Goal: Task Accomplishment & Management: Use online tool/utility

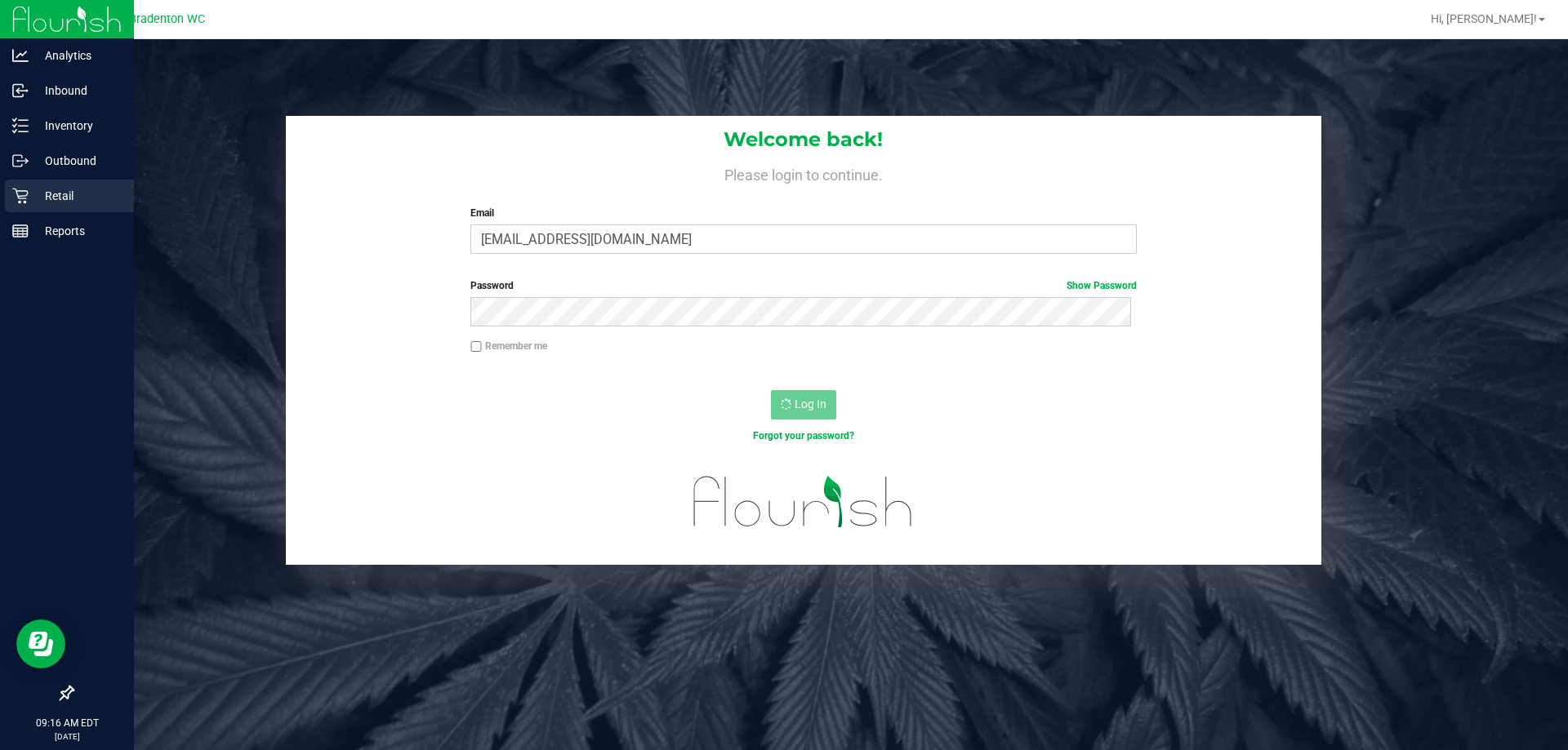
click at [16, 212] on div "Retail" at bounding box center [70, 196] width 129 height 33
click at [74, 198] on p "Retail" at bounding box center [77, 195] width 98 height 20
click at [73, 122] on p "Inventory" at bounding box center [77, 126] width 98 height 20
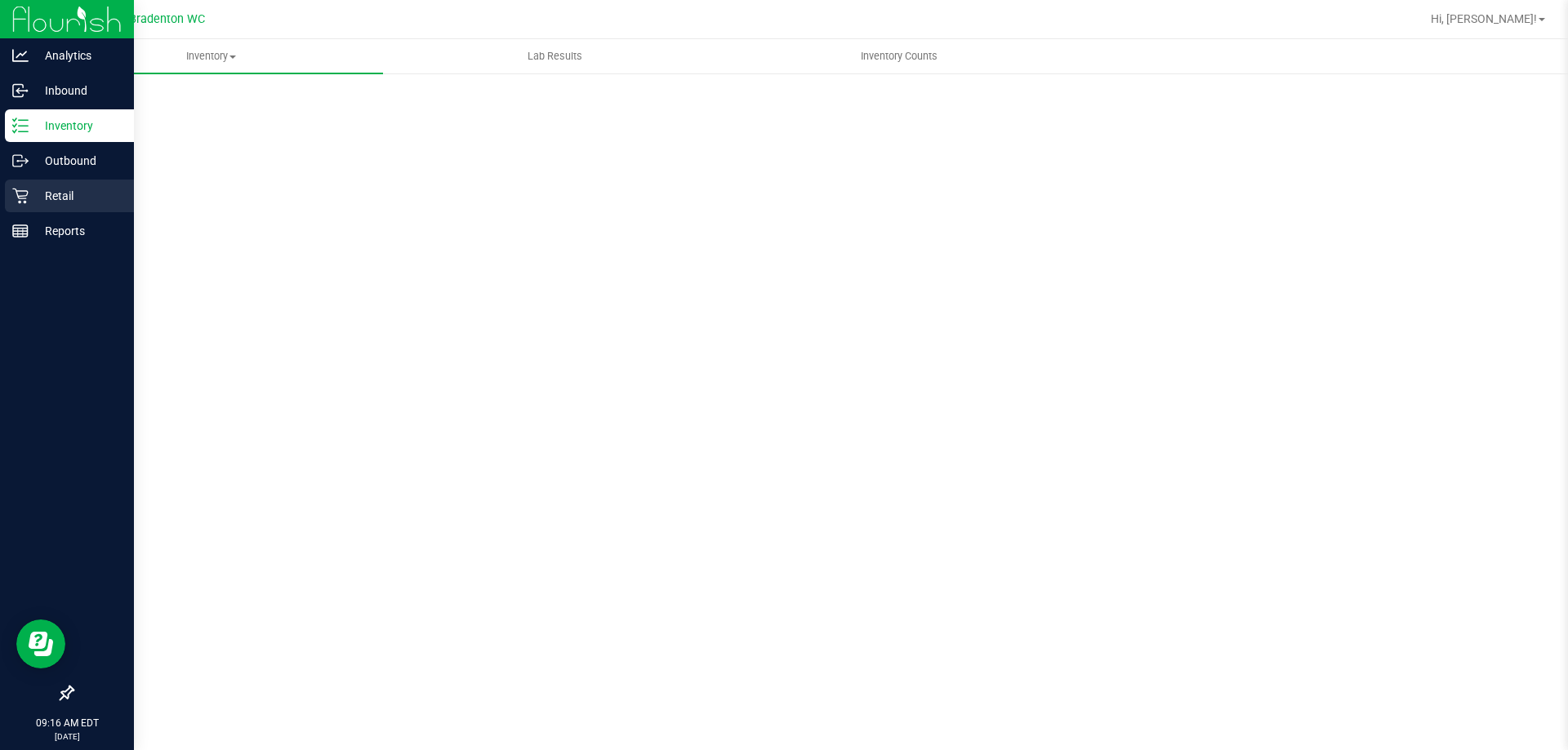
click at [22, 196] on icon at bounding box center [20, 196] width 15 height 15
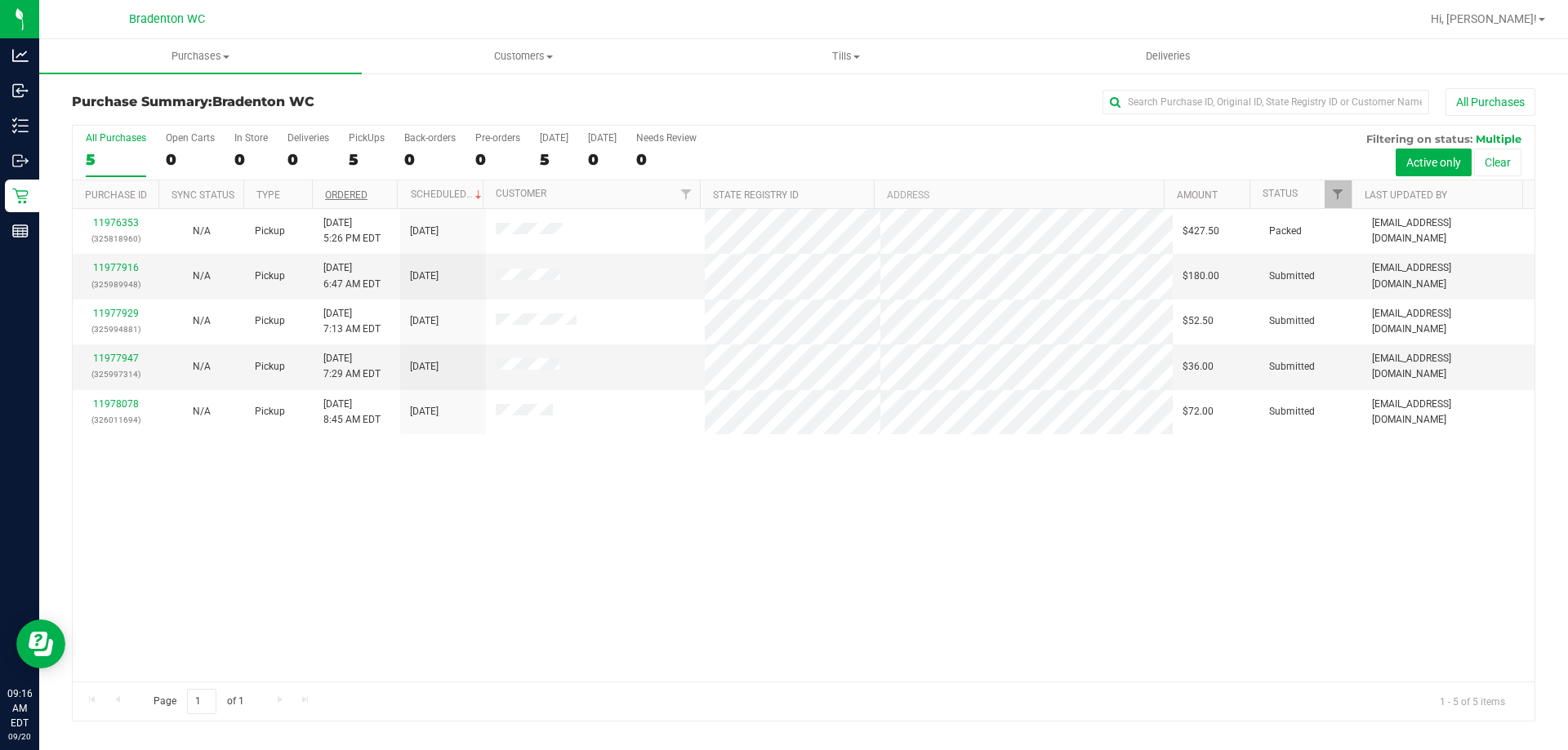
click at [365, 194] on link "Ordered" at bounding box center [346, 194] width 42 height 11
click at [127, 263] on link "11977916" at bounding box center [115, 267] width 46 height 11
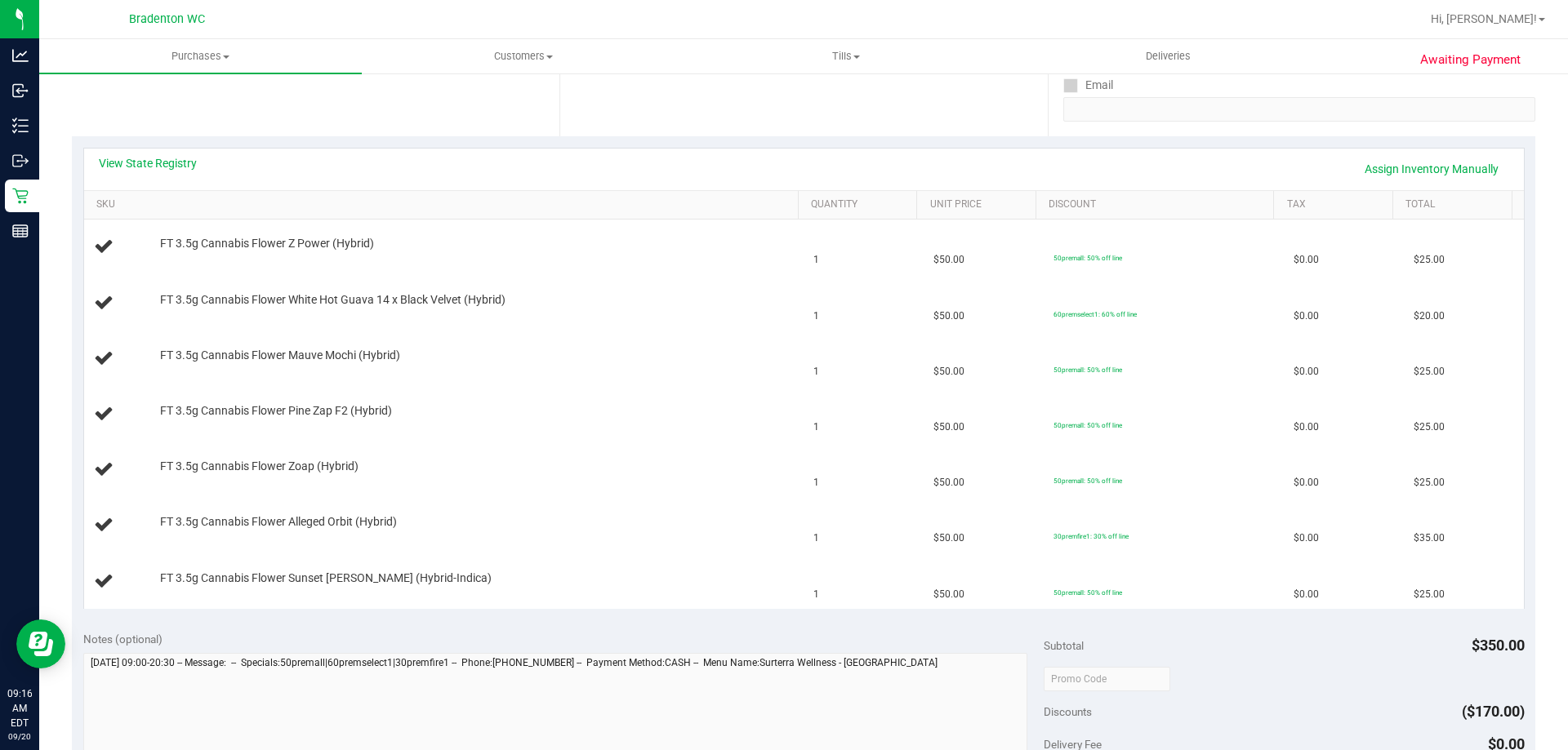
scroll to position [305, 0]
click at [176, 163] on link "View State Registry" at bounding box center [148, 161] width 98 height 16
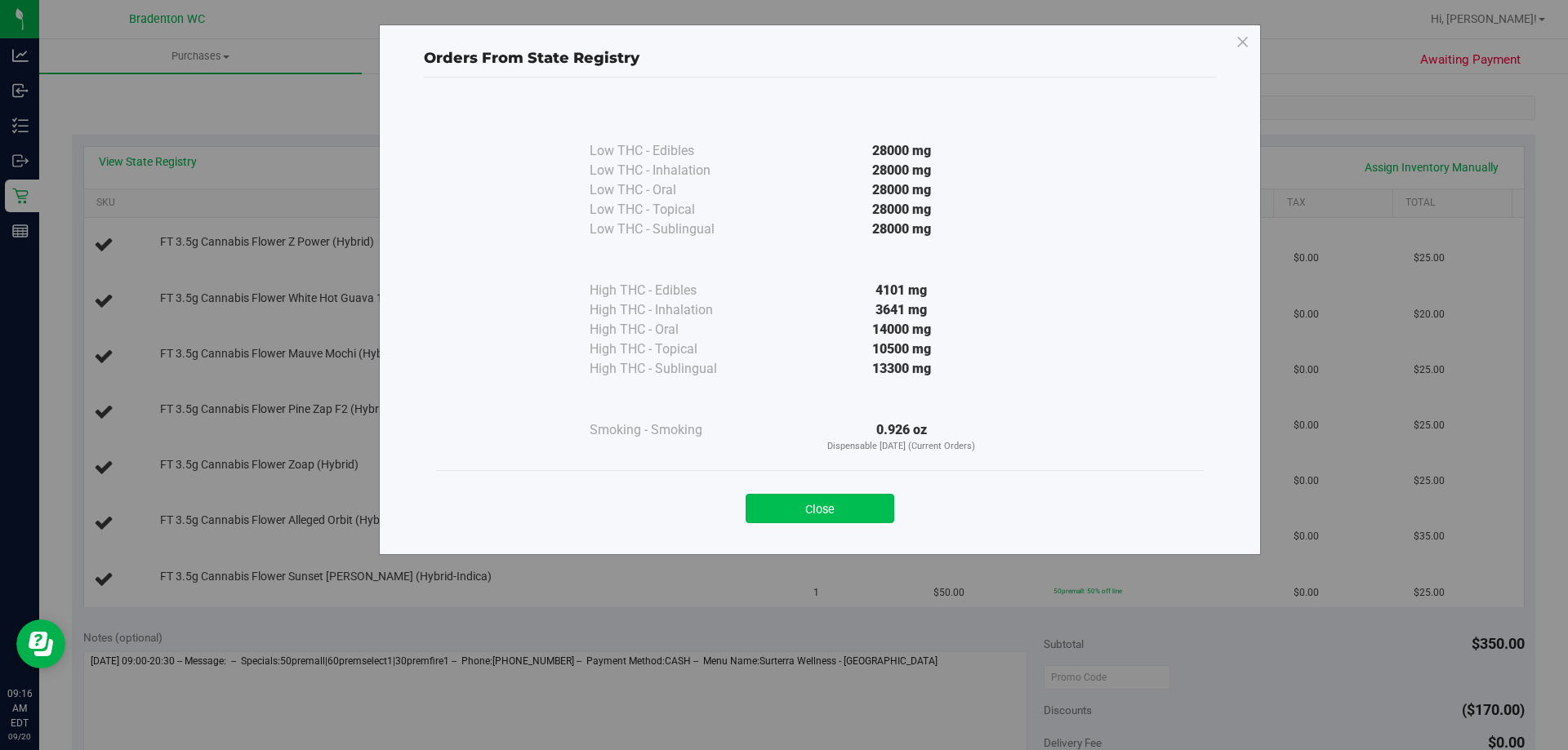
click at [839, 507] on button "Close" at bounding box center [819, 508] width 149 height 29
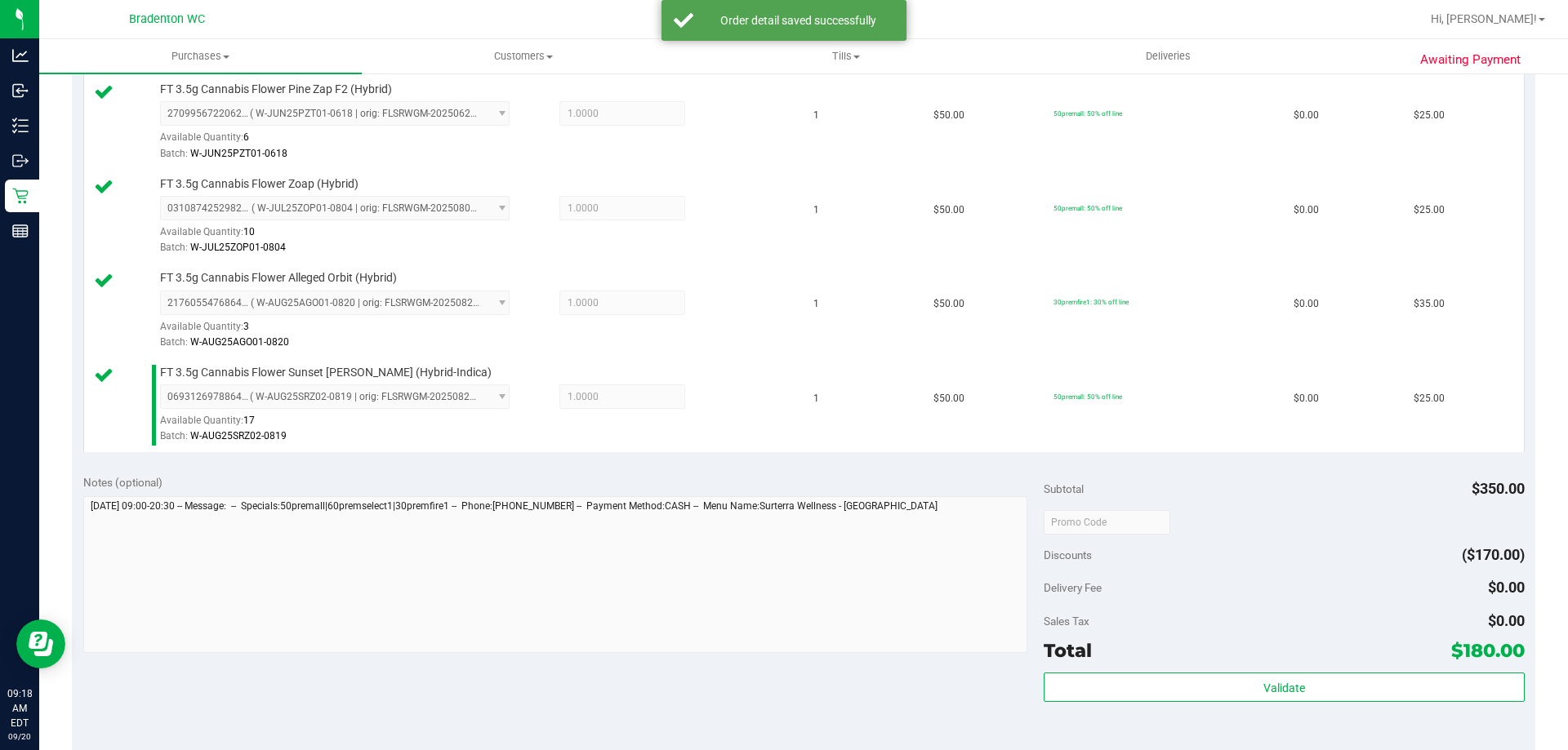
scroll to position [779, 0]
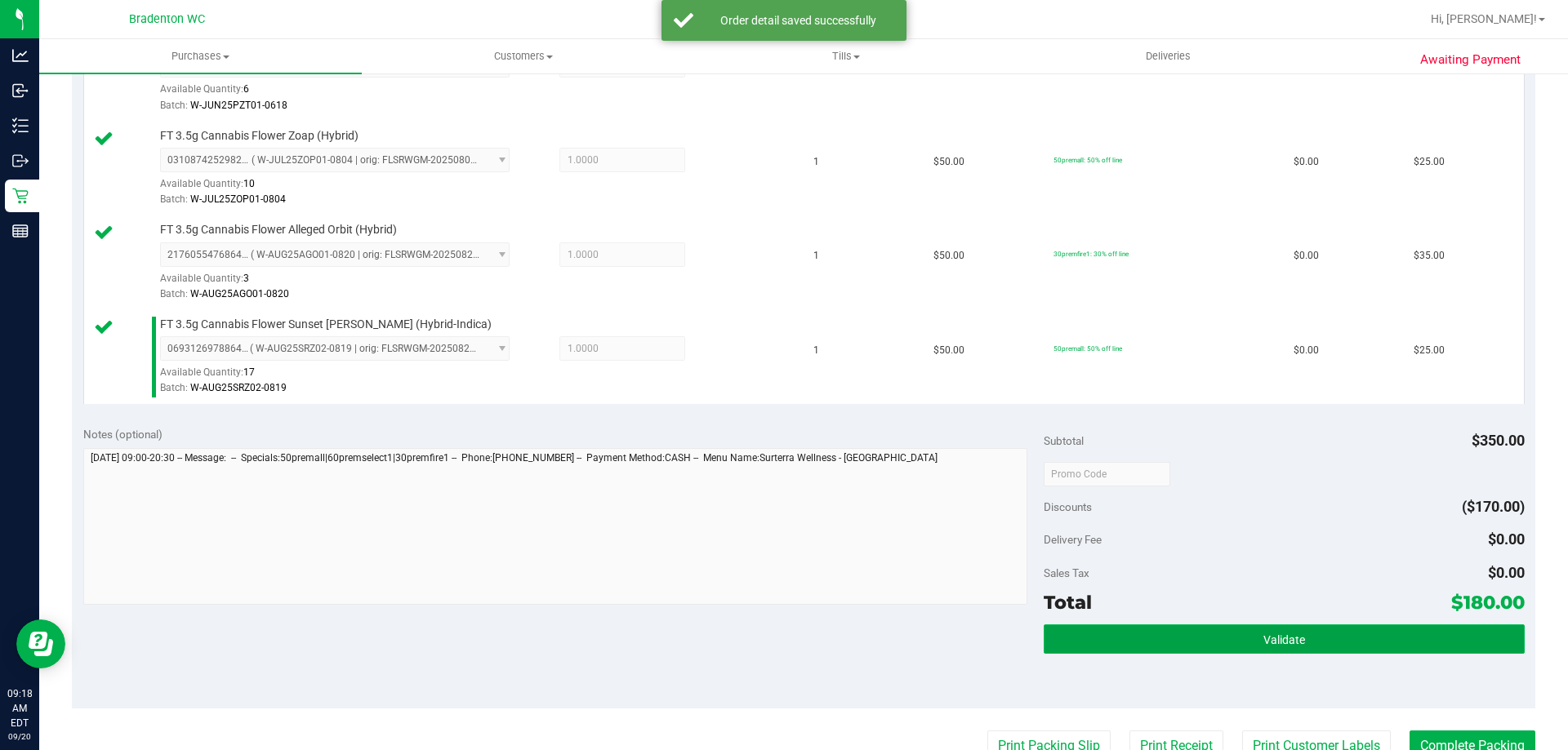
click at [1161, 648] on button "Validate" at bounding box center [1284, 639] width 480 height 29
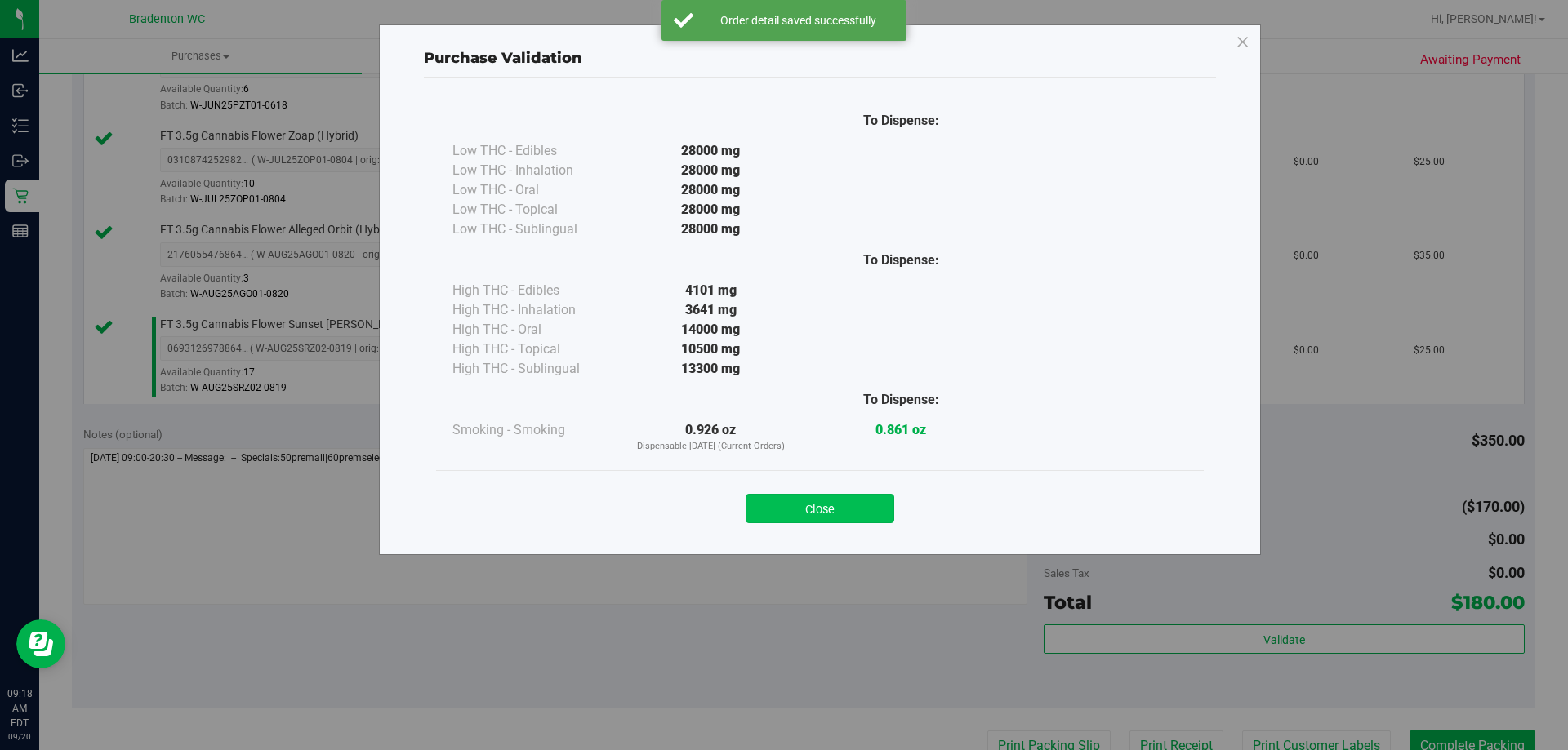
click at [806, 509] on button "Close" at bounding box center [819, 508] width 149 height 29
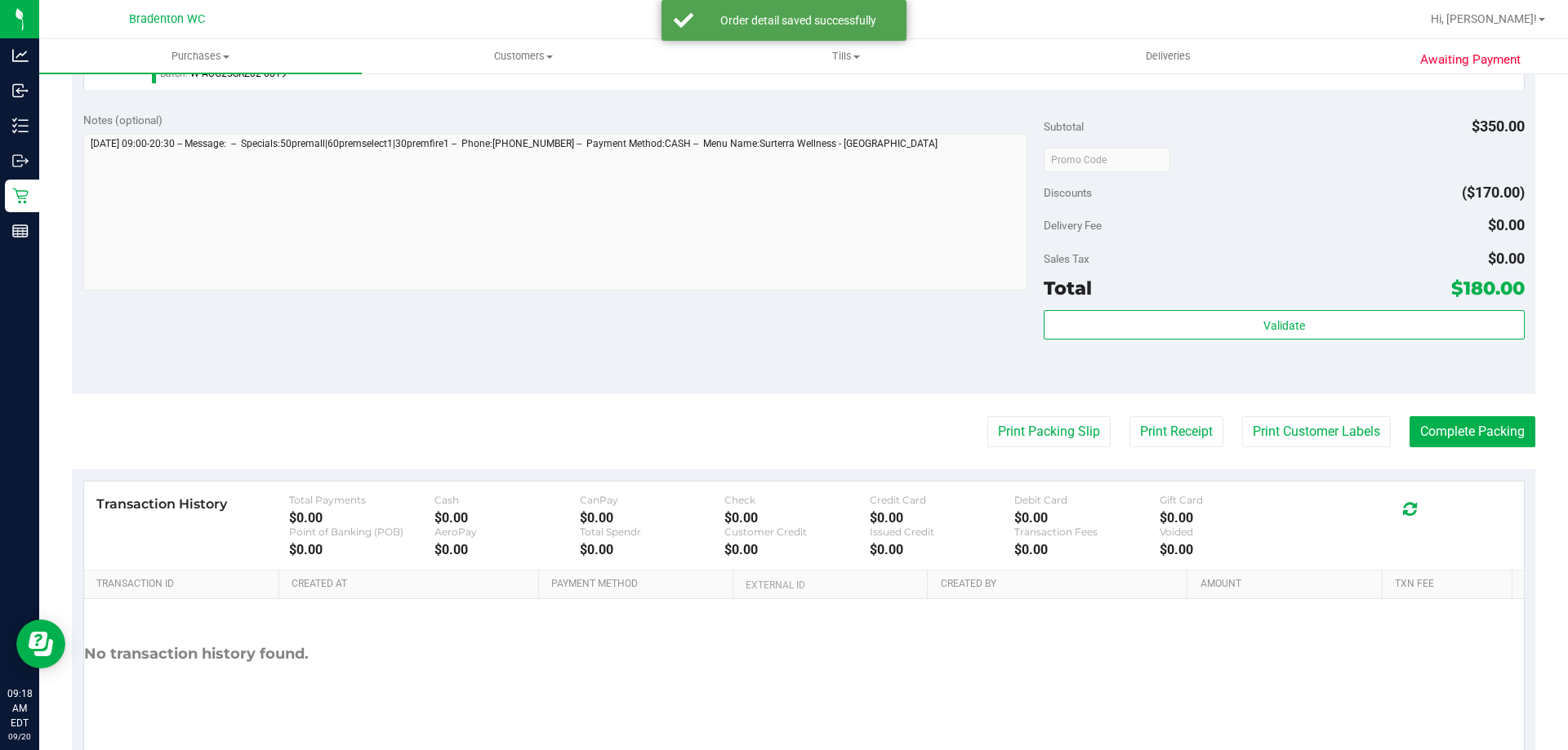
scroll to position [1100, 0]
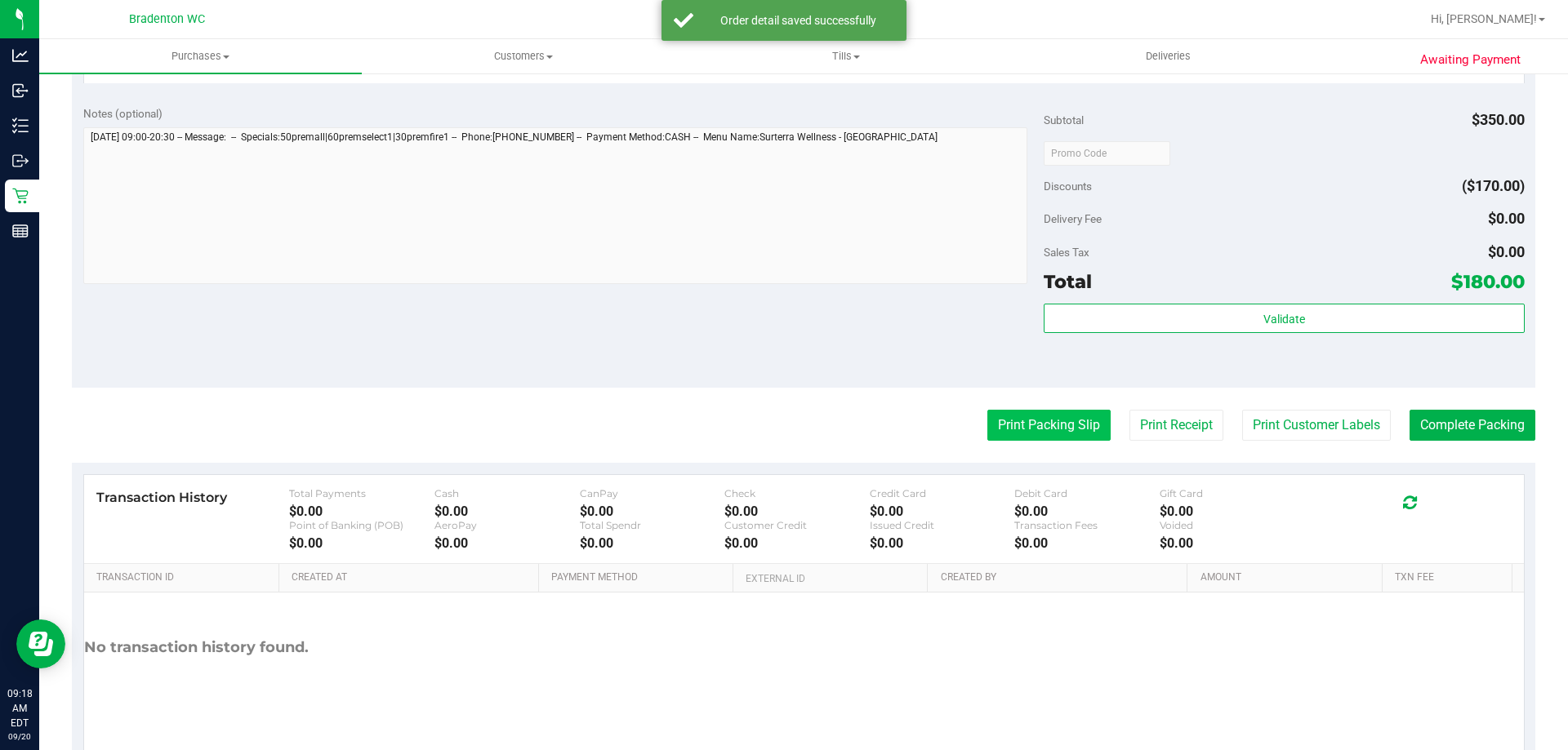
click at [1009, 421] on button "Print Packing Slip" at bounding box center [1048, 425] width 123 height 31
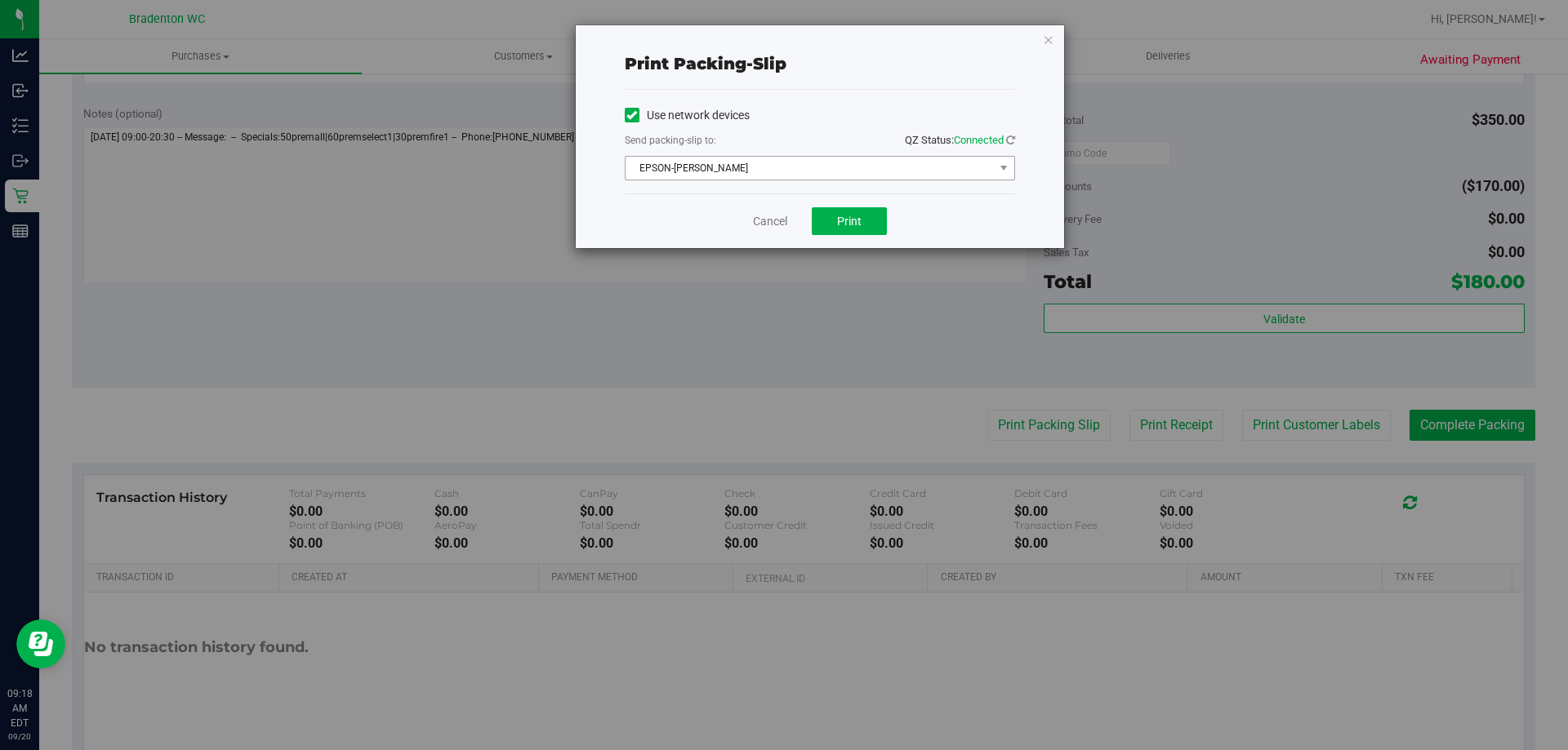
click at [784, 159] on span "EPSON-HUBIE-BERTIE" at bounding box center [810, 168] width 368 height 23
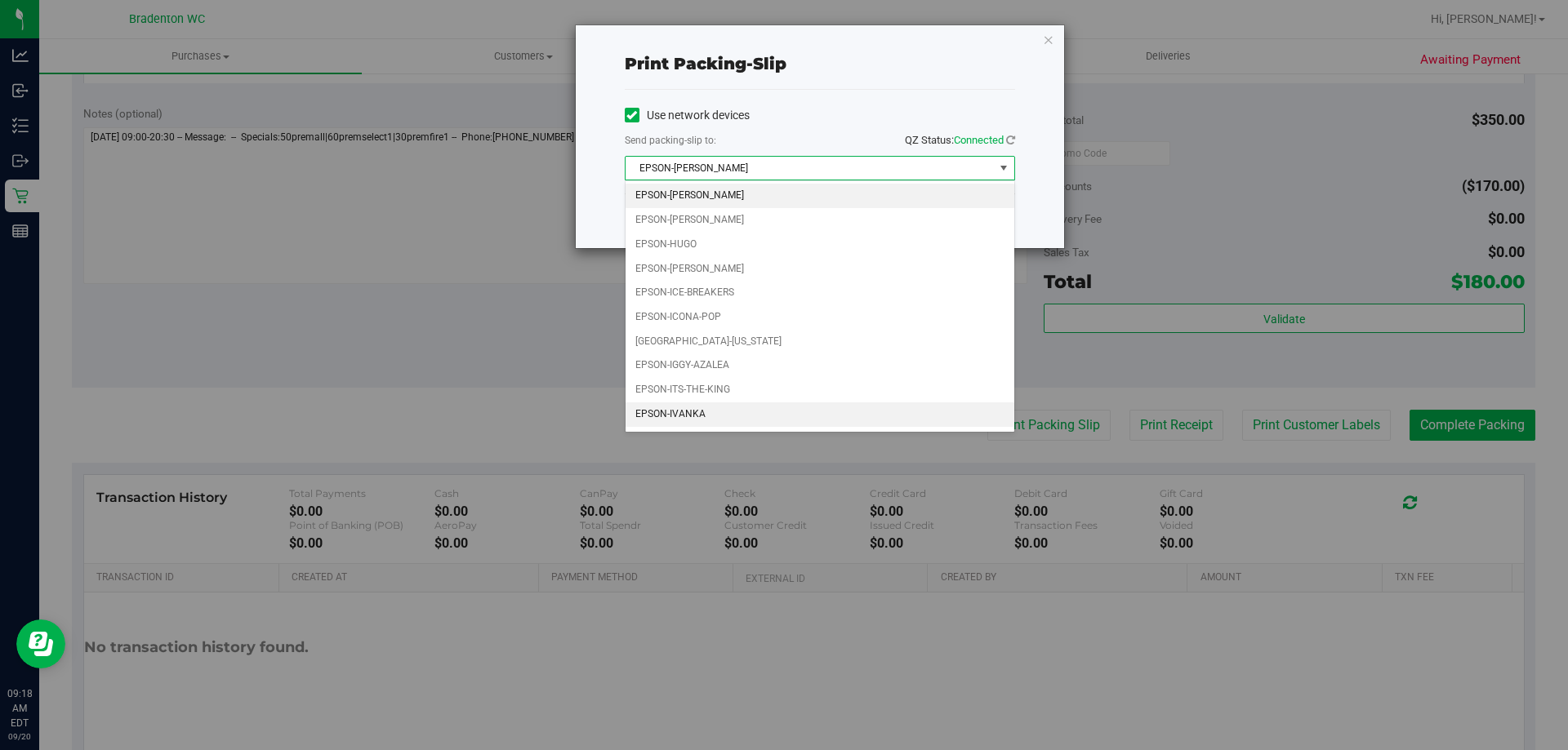
click at [709, 410] on li "EPSON-IVANKA" at bounding box center [820, 415] width 389 height 24
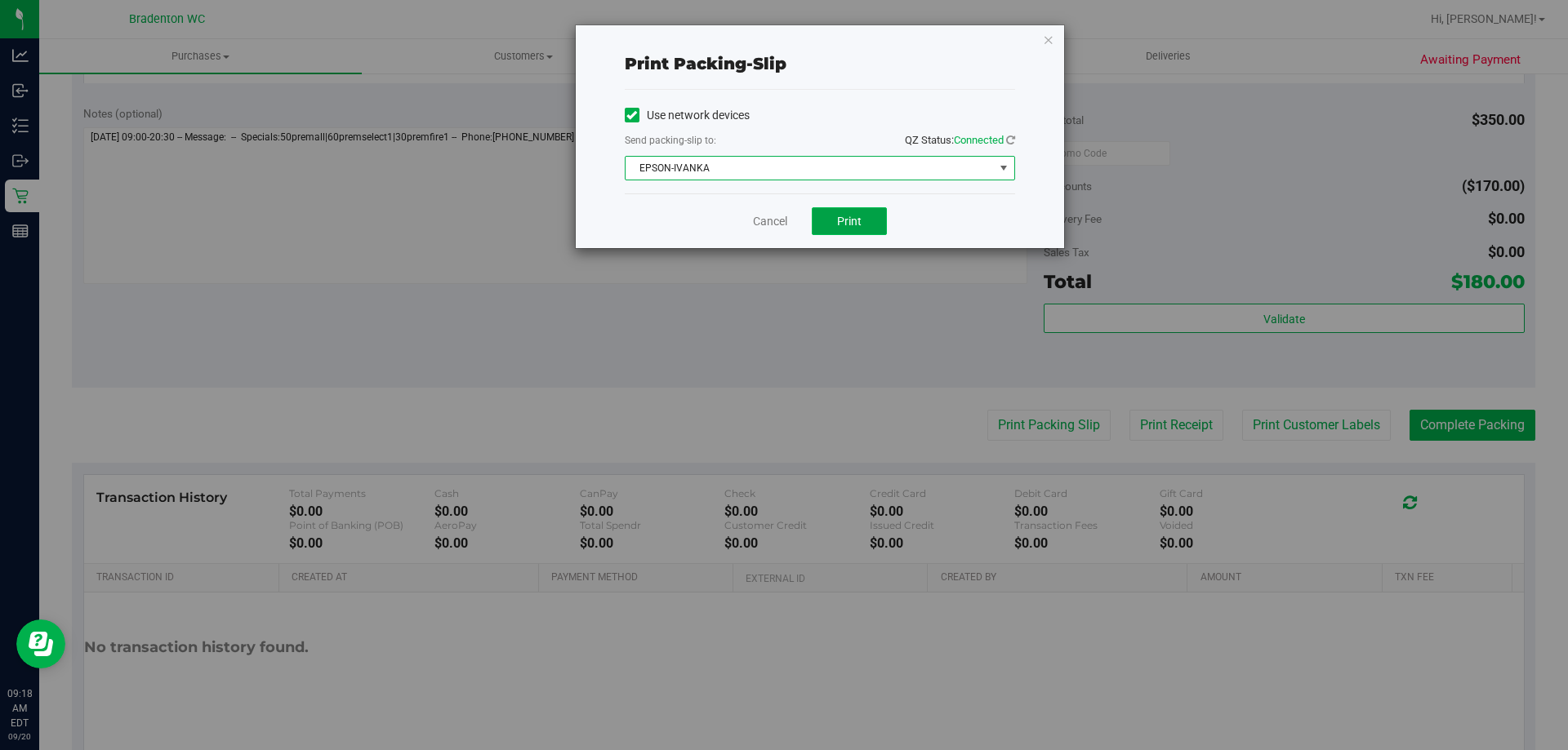
click at [843, 224] on span "Print" at bounding box center [849, 221] width 24 height 13
click at [772, 224] on link "Cancel" at bounding box center [770, 222] width 34 height 17
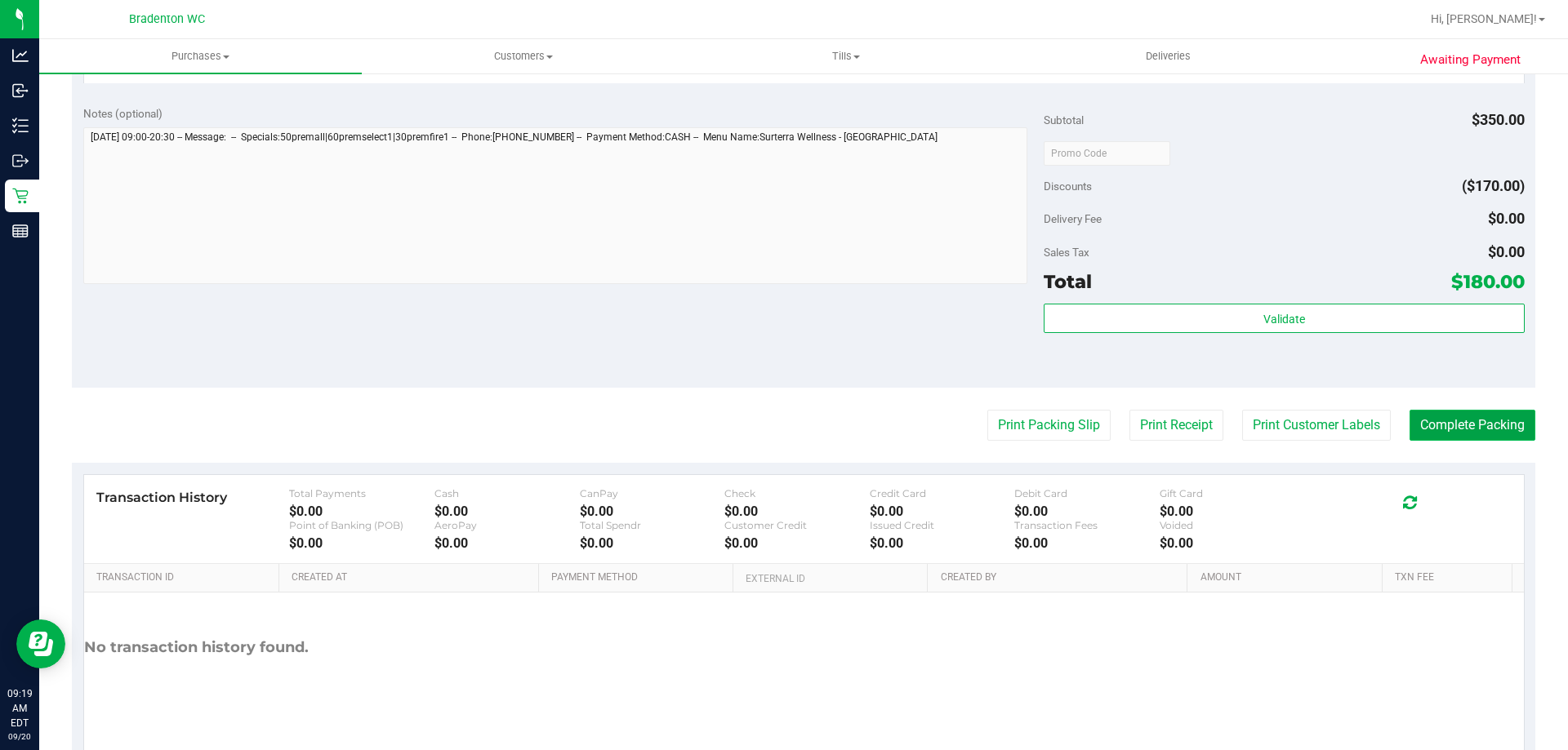
click at [1448, 430] on button "Complete Packing" at bounding box center [1472, 425] width 126 height 31
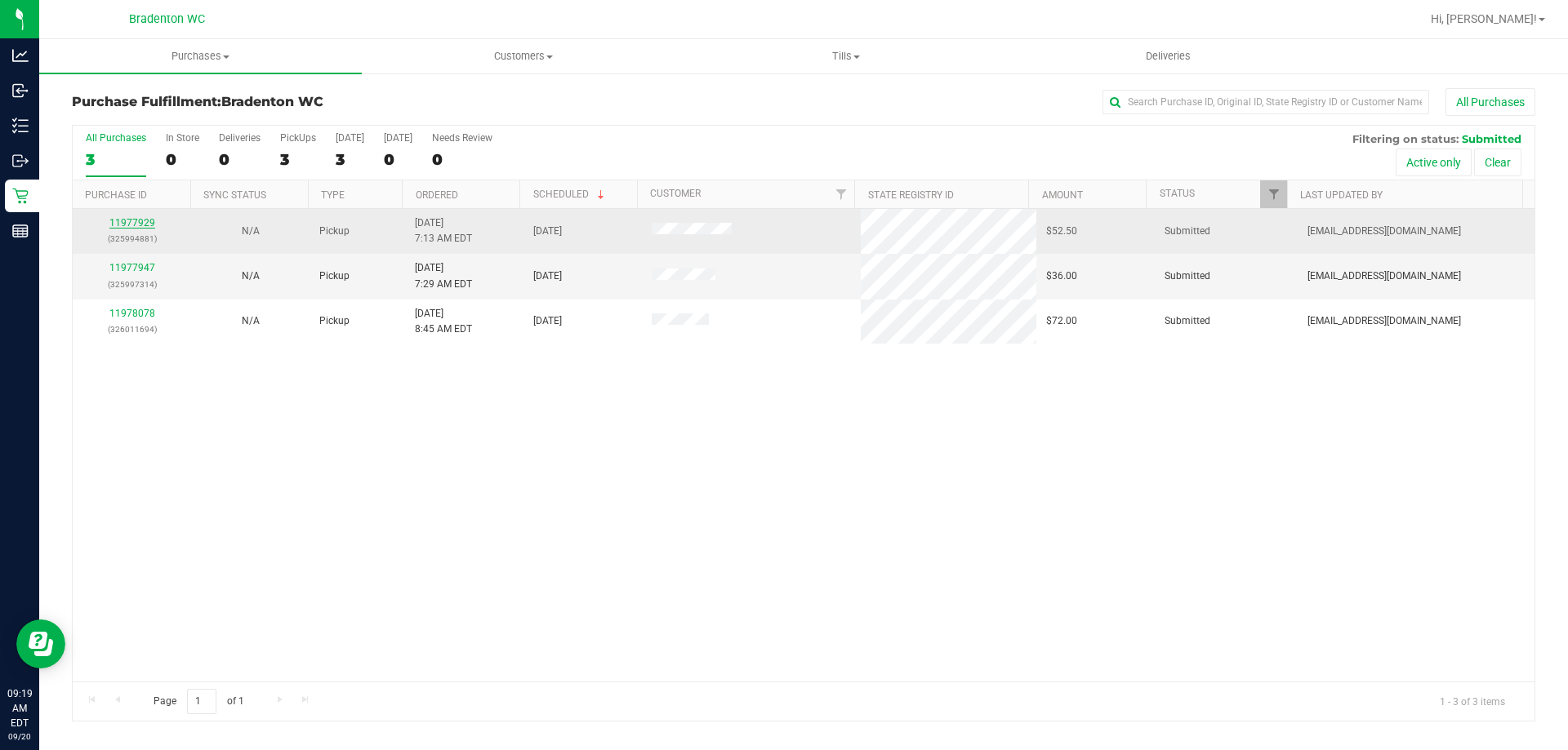
click at [131, 225] on link "11977929" at bounding box center [132, 222] width 46 height 11
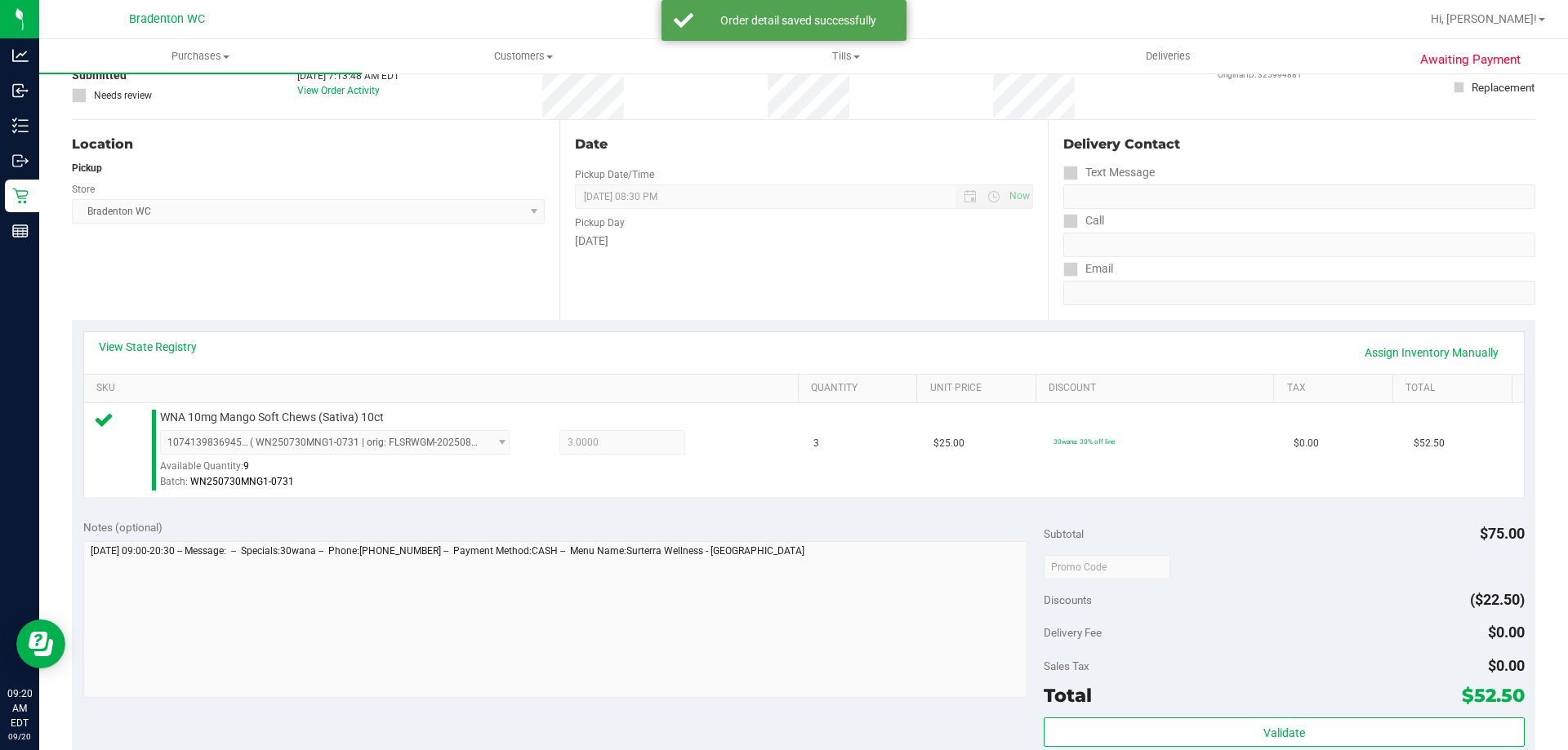
scroll to position [228, 0]
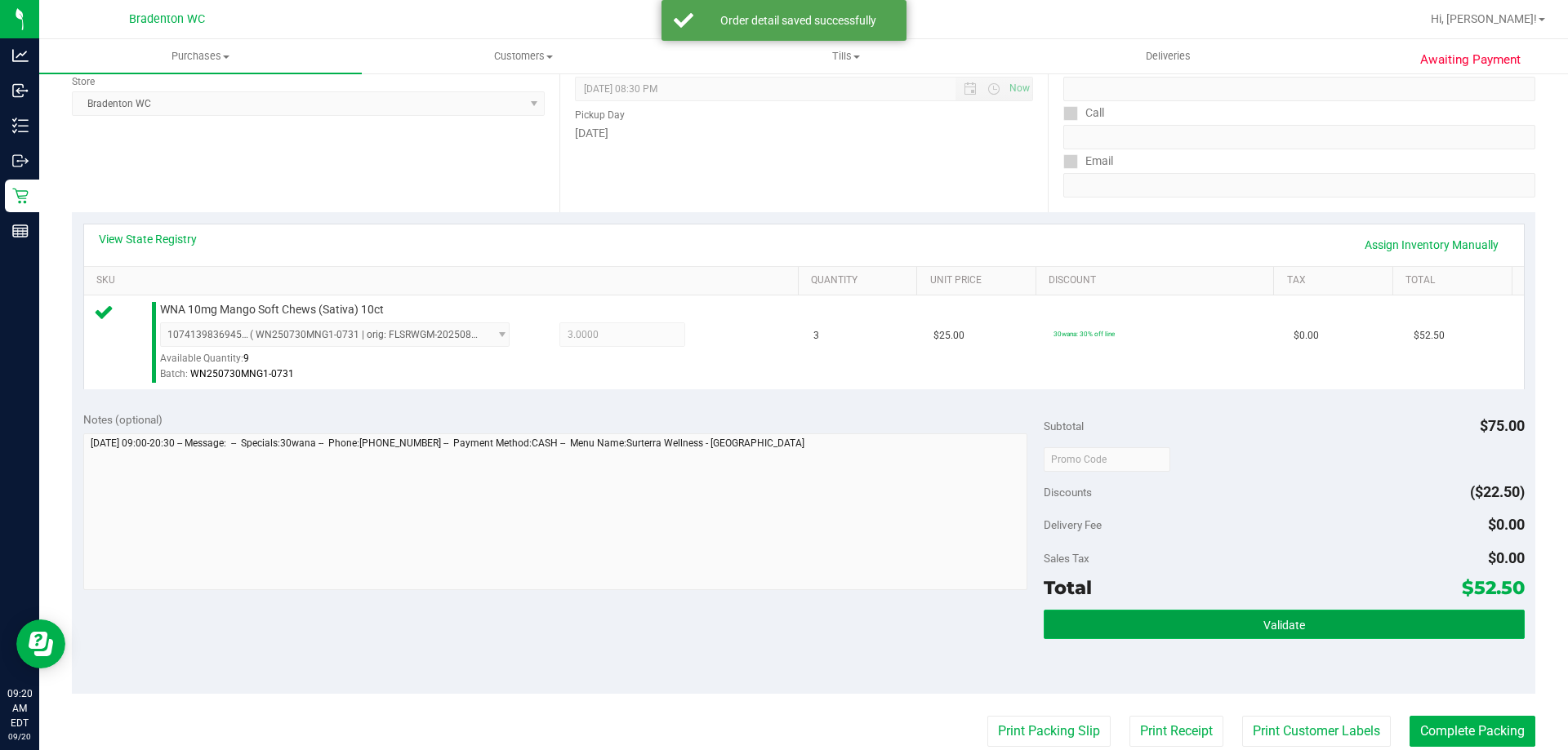
click at [1180, 624] on button "Validate" at bounding box center [1284, 624] width 480 height 29
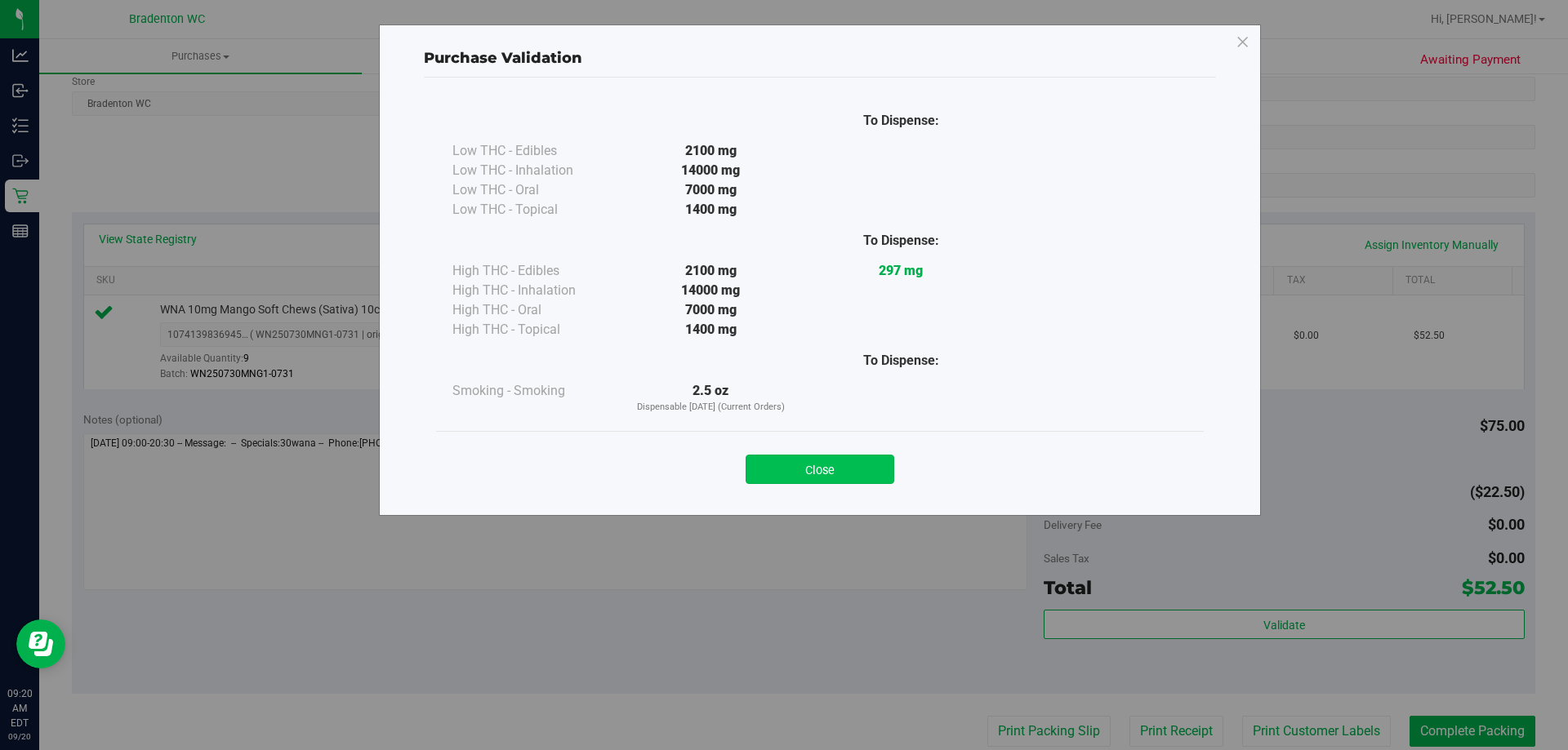
click at [837, 479] on button "Close" at bounding box center [819, 469] width 149 height 29
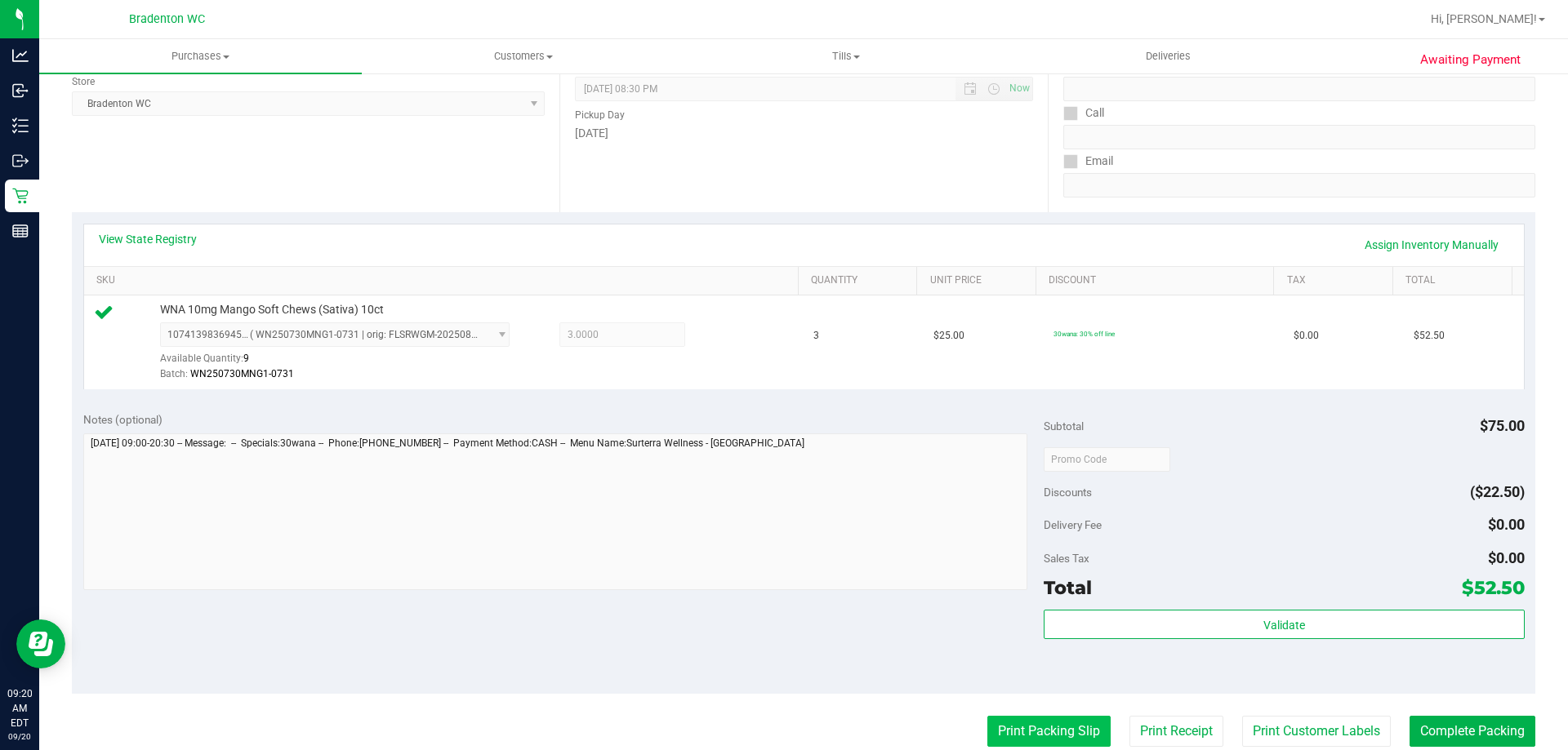
click at [1018, 736] on button "Print Packing Slip" at bounding box center [1048, 731] width 123 height 31
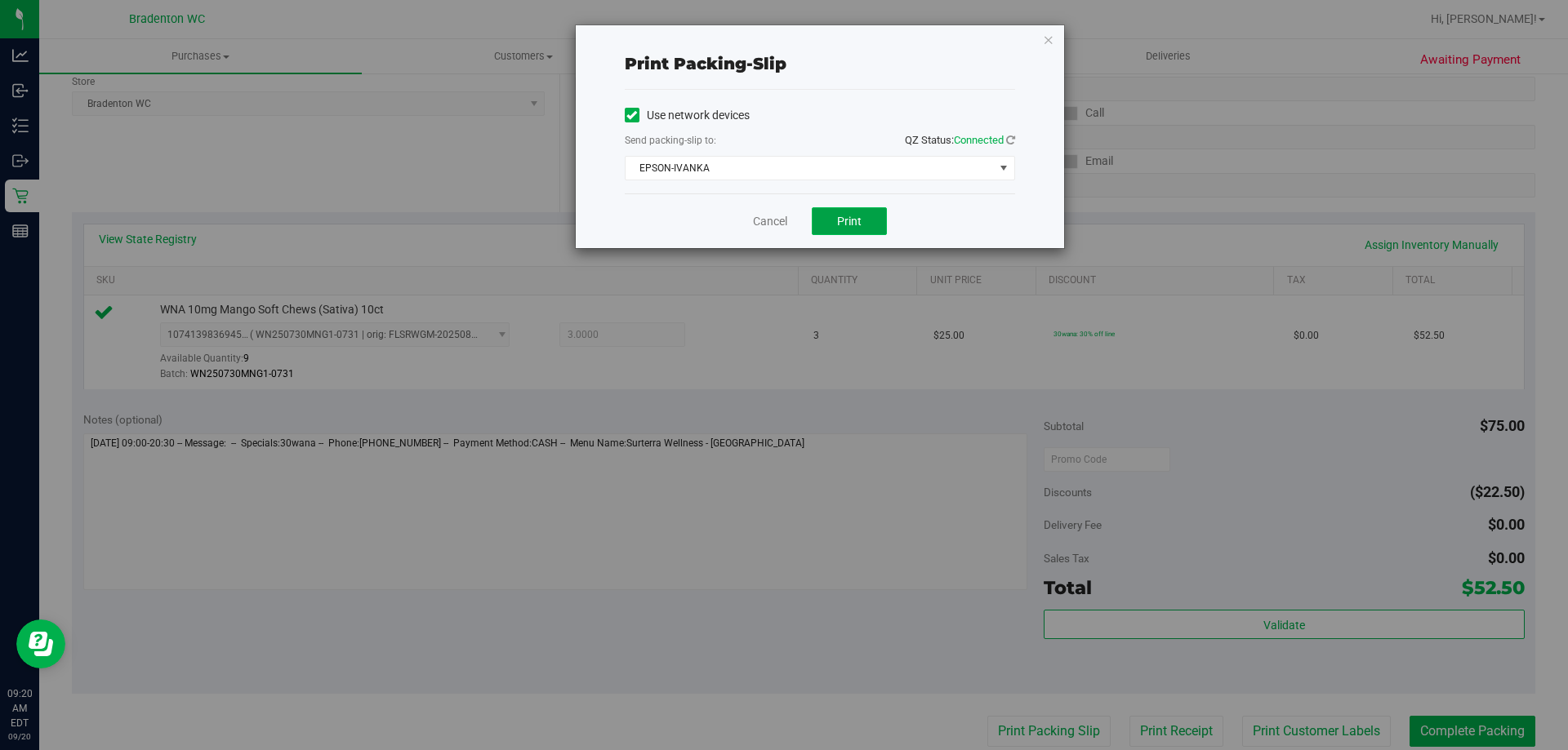
click at [854, 224] on span "Print" at bounding box center [849, 221] width 24 height 13
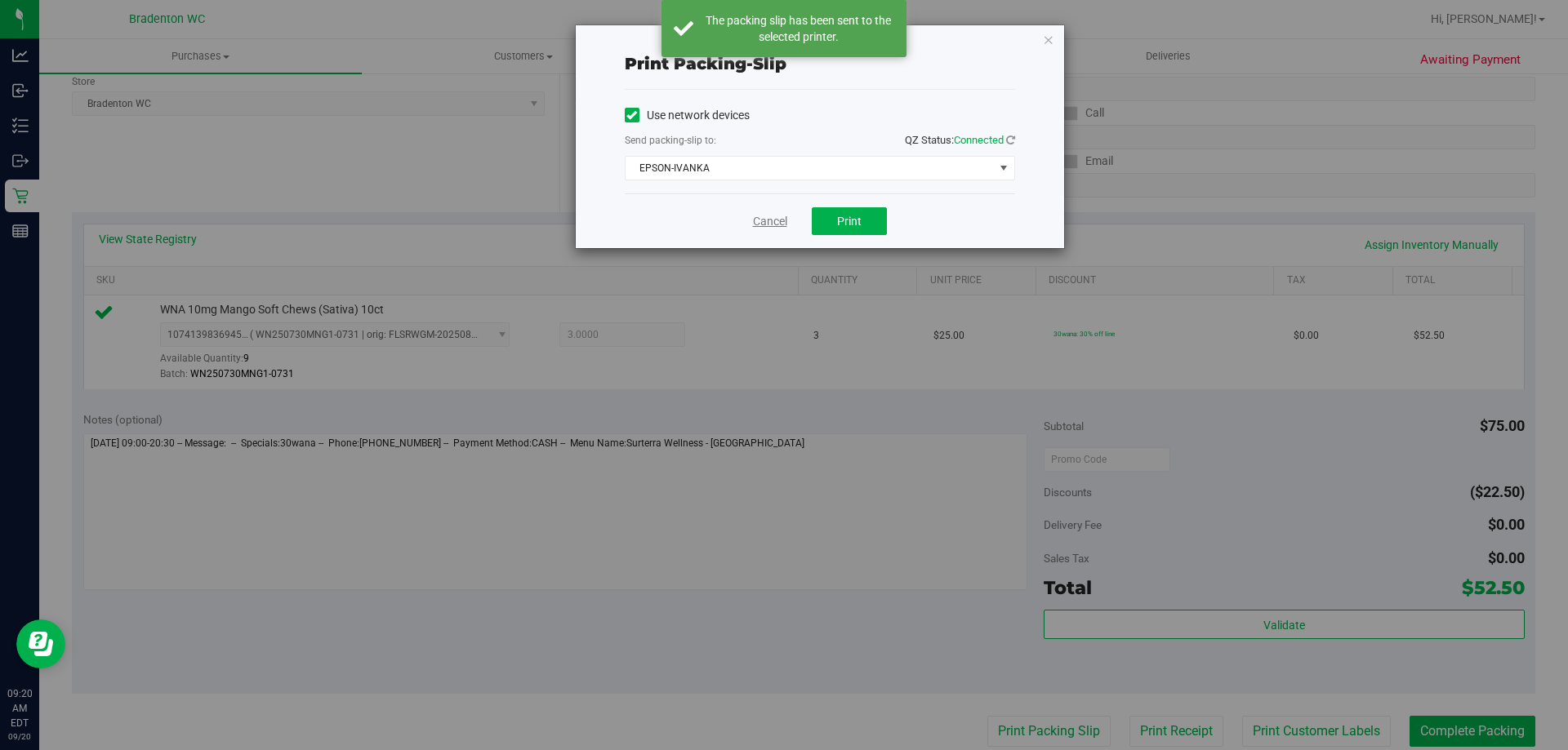
click at [775, 218] on link "Cancel" at bounding box center [770, 222] width 34 height 17
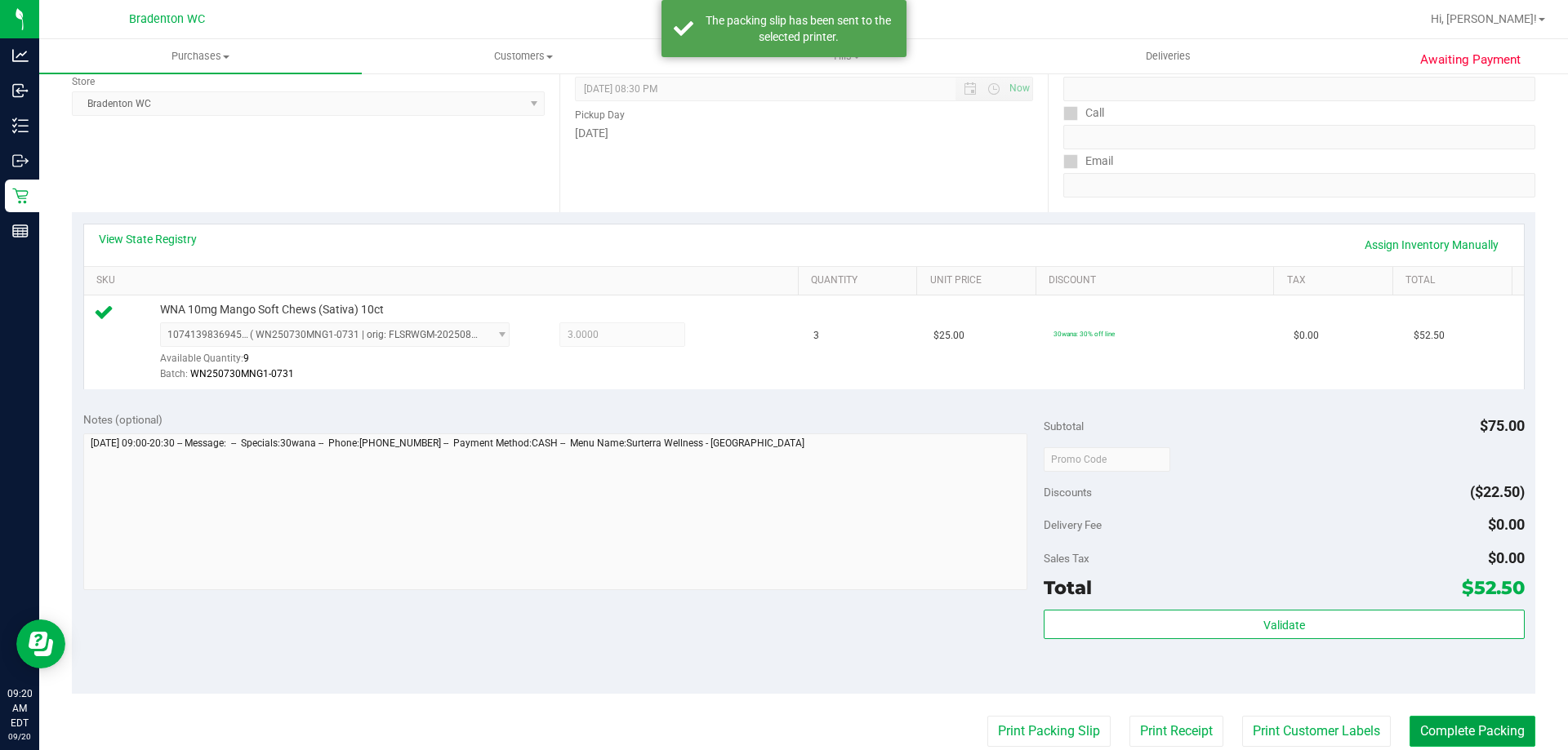
click at [1446, 730] on button "Complete Packing" at bounding box center [1472, 731] width 126 height 31
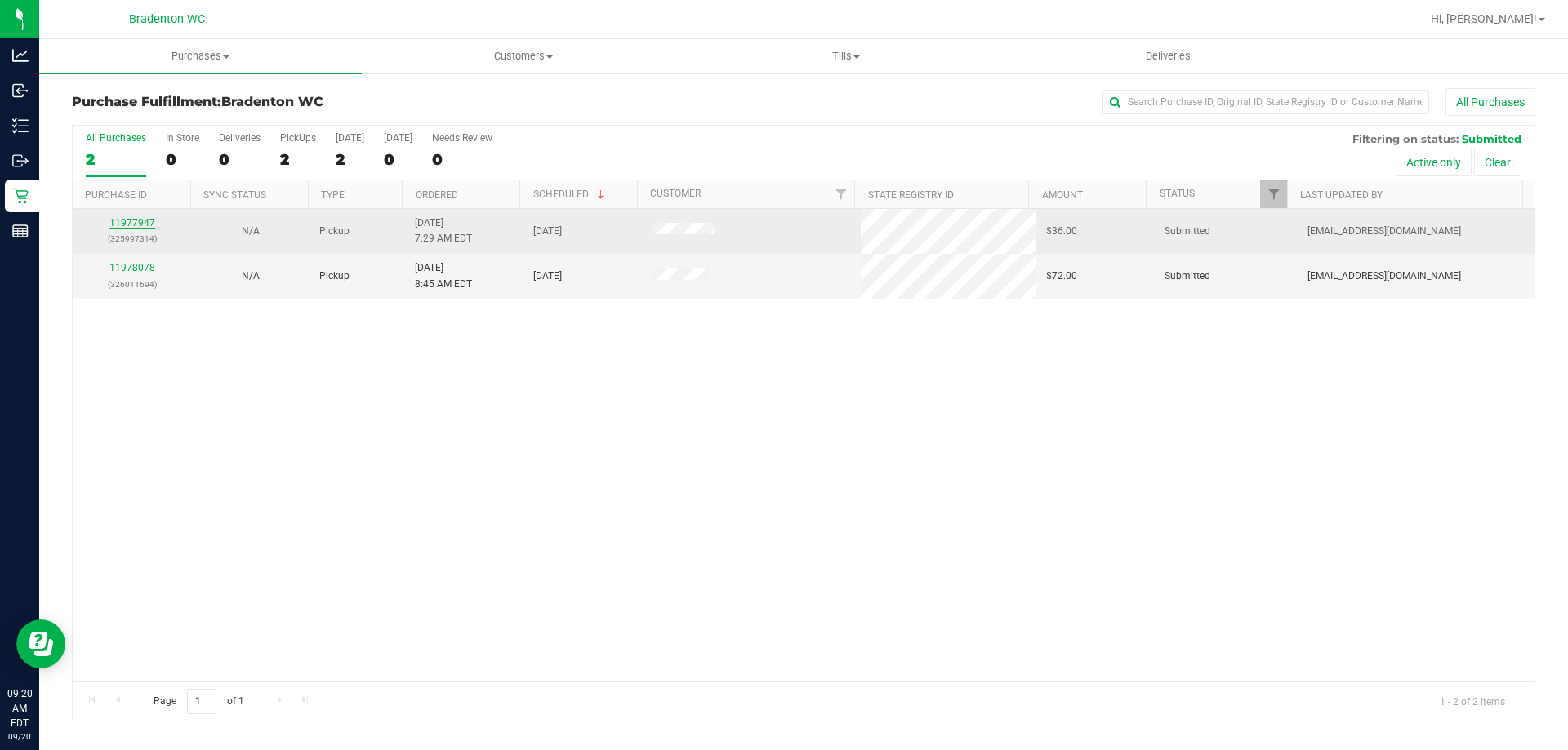
click at [134, 224] on link "11977947" at bounding box center [132, 222] width 46 height 11
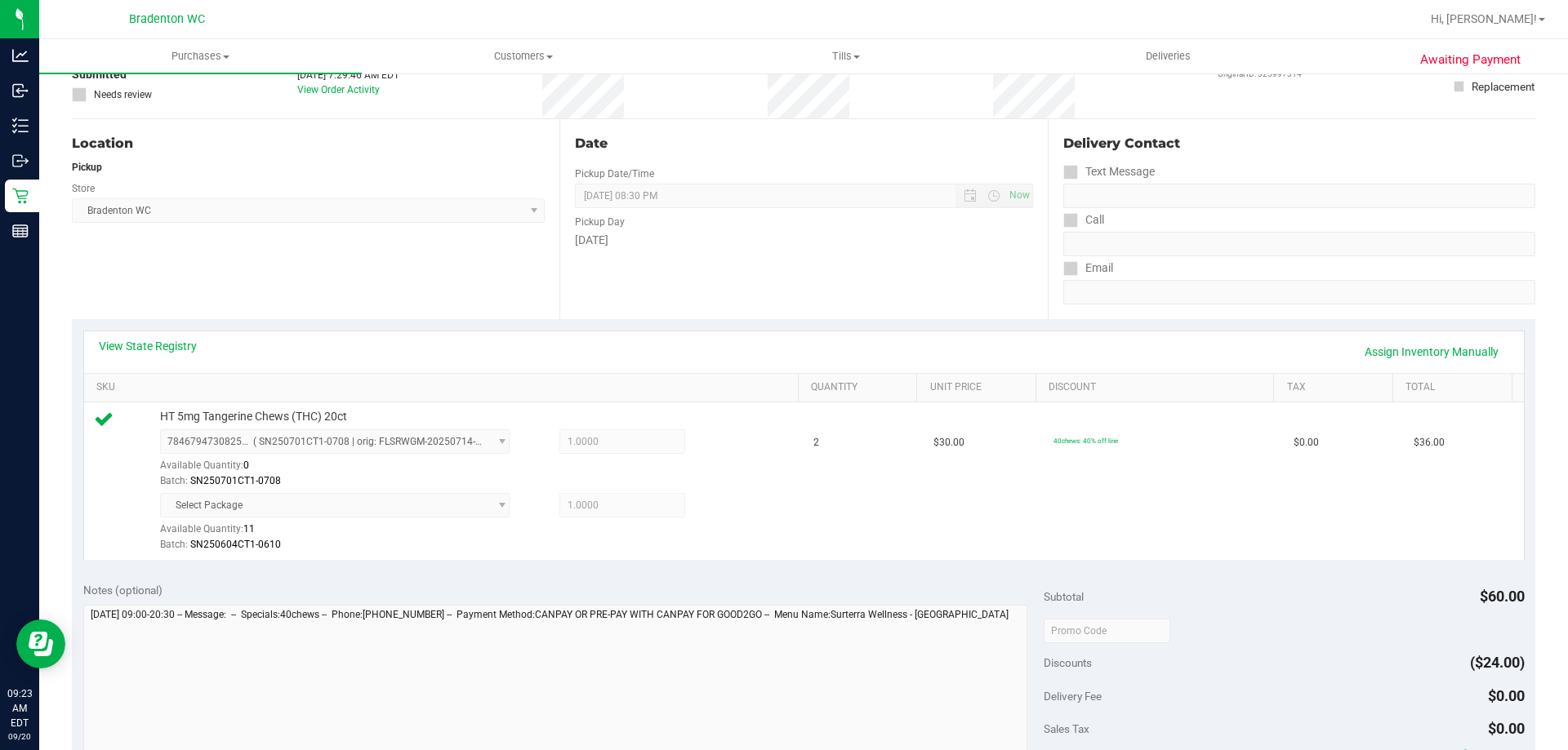
scroll to position [286, 0]
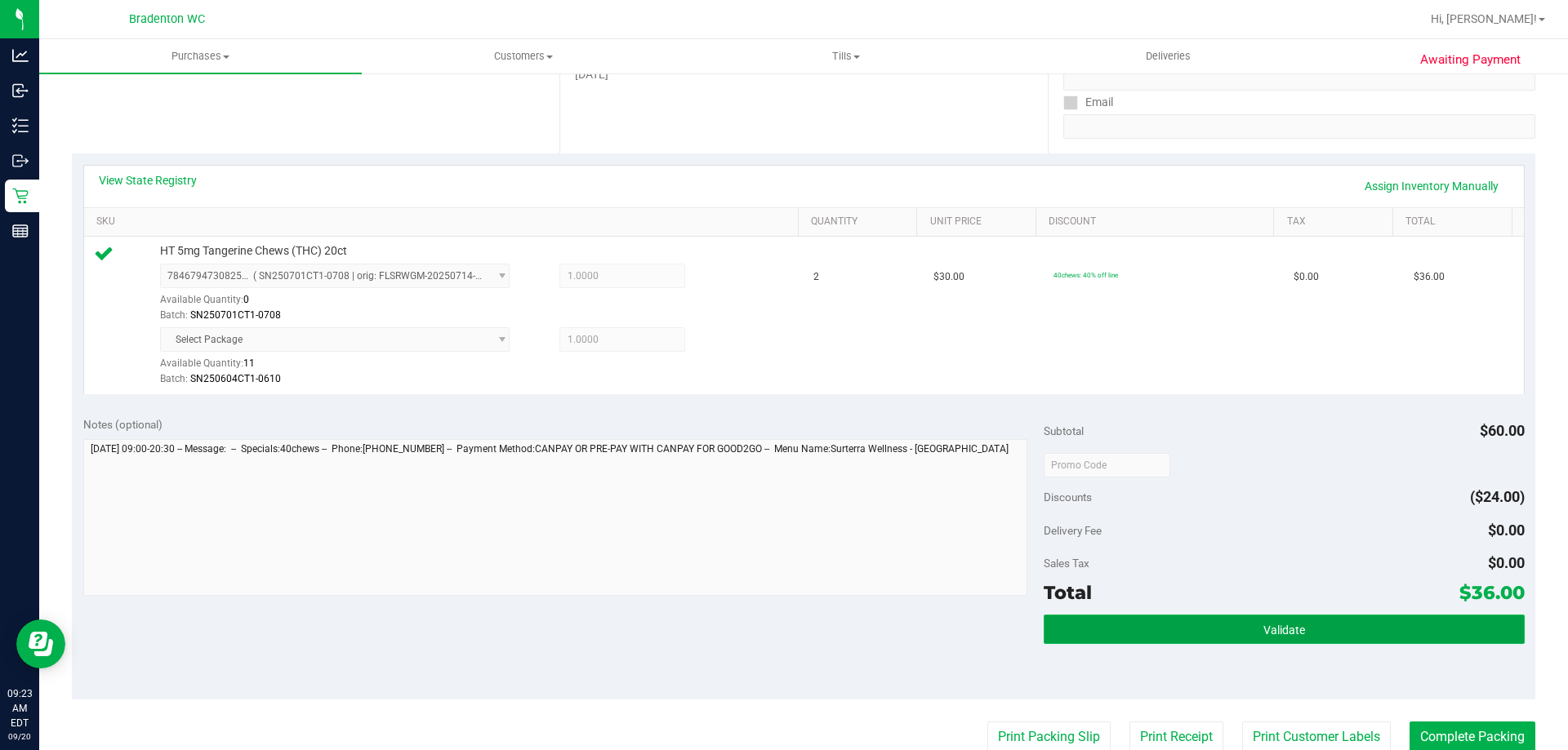
click at [1172, 627] on button "Validate" at bounding box center [1284, 629] width 480 height 29
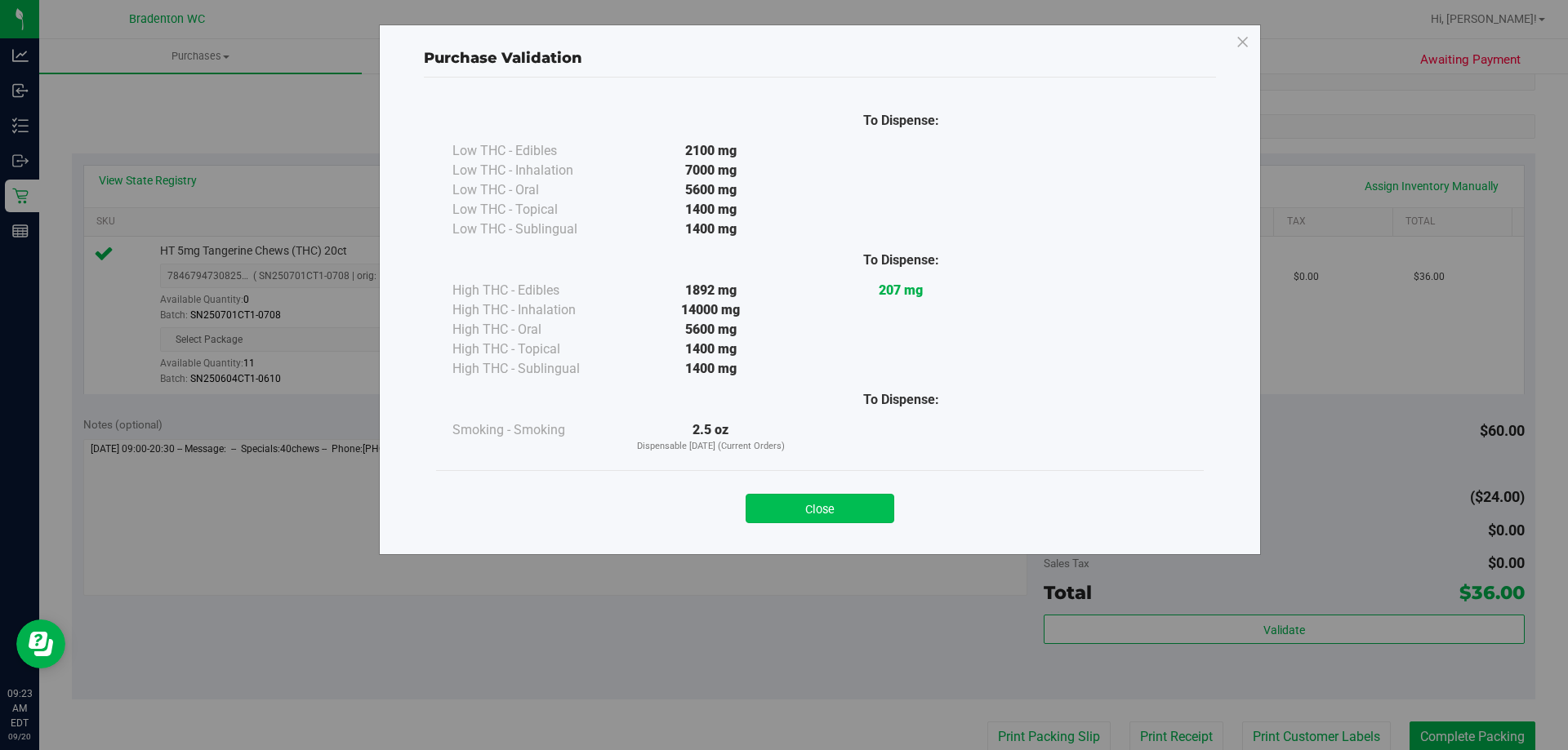
click at [822, 522] on button "Close" at bounding box center [819, 508] width 149 height 29
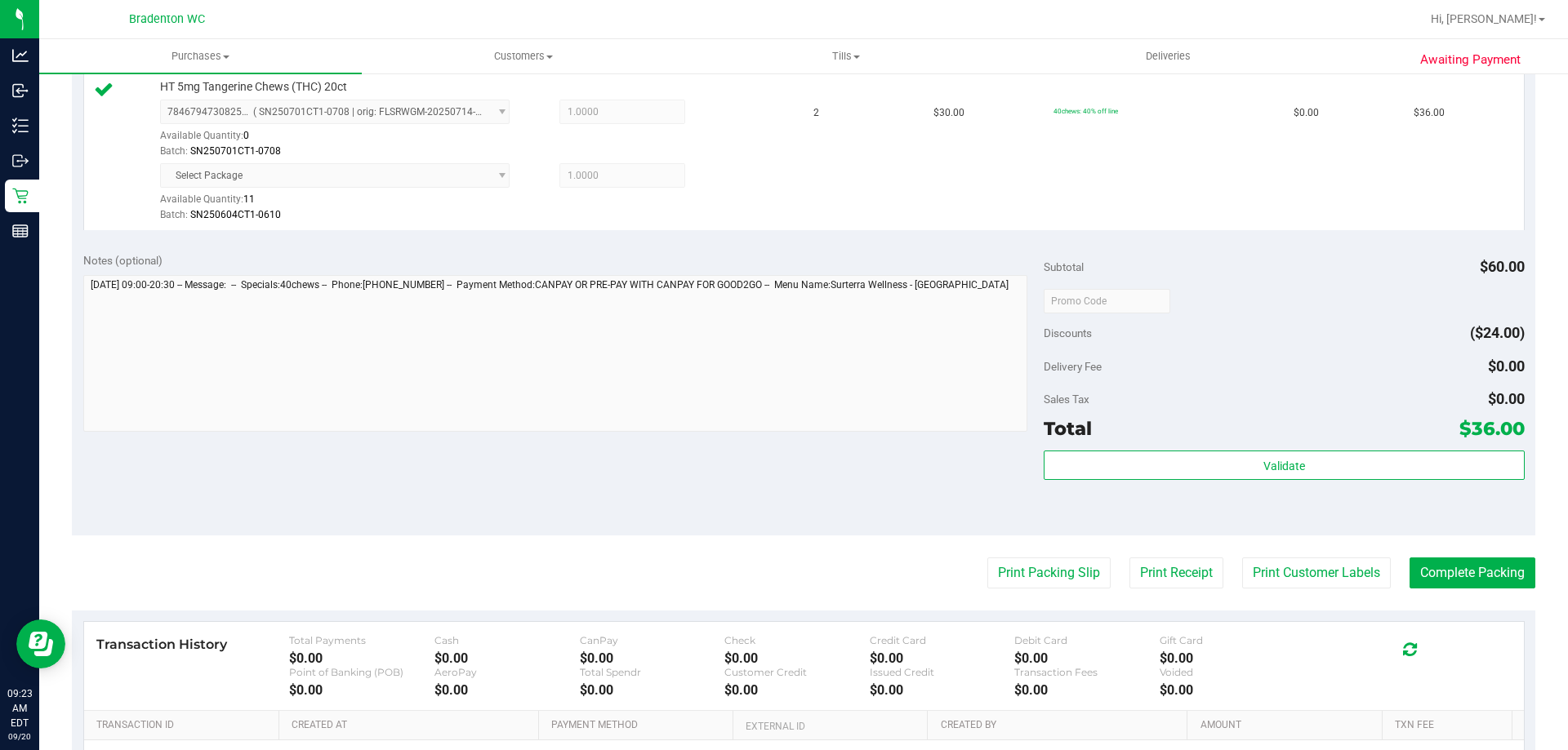
scroll to position [476, 0]
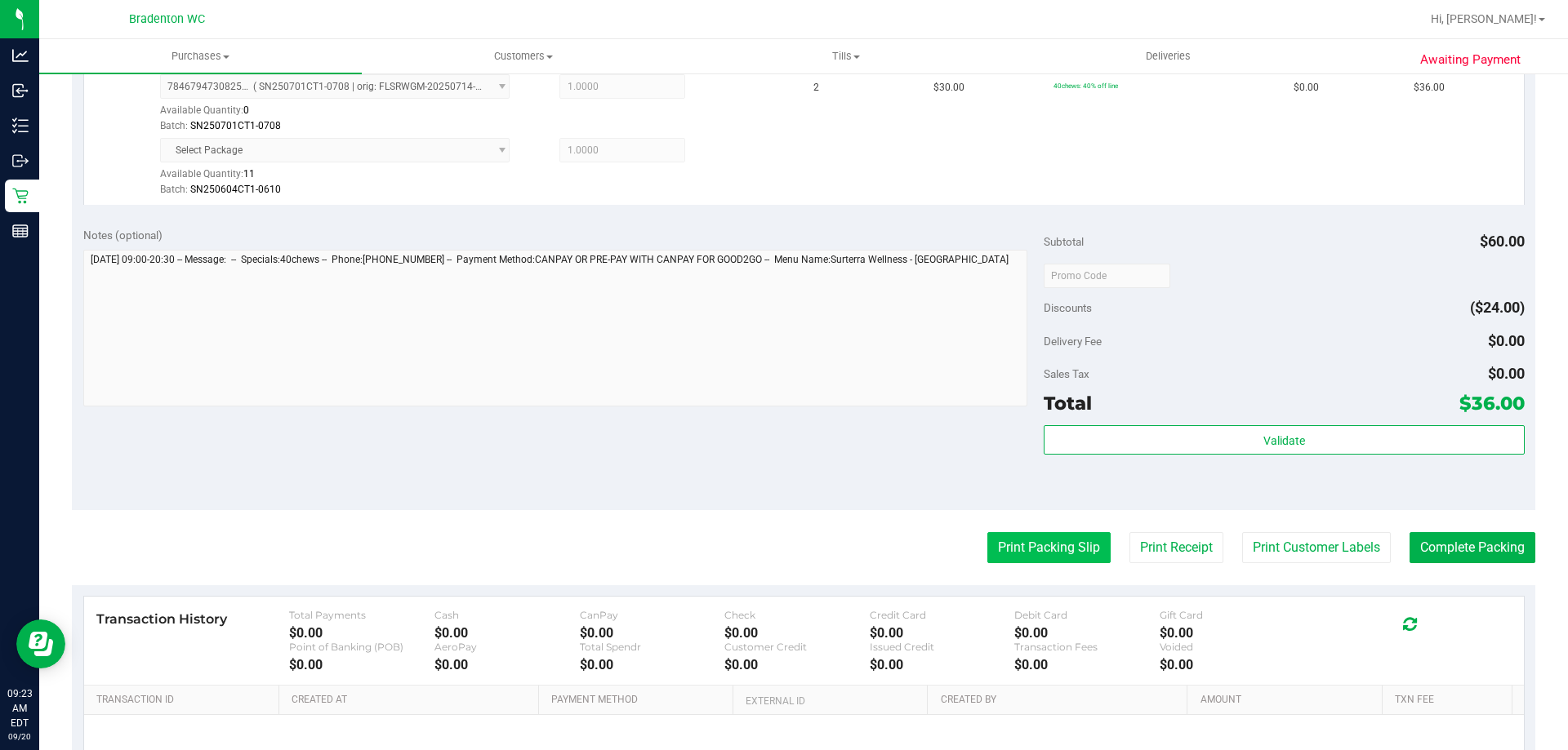
click at [1061, 560] on button "Print Packing Slip" at bounding box center [1048, 548] width 123 height 31
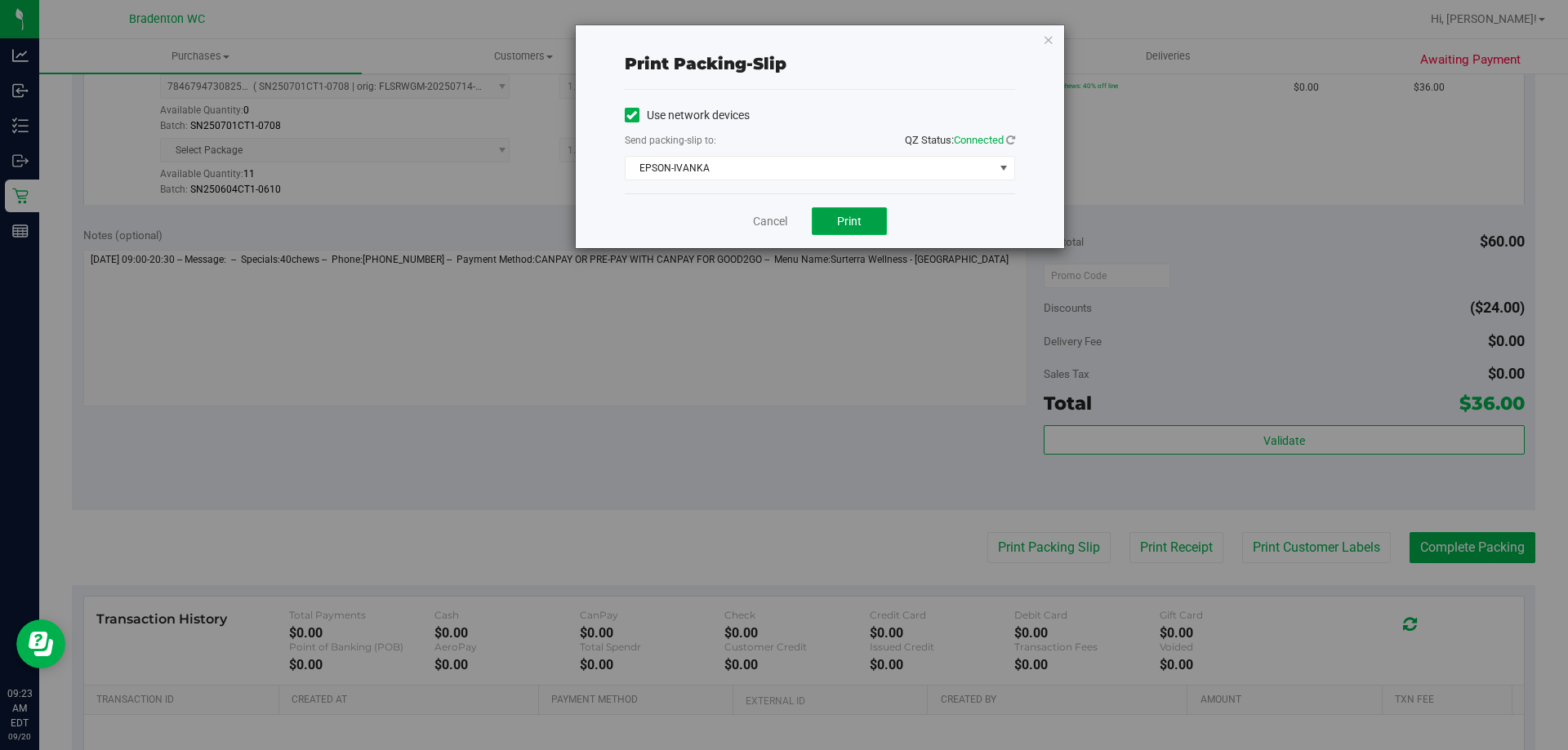
click at [845, 229] on button "Print" at bounding box center [849, 221] width 75 height 28
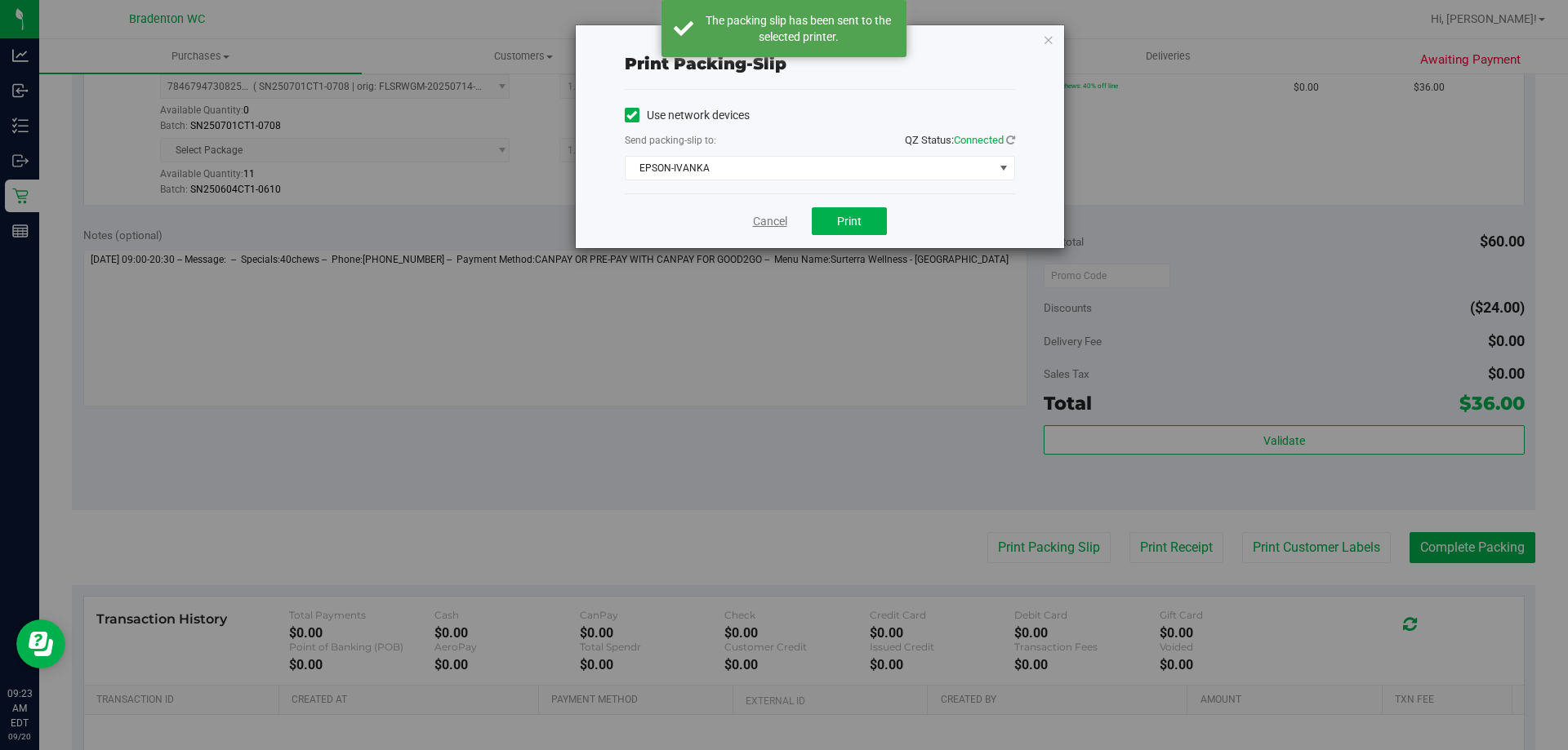
click at [779, 224] on link "Cancel" at bounding box center [770, 222] width 34 height 17
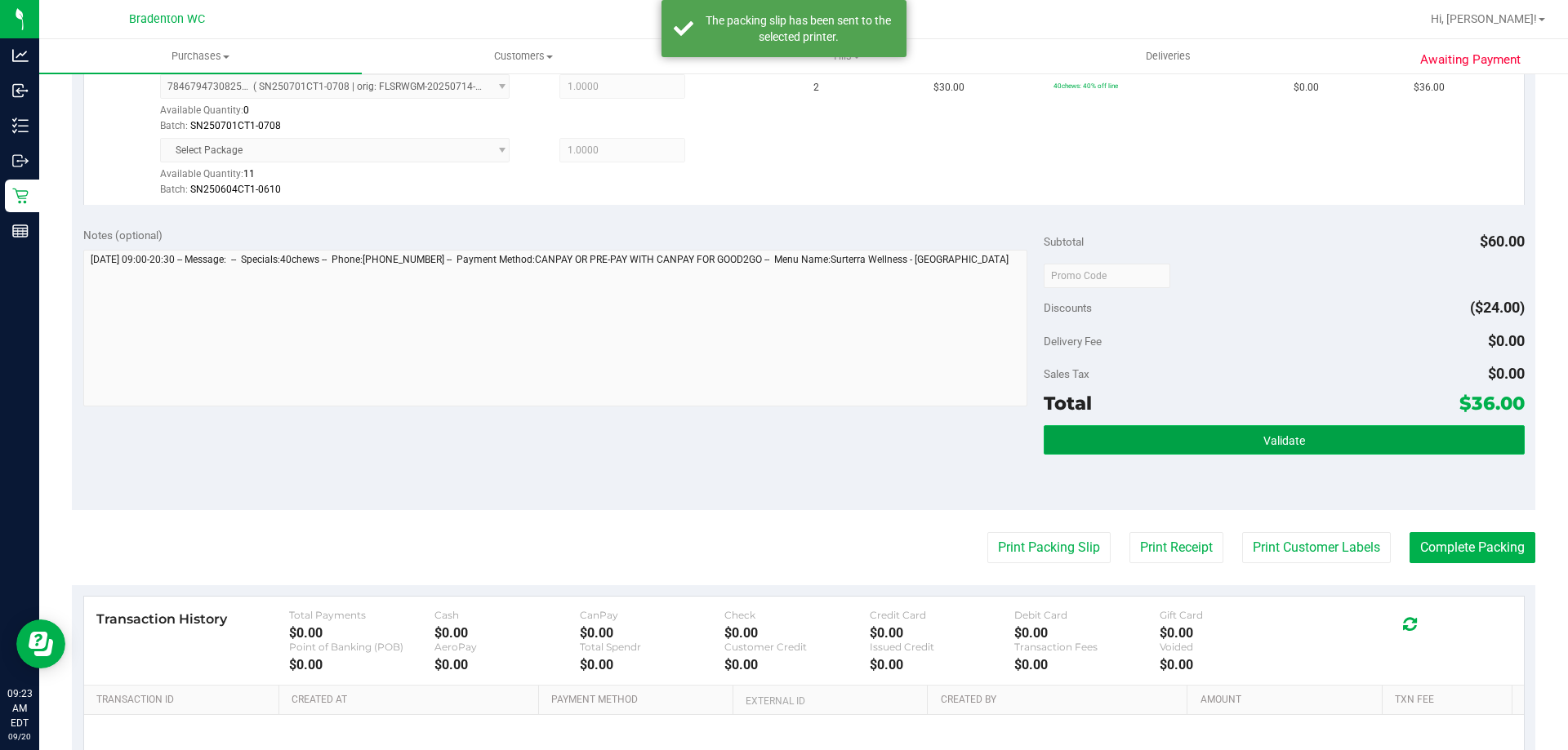
click at [1118, 429] on button "Validate" at bounding box center [1284, 440] width 480 height 29
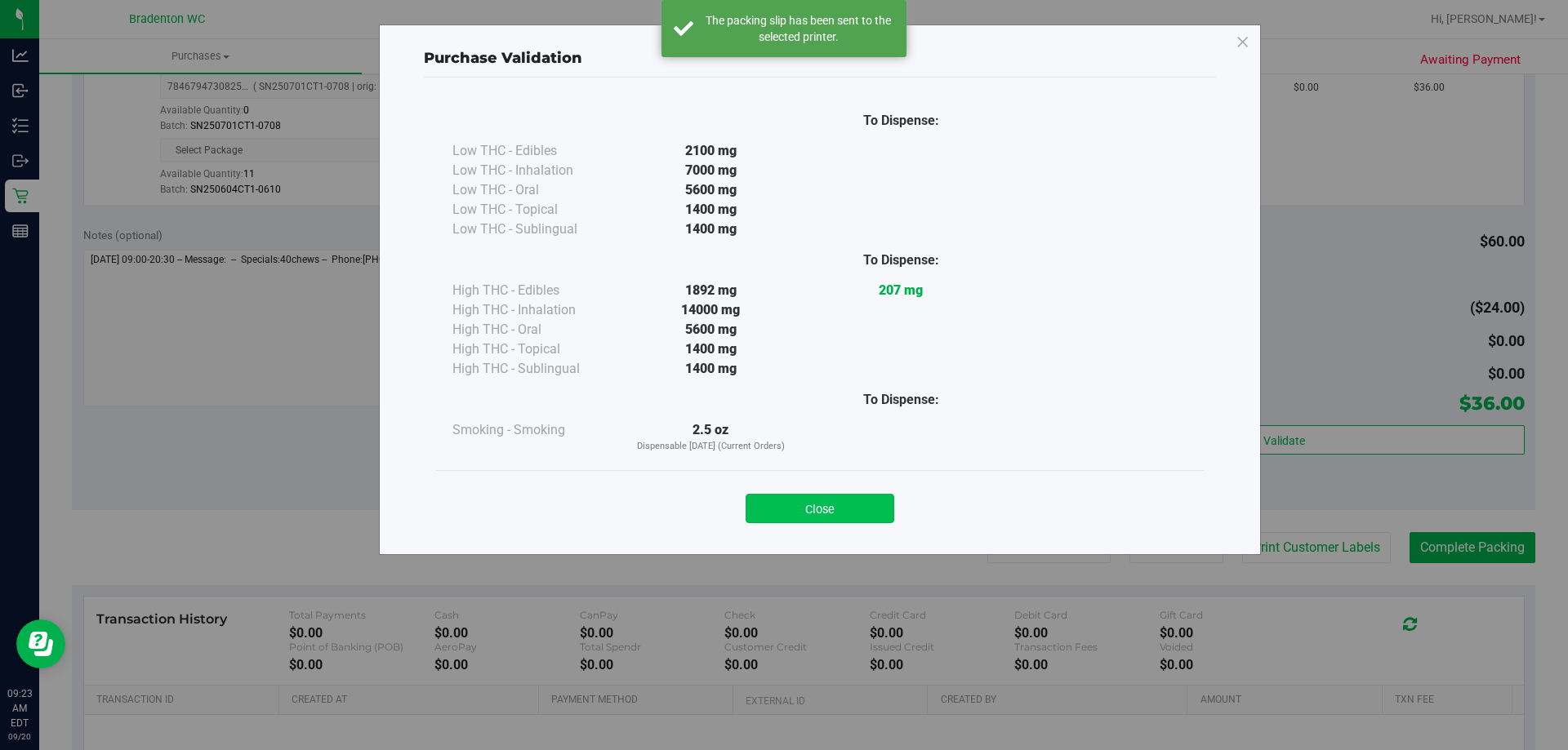
click at [828, 498] on button "Close" at bounding box center [819, 508] width 149 height 29
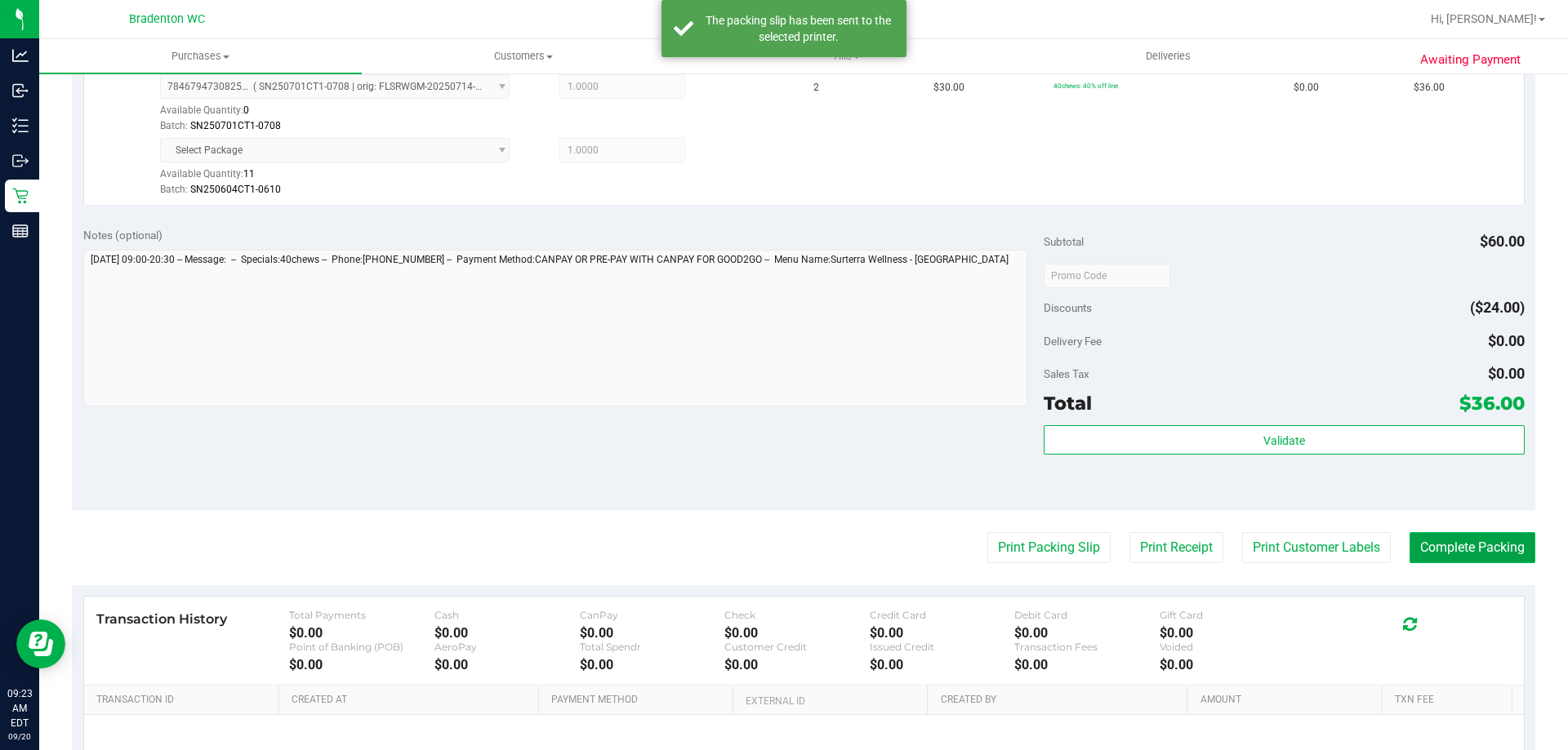
click at [1465, 544] on button "Complete Packing" at bounding box center [1472, 548] width 126 height 31
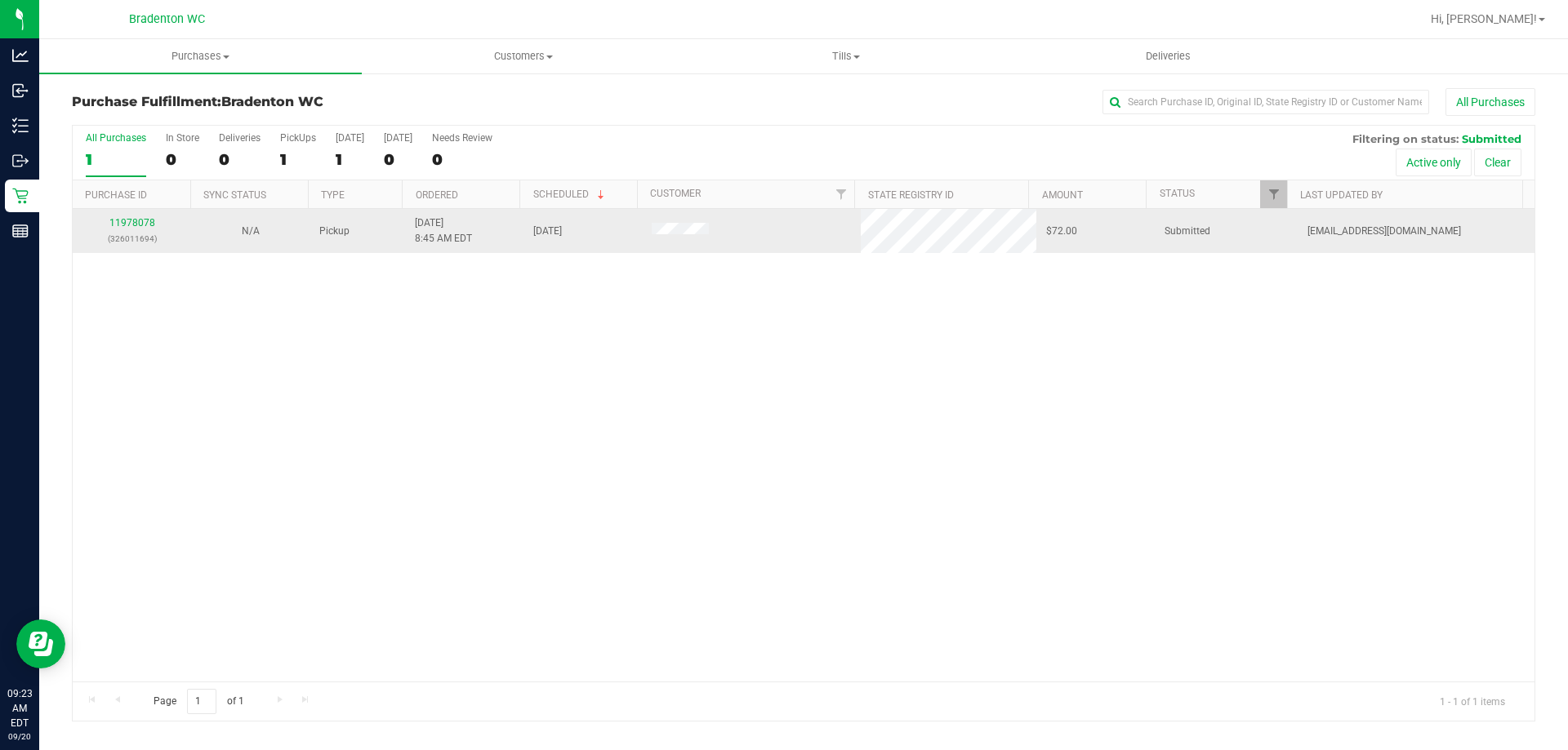
click at [146, 229] on div "11978078 (326011694)" at bounding box center [132, 231] width 99 height 31
click at [125, 225] on link "11978078" at bounding box center [132, 222] width 46 height 11
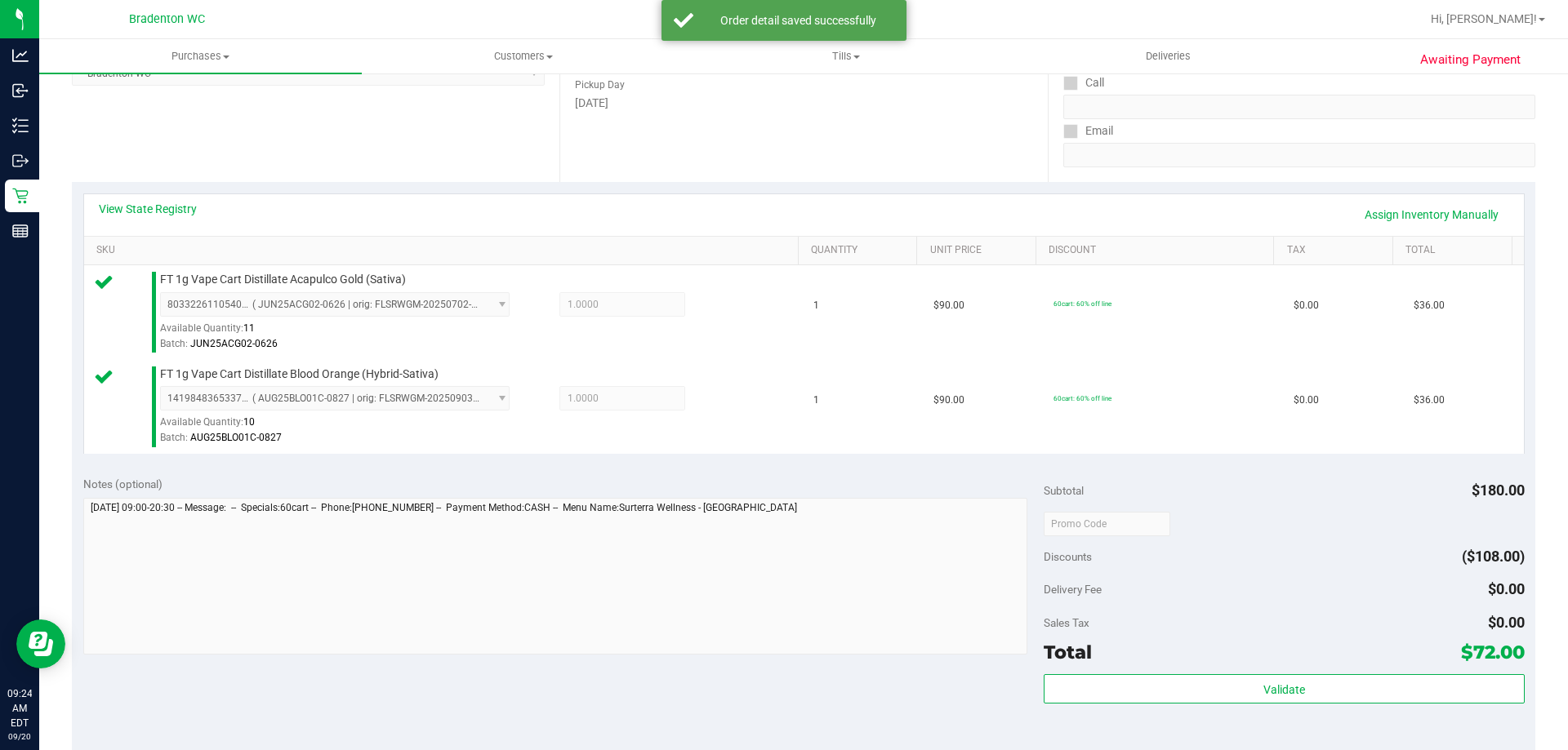
scroll to position [267, 0]
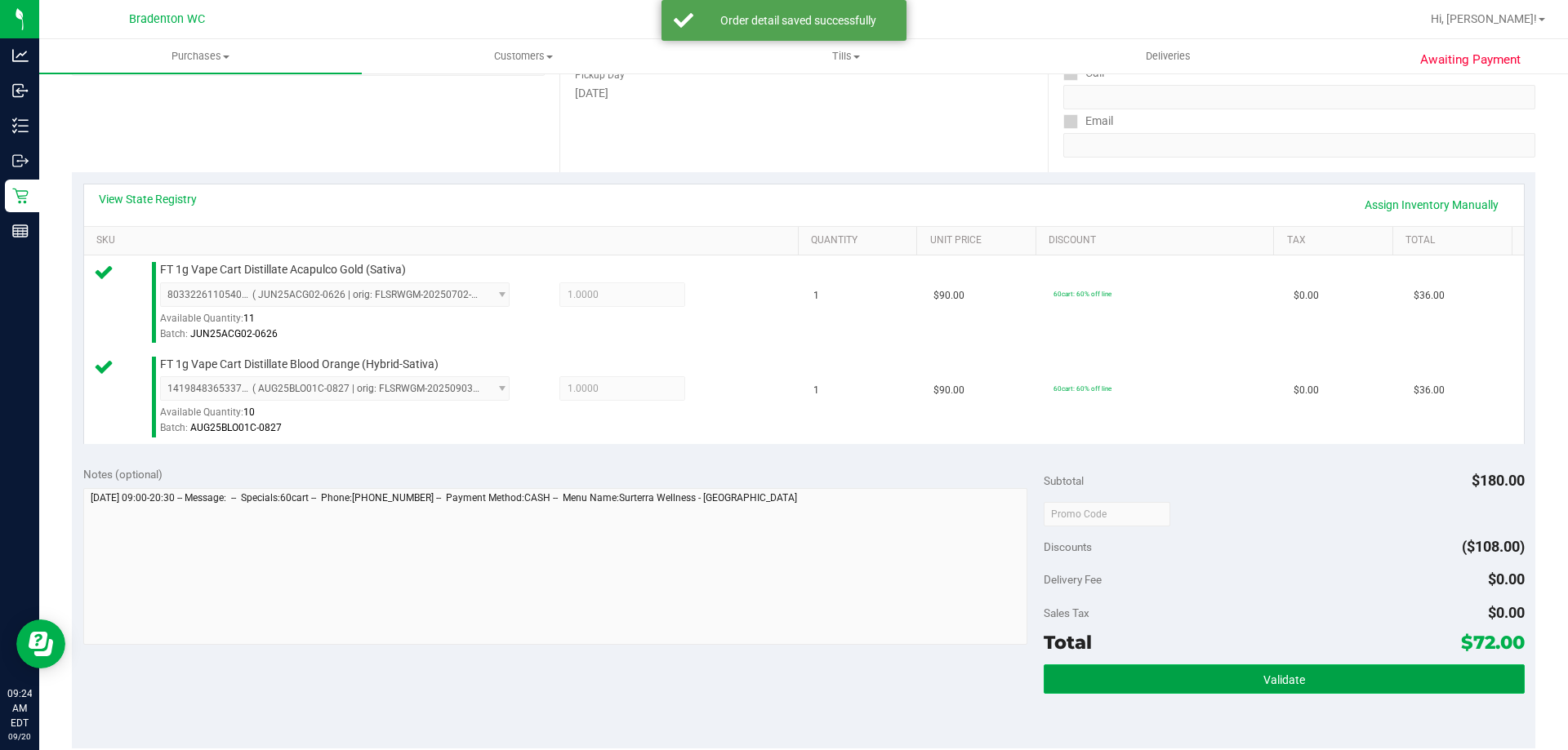
click at [1133, 667] on button "Validate" at bounding box center [1284, 679] width 480 height 29
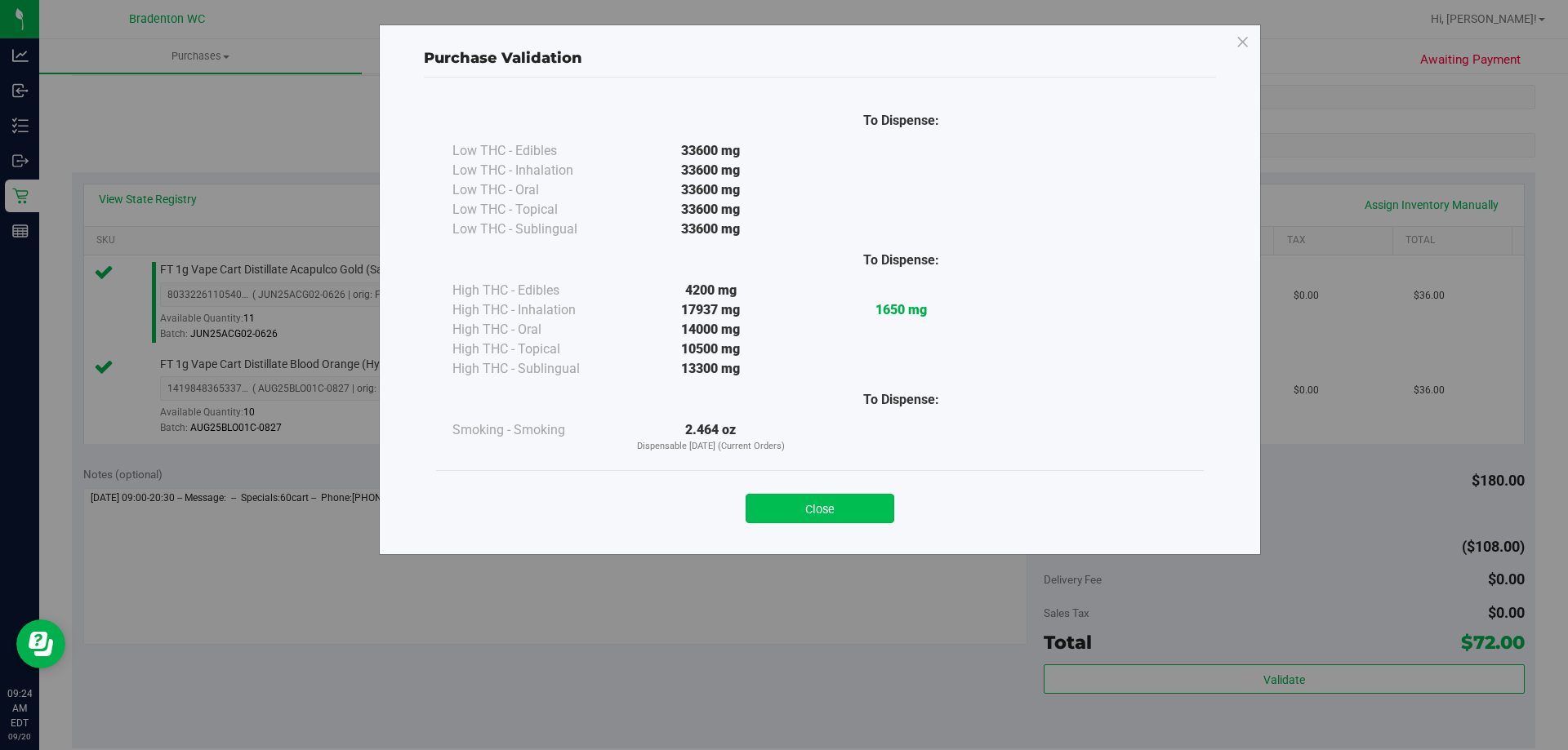
click at [831, 504] on button "Close" at bounding box center [819, 508] width 149 height 29
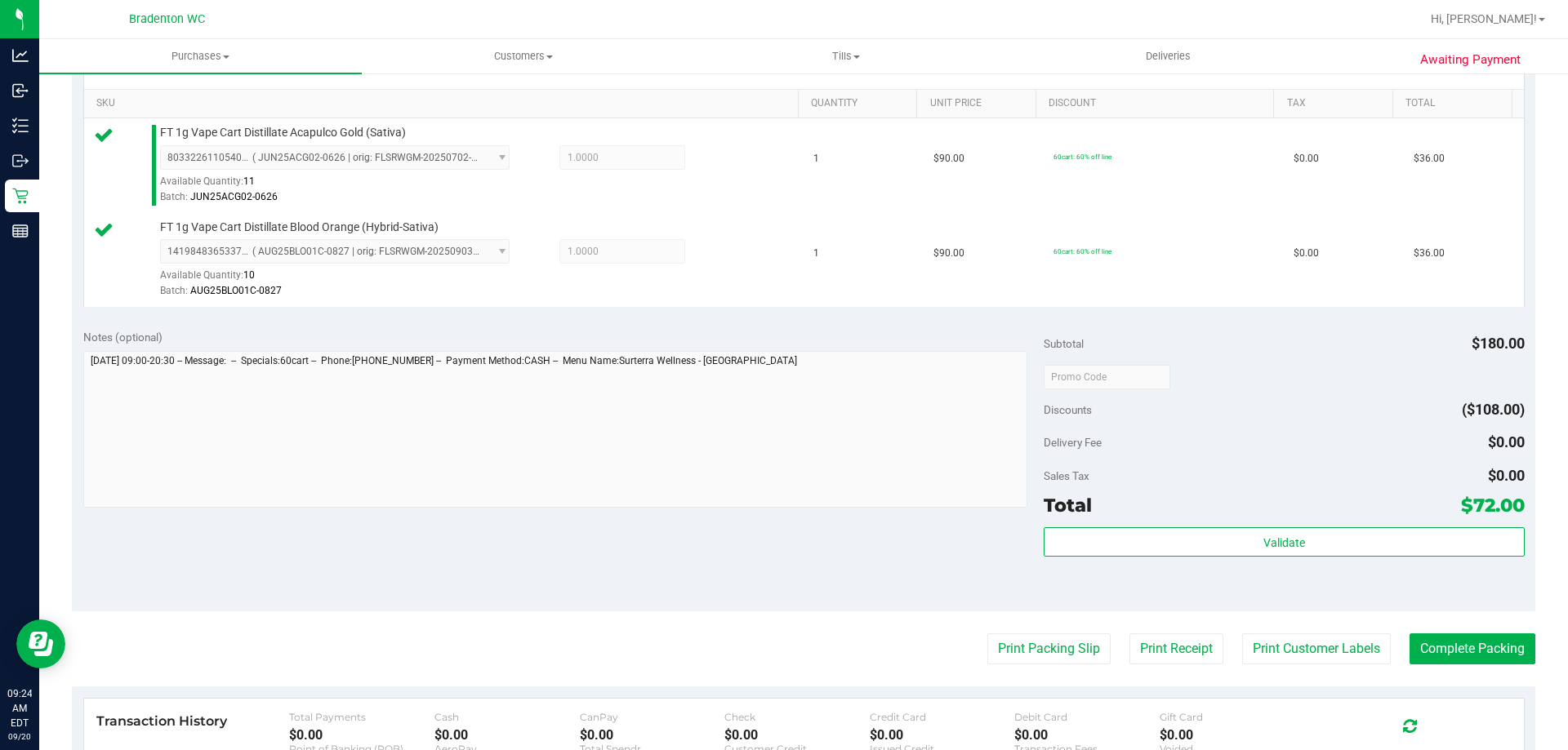
scroll to position [505, 0]
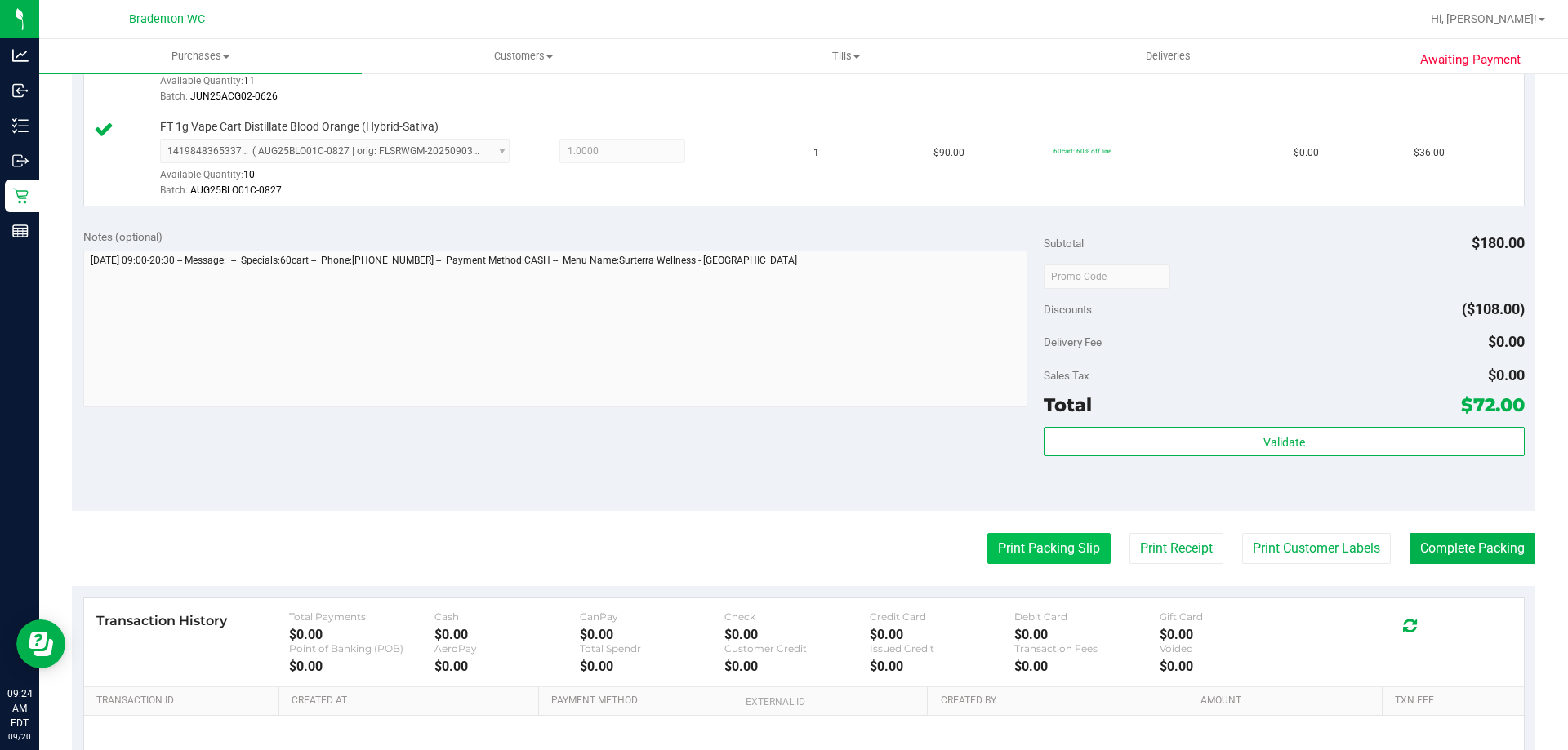
click at [1030, 549] on button "Print Packing Slip" at bounding box center [1048, 549] width 123 height 31
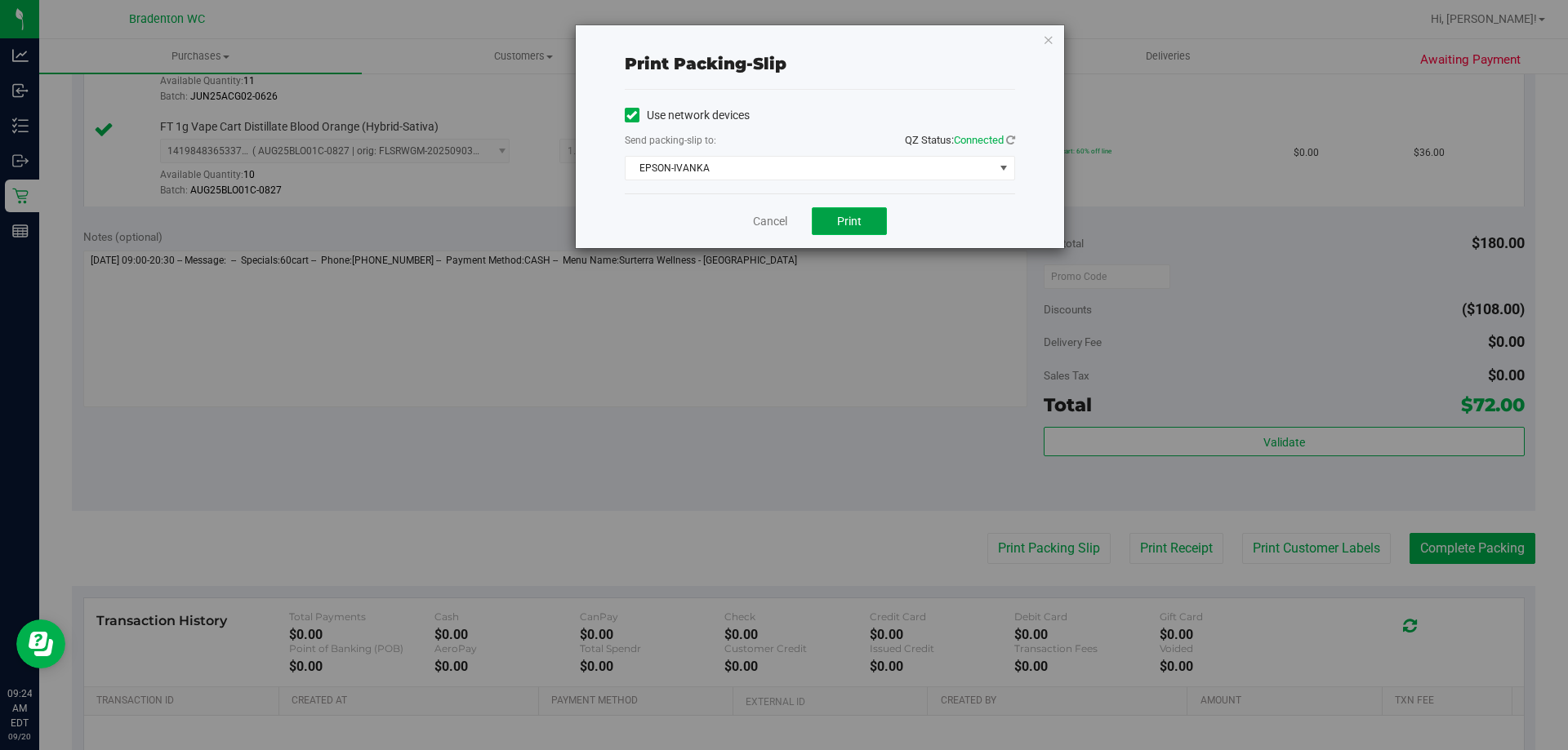
click at [849, 222] on span "Print" at bounding box center [849, 221] width 24 height 13
click at [763, 220] on link "Cancel" at bounding box center [770, 222] width 34 height 17
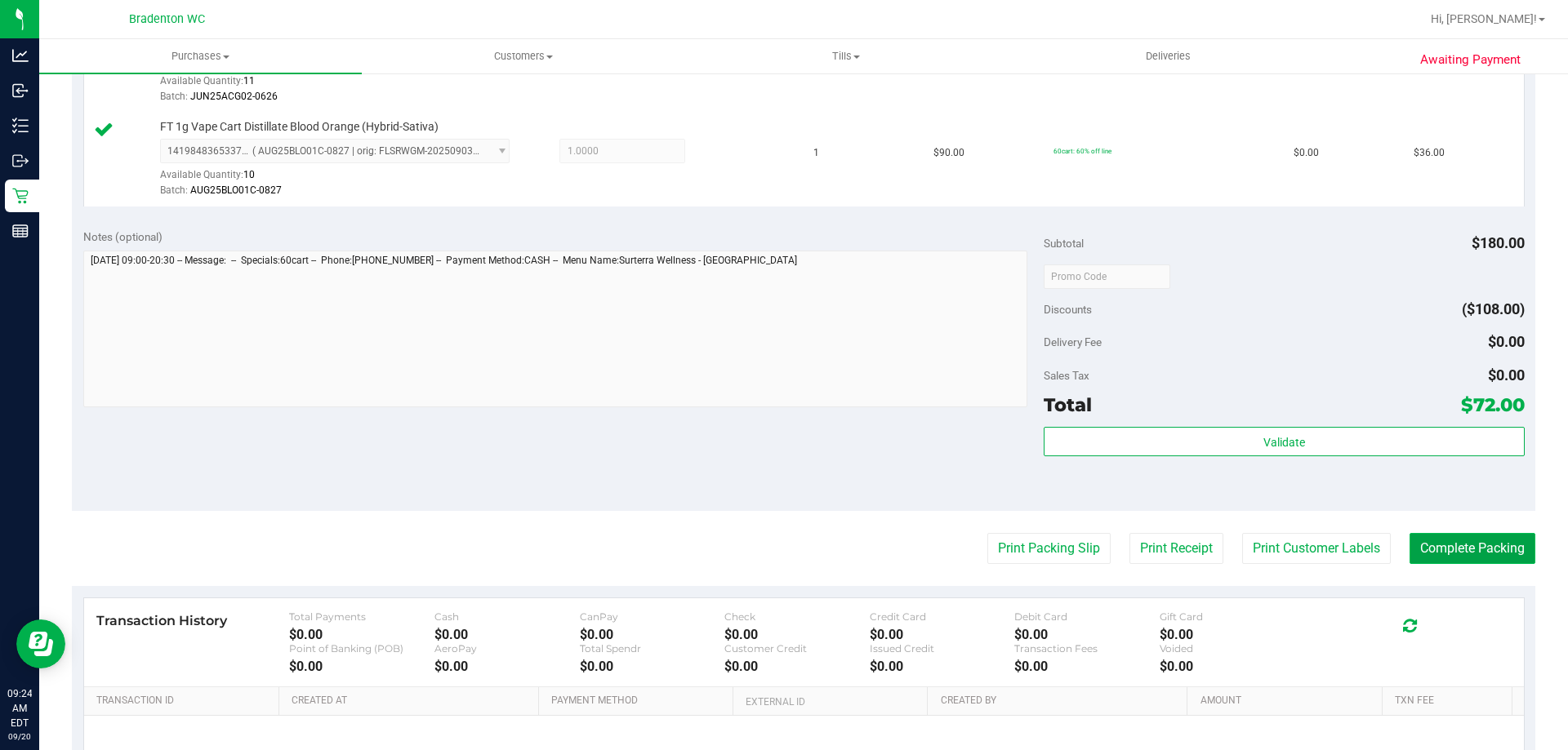
click at [1460, 551] on button "Complete Packing" at bounding box center [1472, 549] width 126 height 31
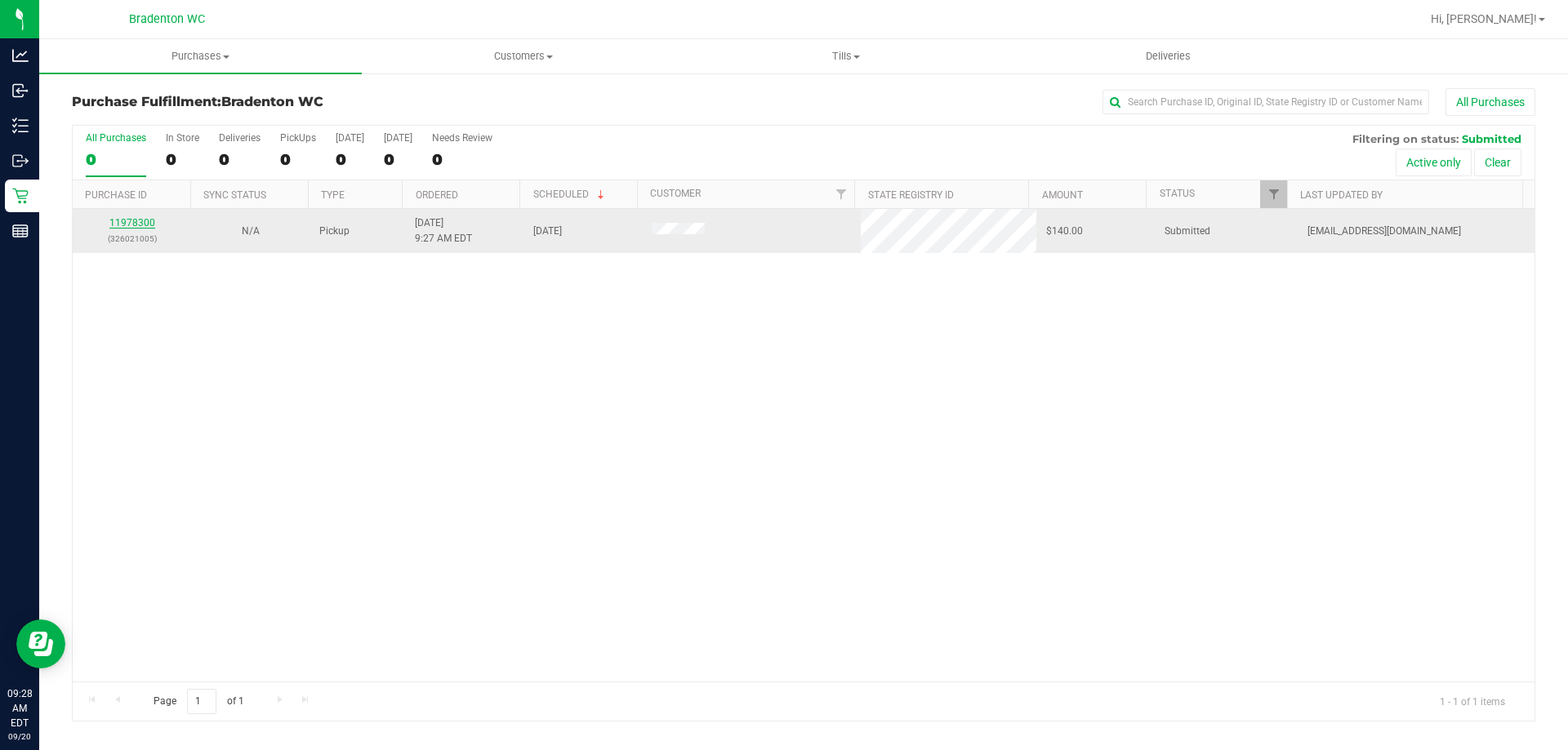
click at [136, 219] on link "11978300" at bounding box center [132, 222] width 46 height 11
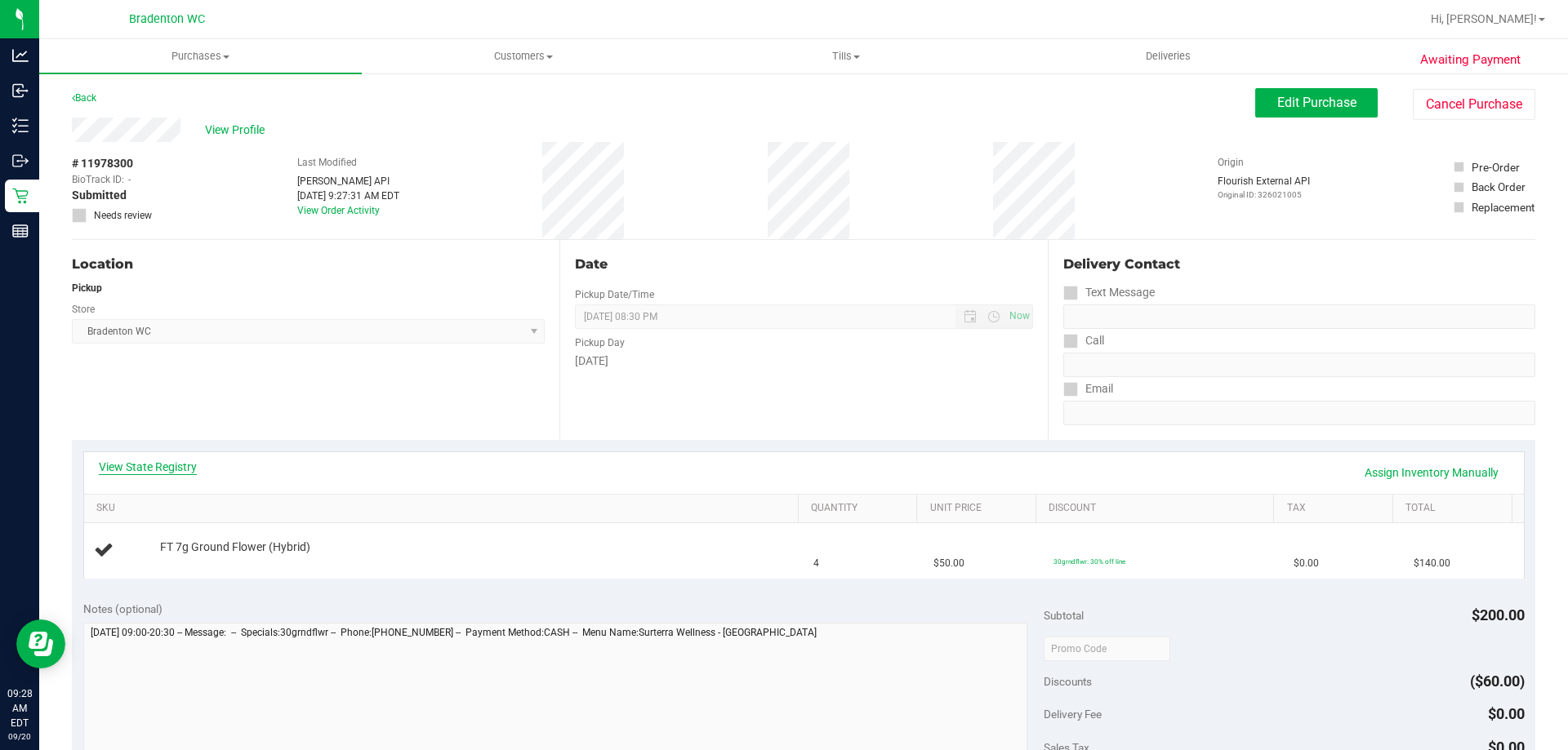
click at [179, 466] on link "View State Registry" at bounding box center [148, 466] width 98 height 16
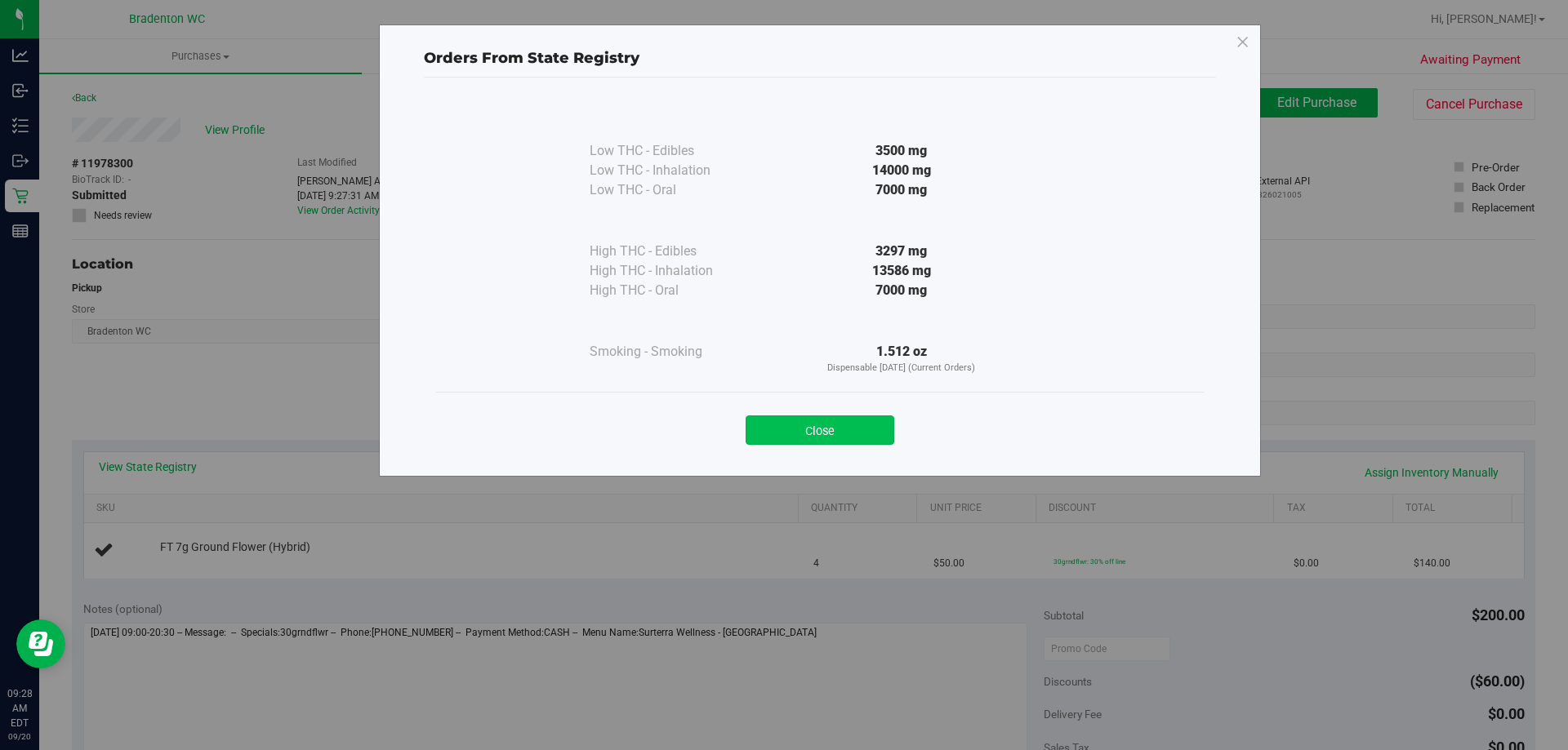
click at [806, 429] on button "Close" at bounding box center [819, 430] width 149 height 29
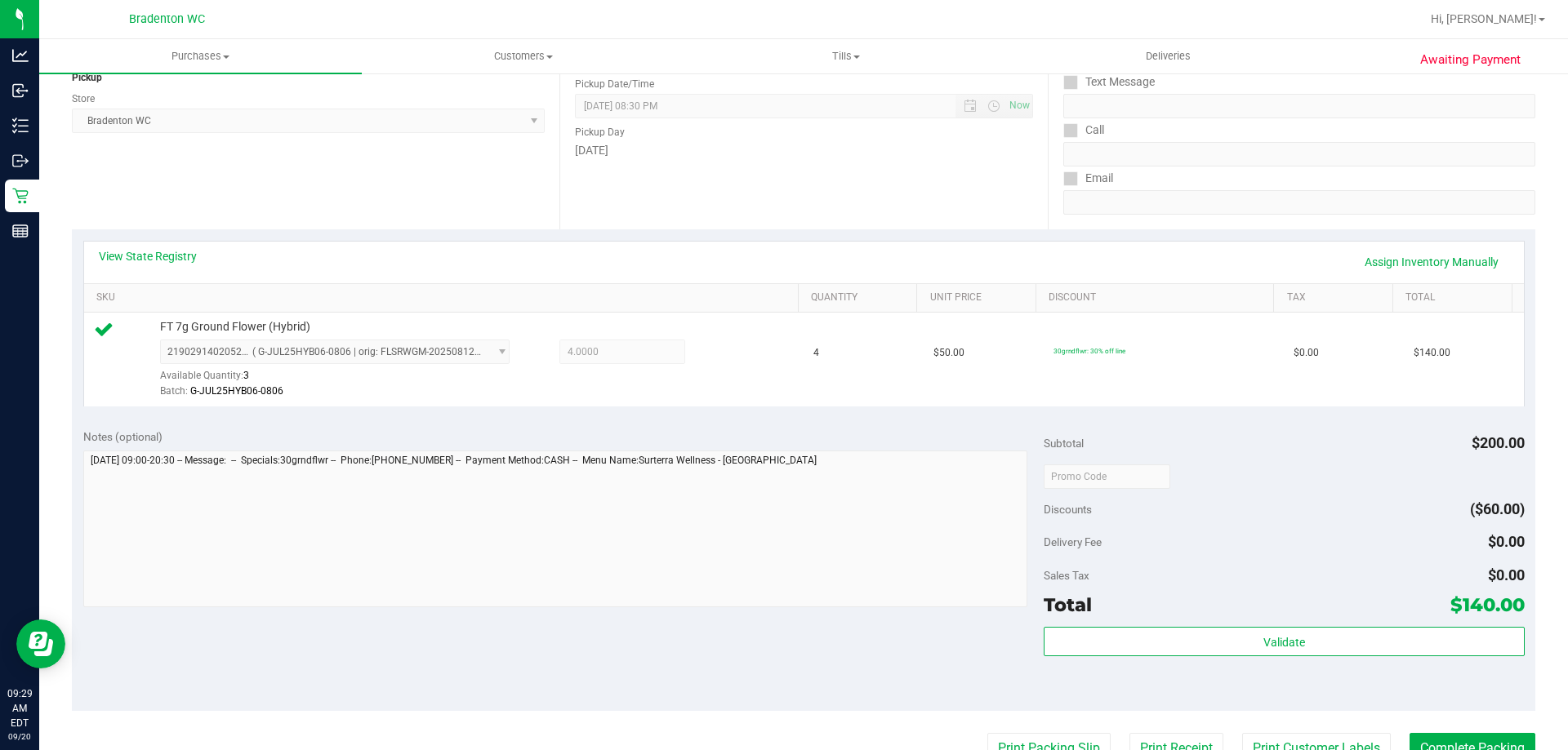
scroll to position [216, 0]
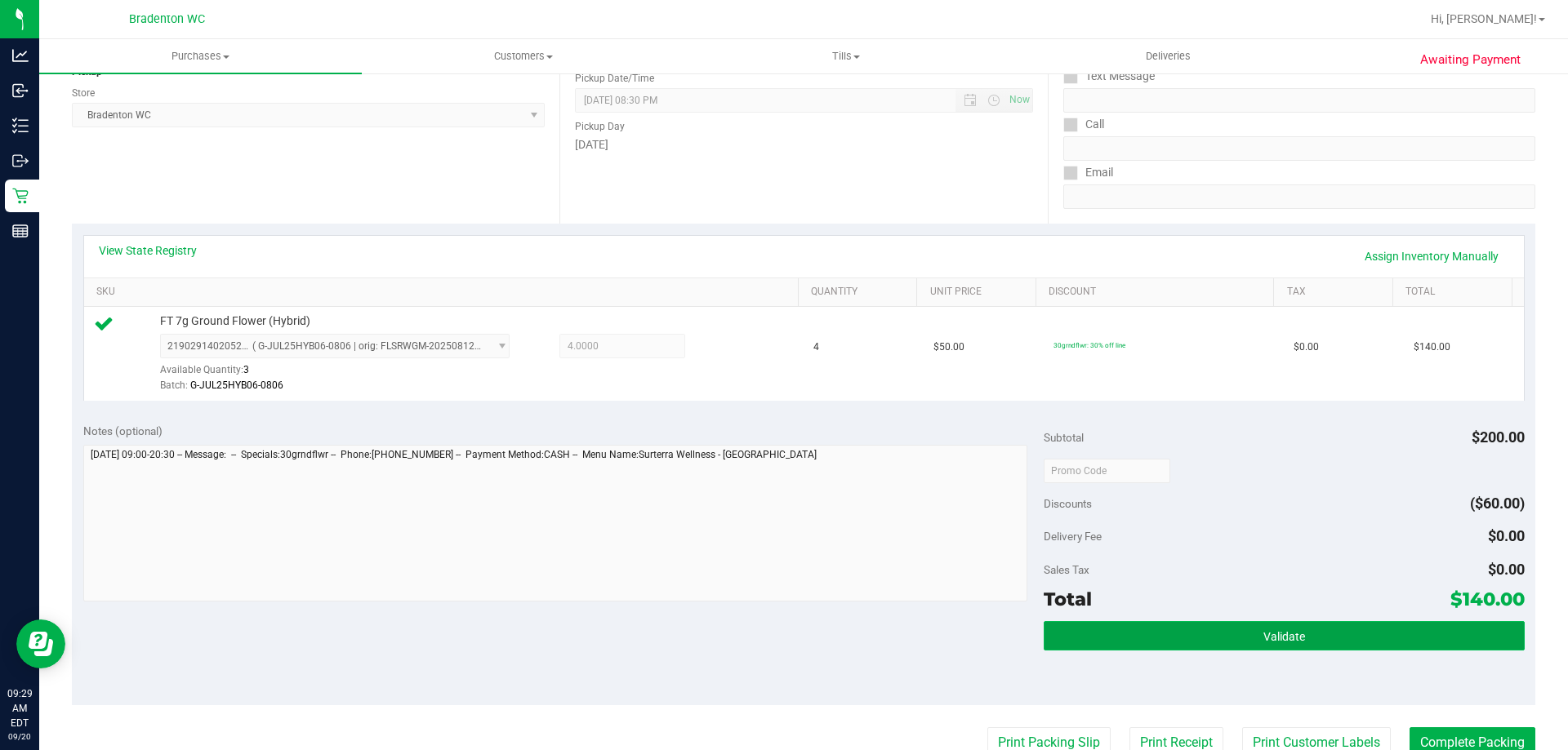
click at [1070, 629] on button "Validate" at bounding box center [1284, 636] width 480 height 29
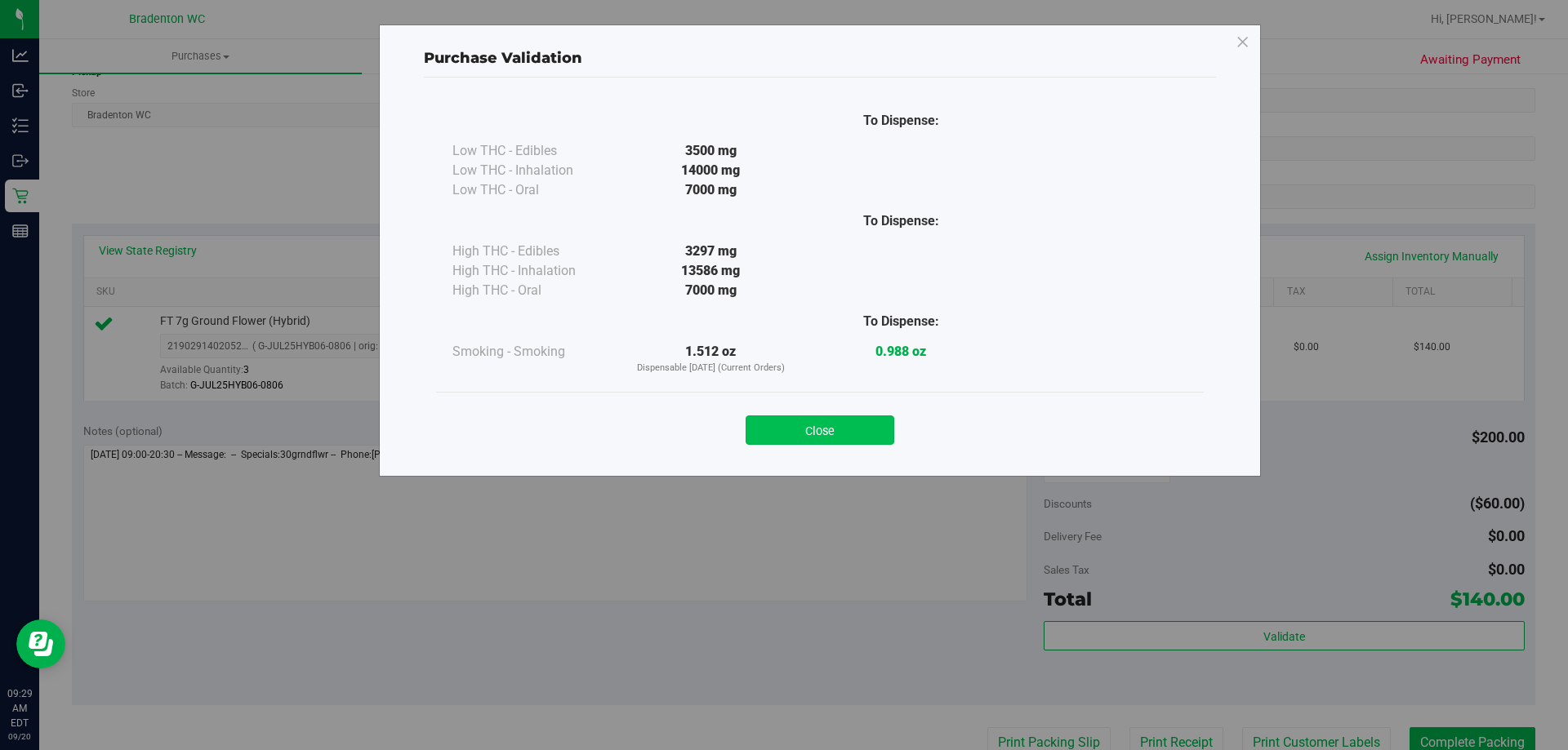
click at [818, 429] on button "Close" at bounding box center [819, 430] width 149 height 29
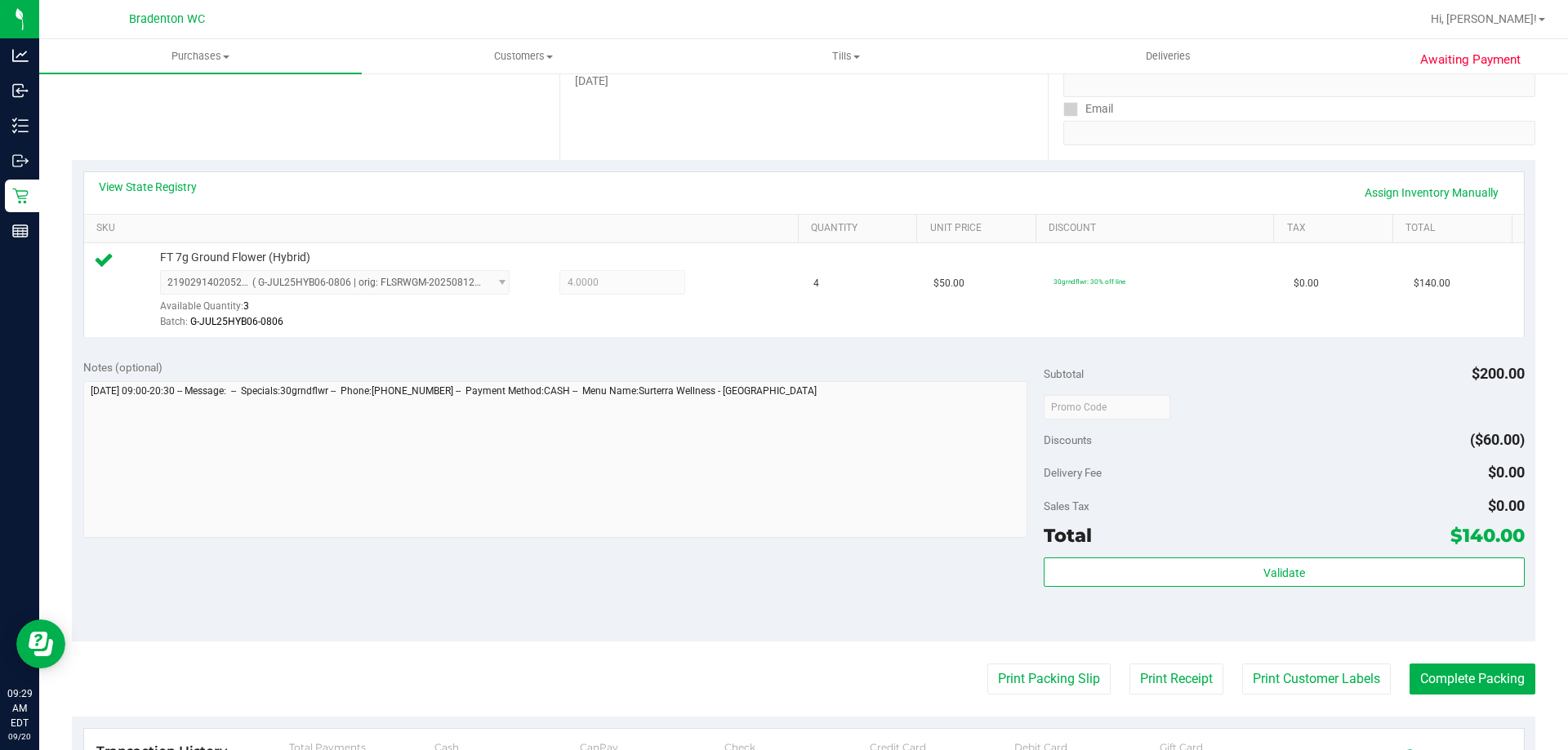
scroll to position [279, 0]
click at [1056, 688] on button "Print Packing Slip" at bounding box center [1048, 679] width 123 height 31
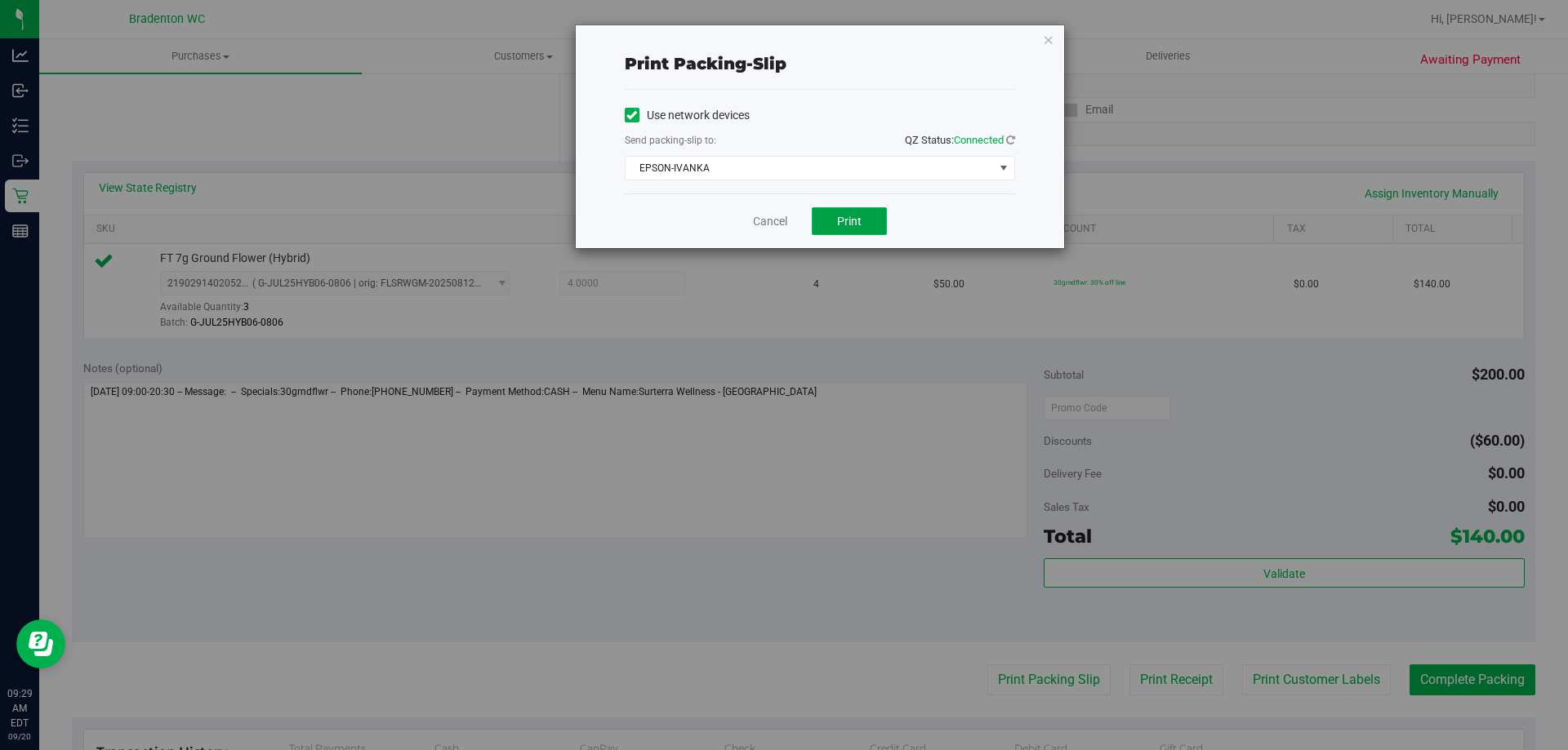
click at [848, 218] on span "Print" at bounding box center [849, 221] width 24 height 13
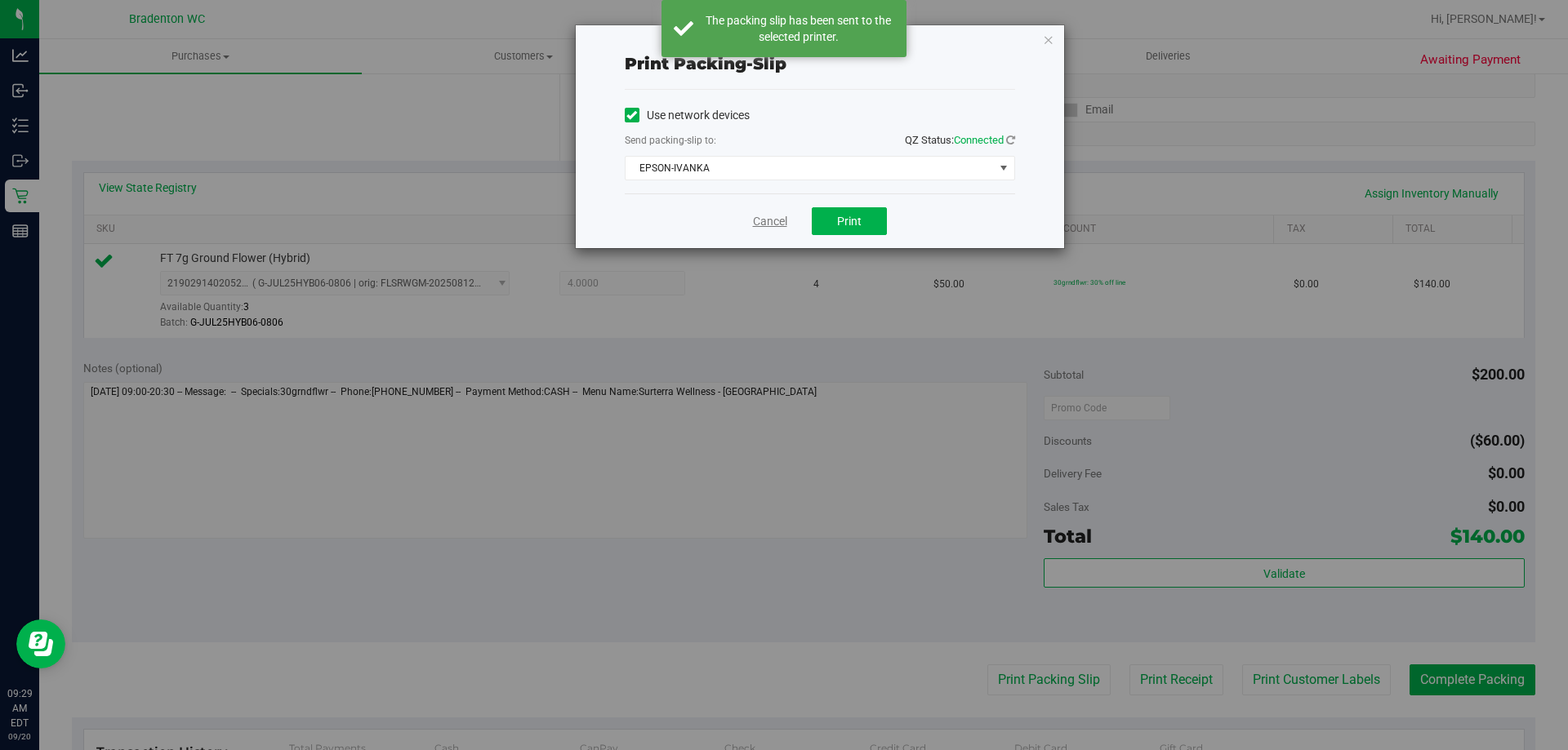
click at [769, 215] on link "Cancel" at bounding box center [770, 222] width 34 height 17
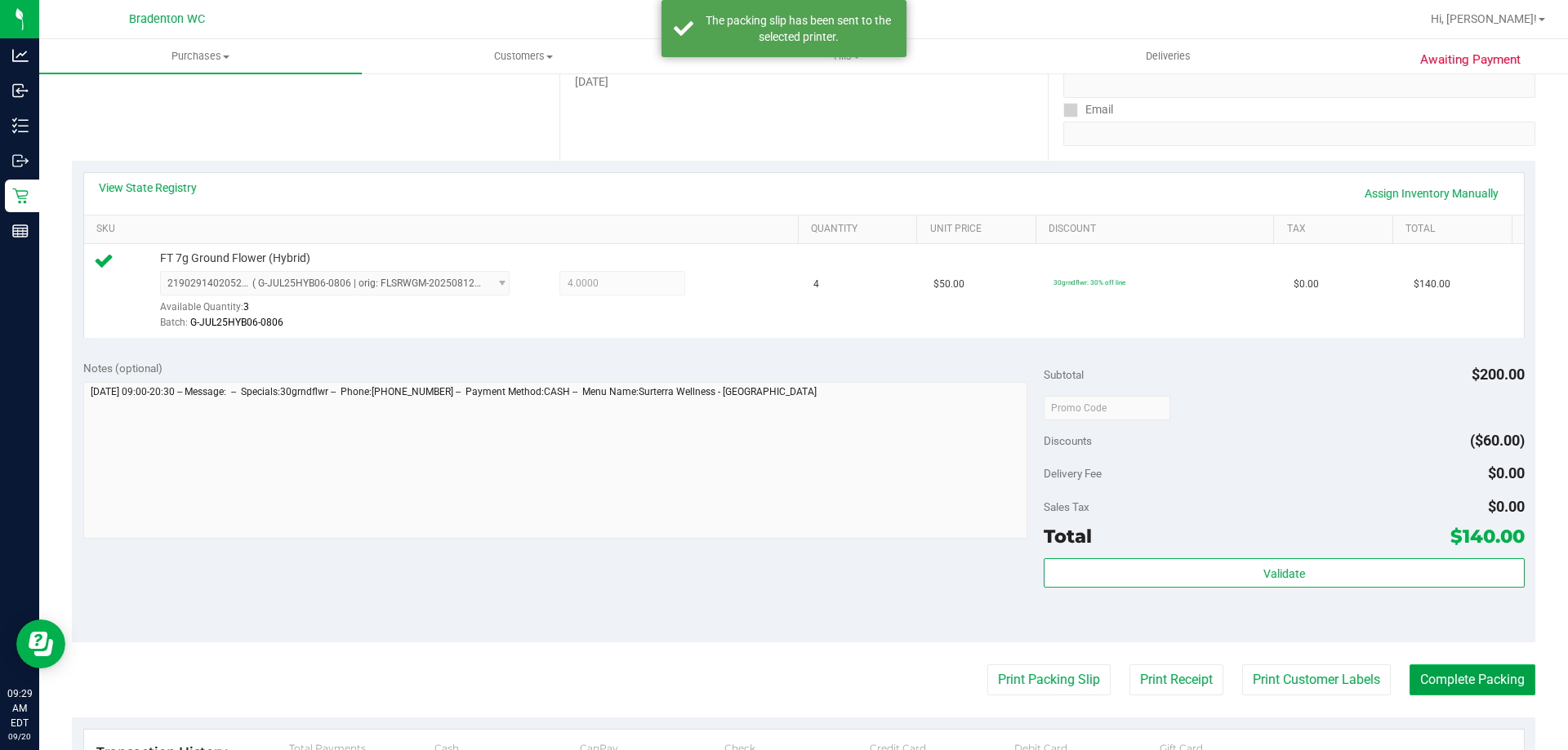
click at [1427, 679] on button "Complete Packing" at bounding box center [1472, 679] width 126 height 31
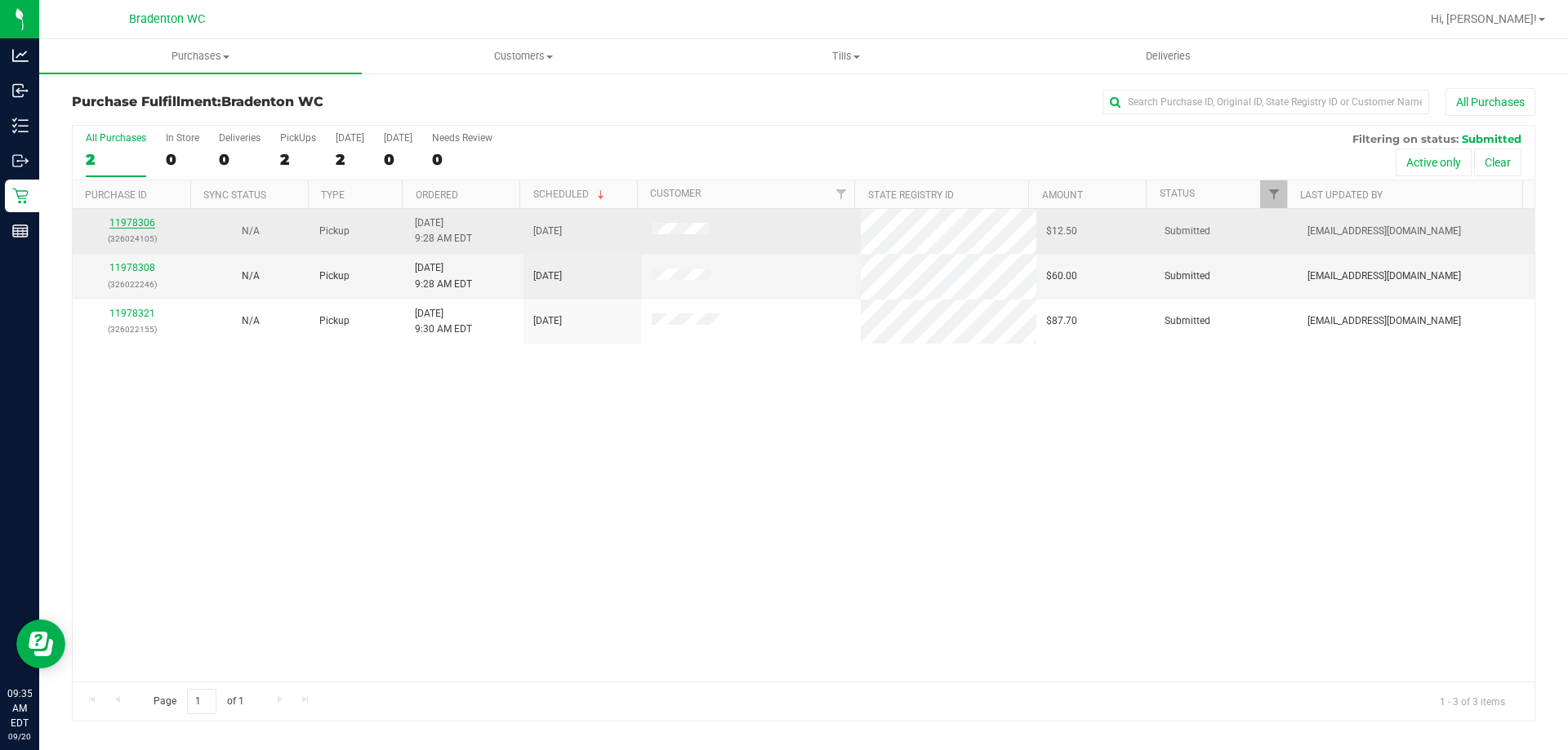
click at [136, 223] on link "11978306" at bounding box center [132, 222] width 46 height 11
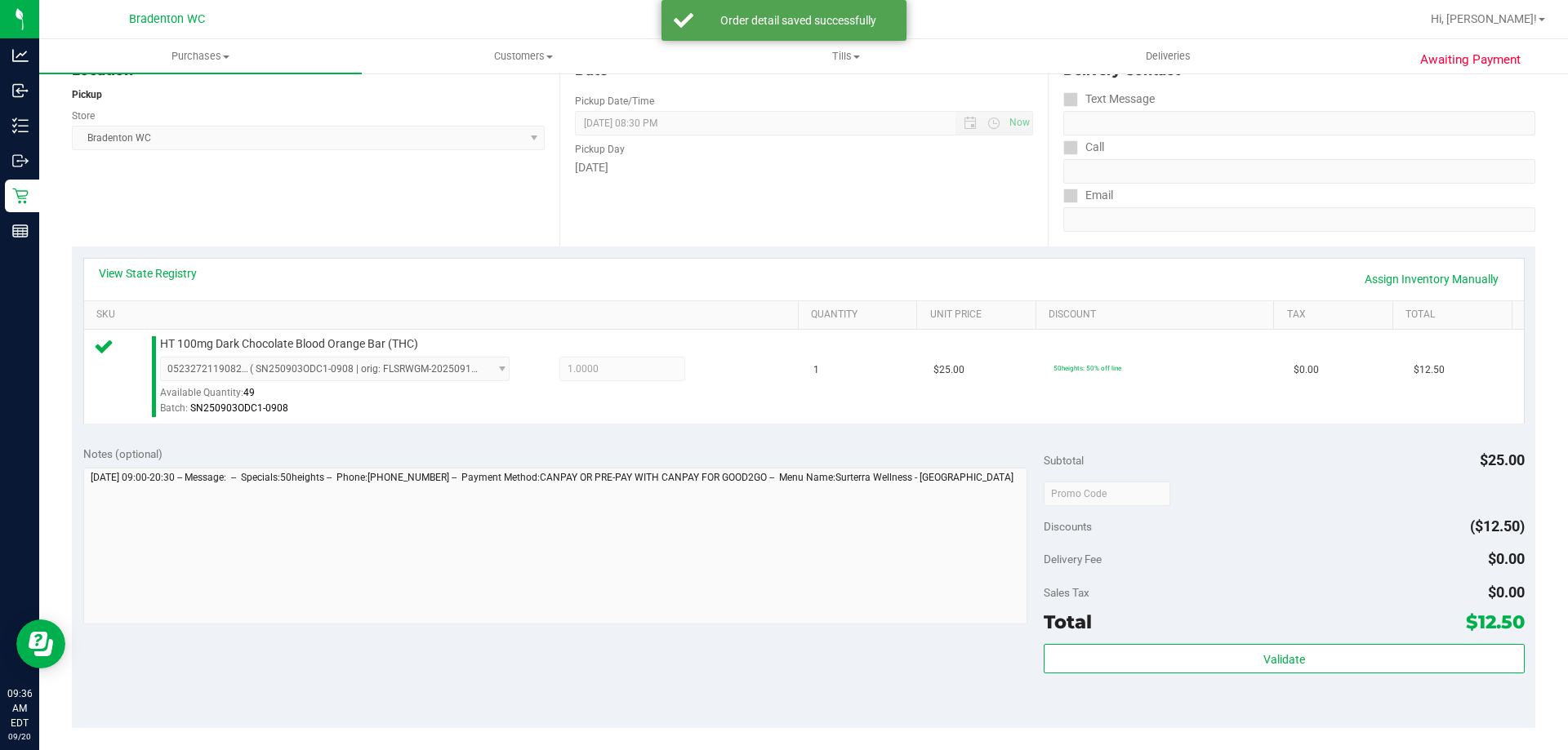
scroll to position [223, 0]
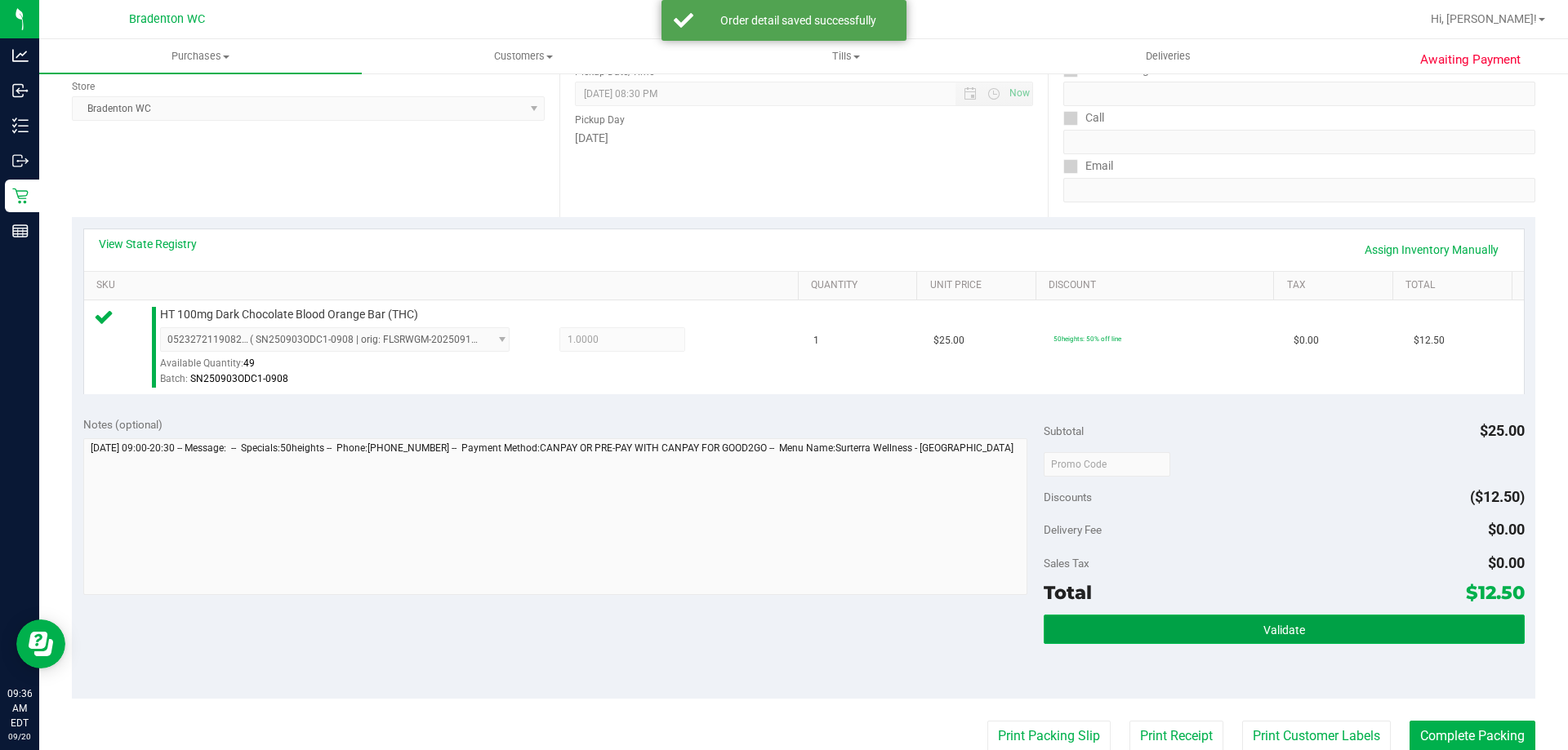
click at [1140, 636] on button "Validate" at bounding box center [1284, 629] width 480 height 29
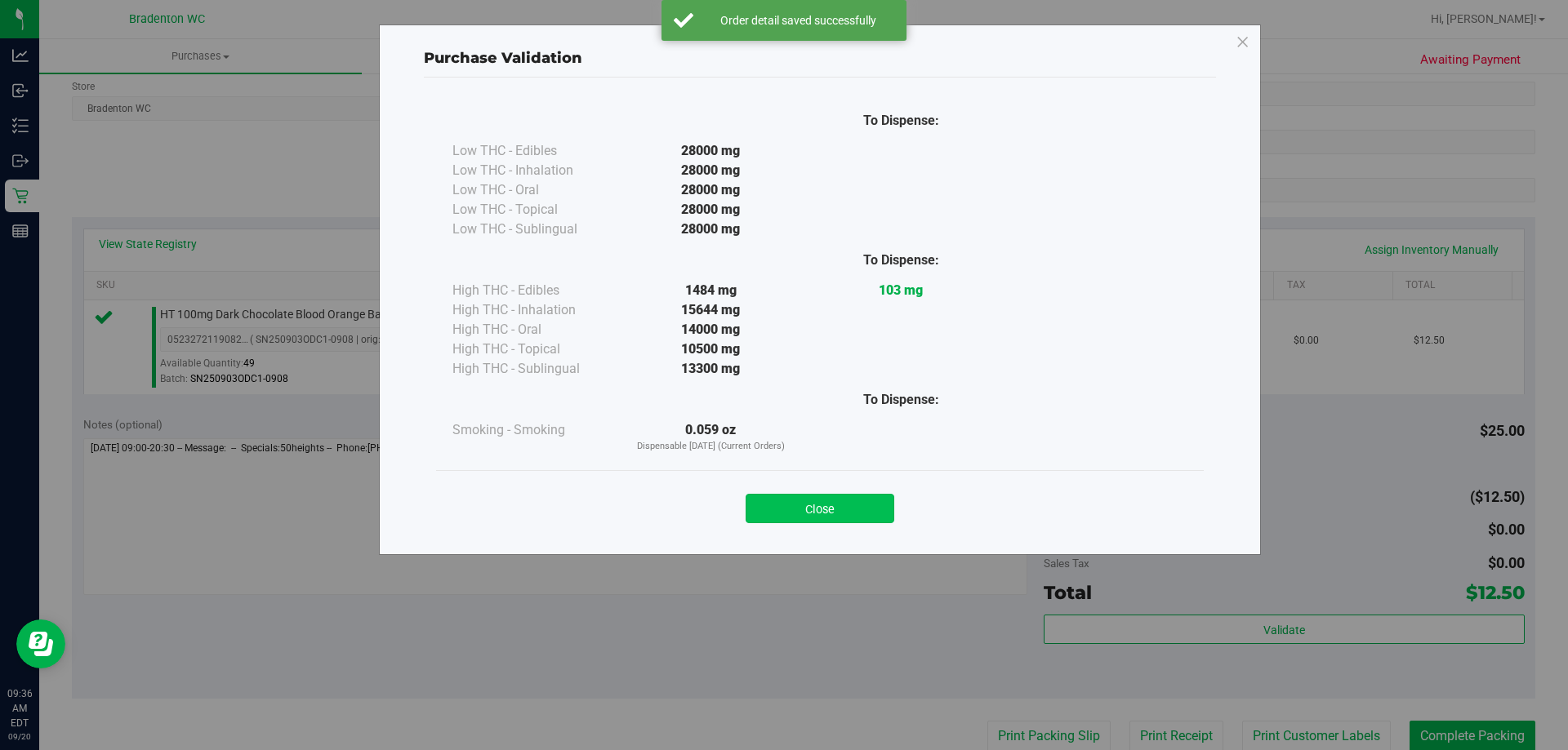
click at [808, 513] on button "Close" at bounding box center [819, 508] width 149 height 29
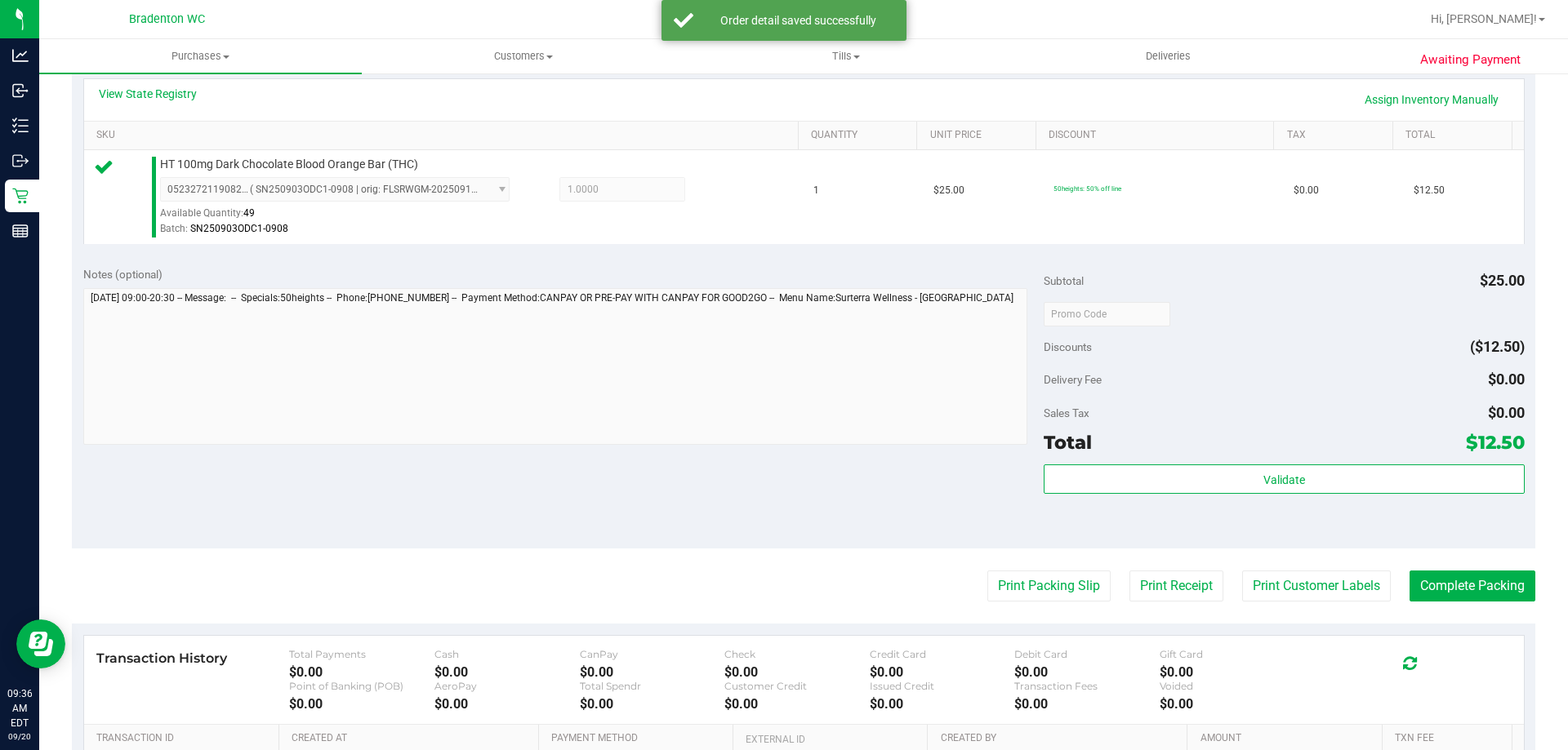
scroll to position [375, 0]
click at [1041, 594] on button "Print Packing Slip" at bounding box center [1048, 584] width 123 height 31
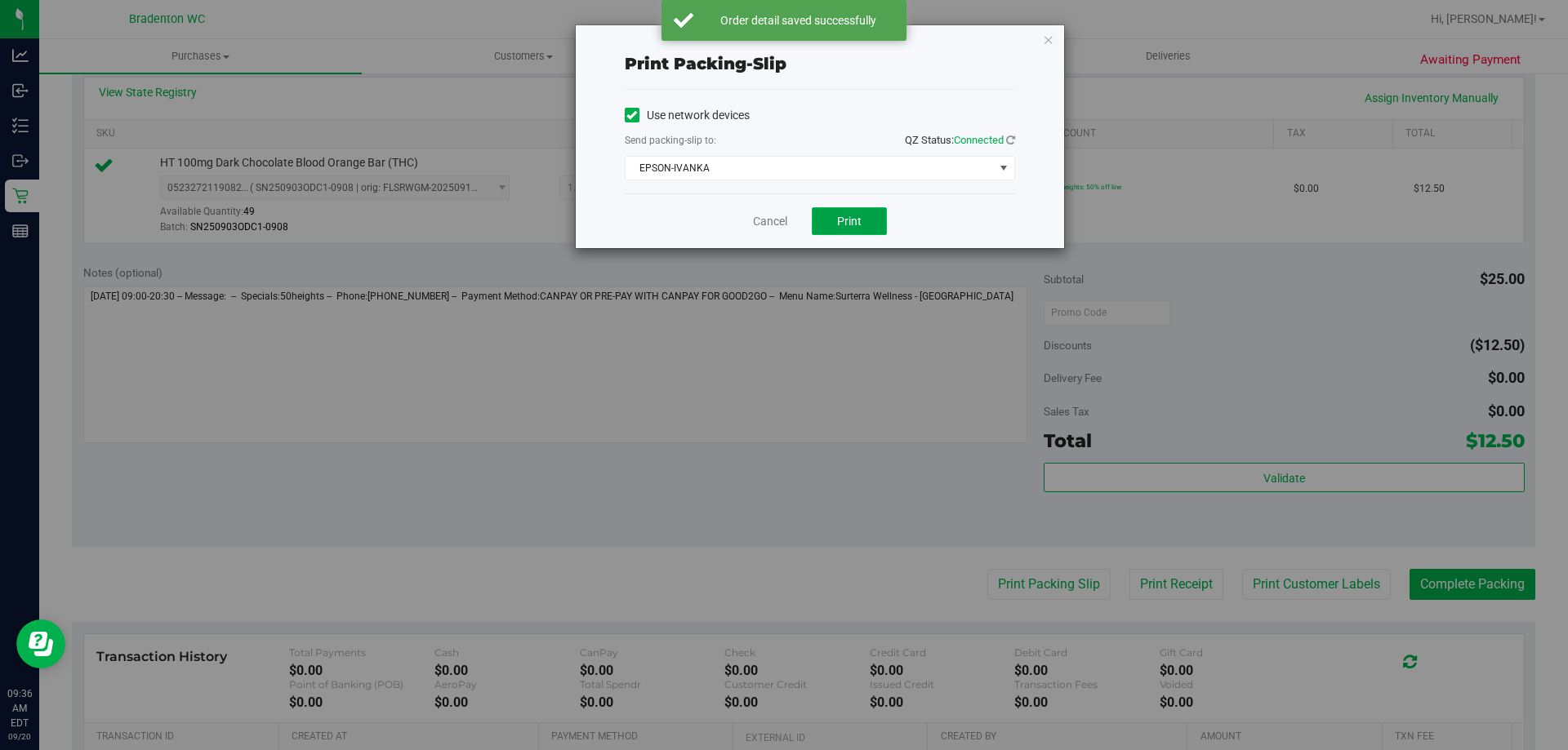
click at [837, 221] on span "Print" at bounding box center [849, 221] width 24 height 13
click at [774, 224] on link "Cancel" at bounding box center [770, 222] width 34 height 17
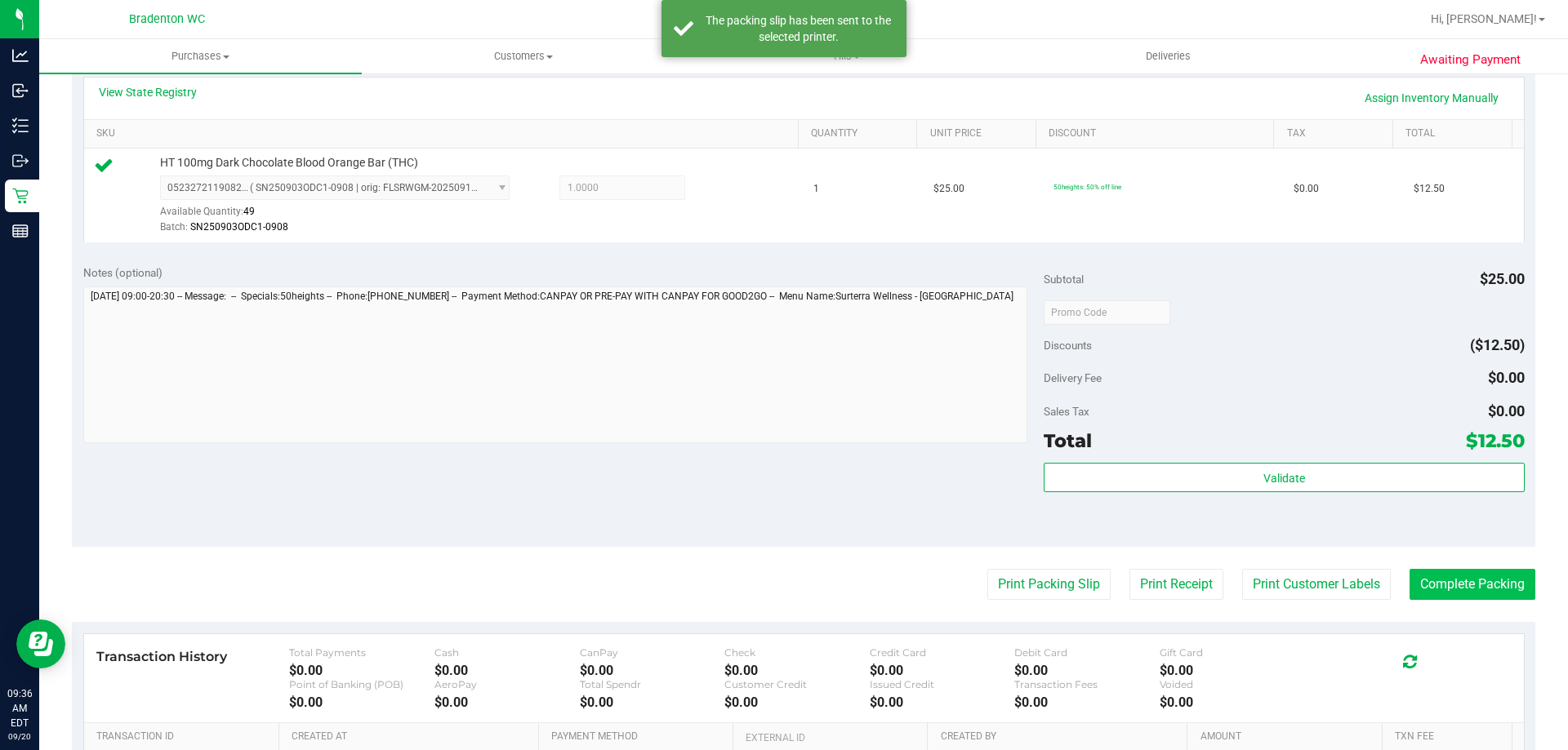
click at [1450, 588] on button "Complete Packing" at bounding box center [1472, 584] width 126 height 31
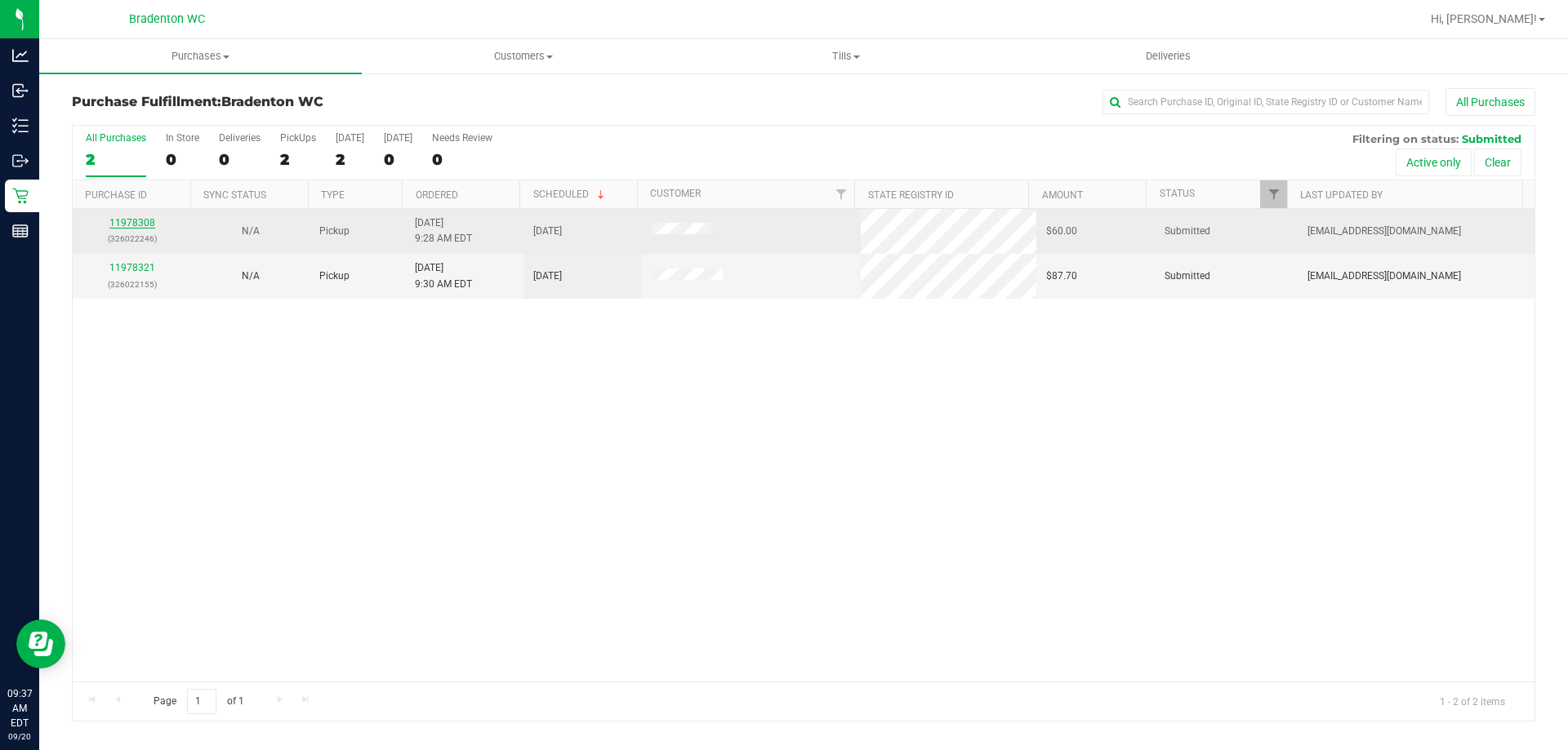
click at [145, 225] on link "11978308" at bounding box center [132, 222] width 46 height 11
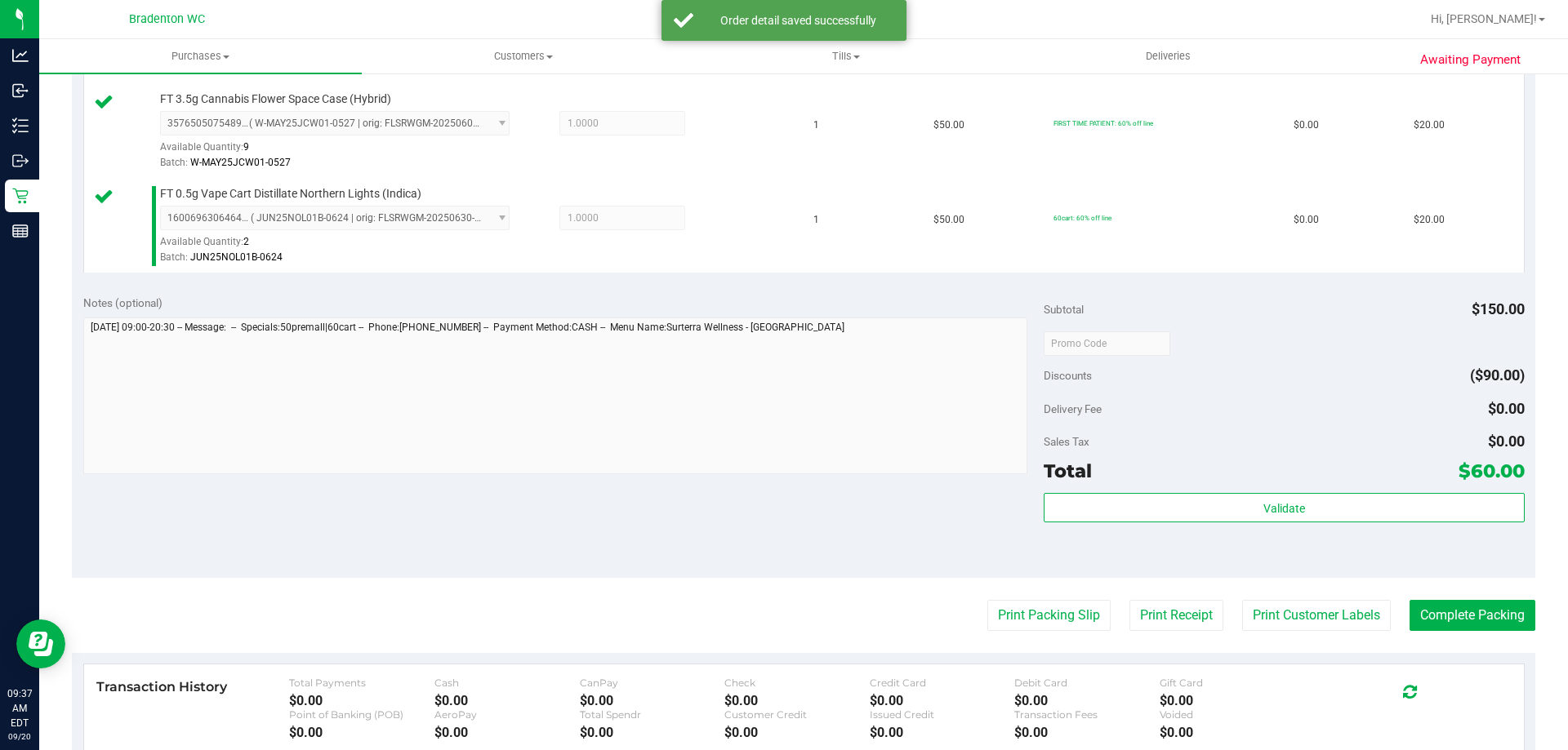
scroll to position [534, 0]
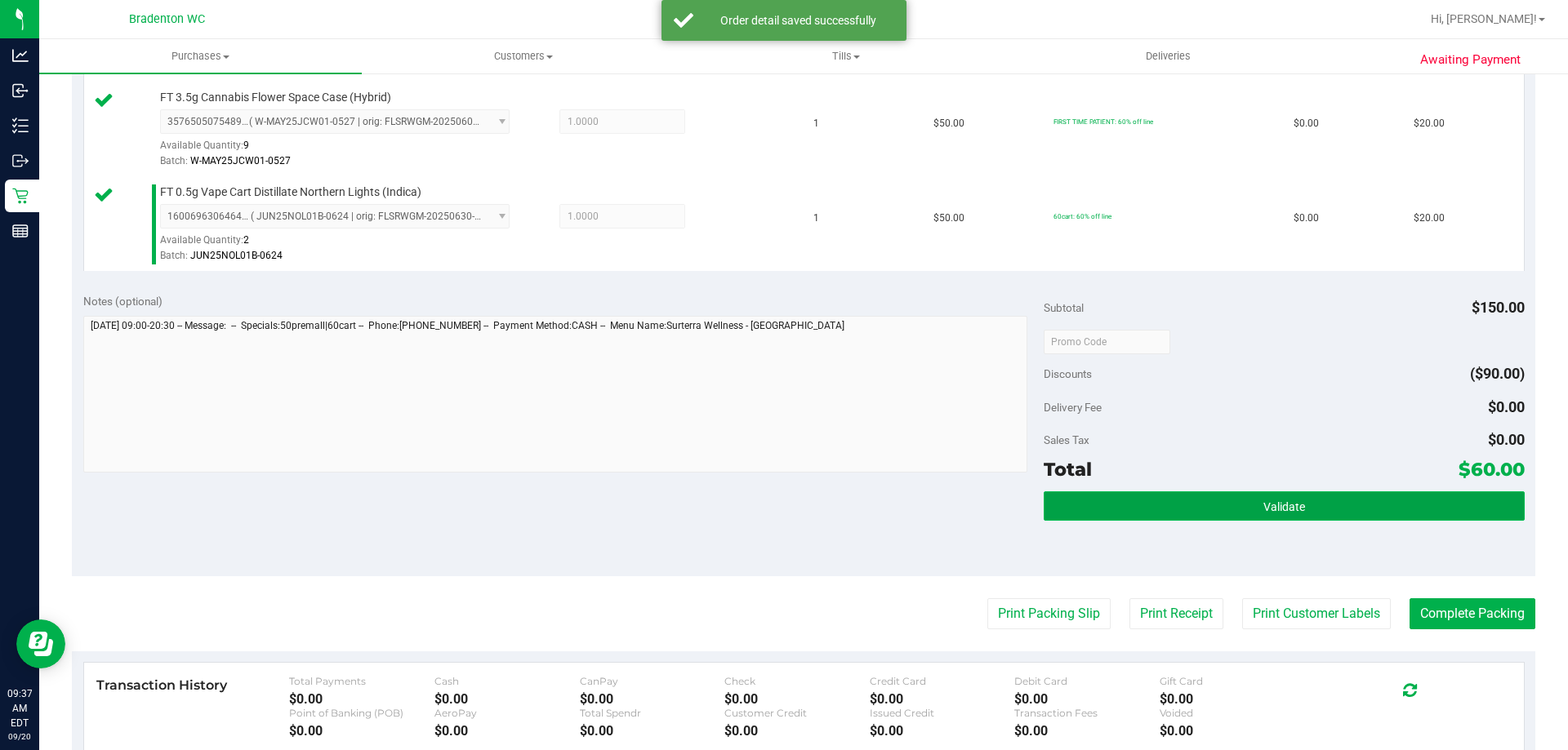
click at [1126, 506] on button "Validate" at bounding box center [1284, 506] width 480 height 29
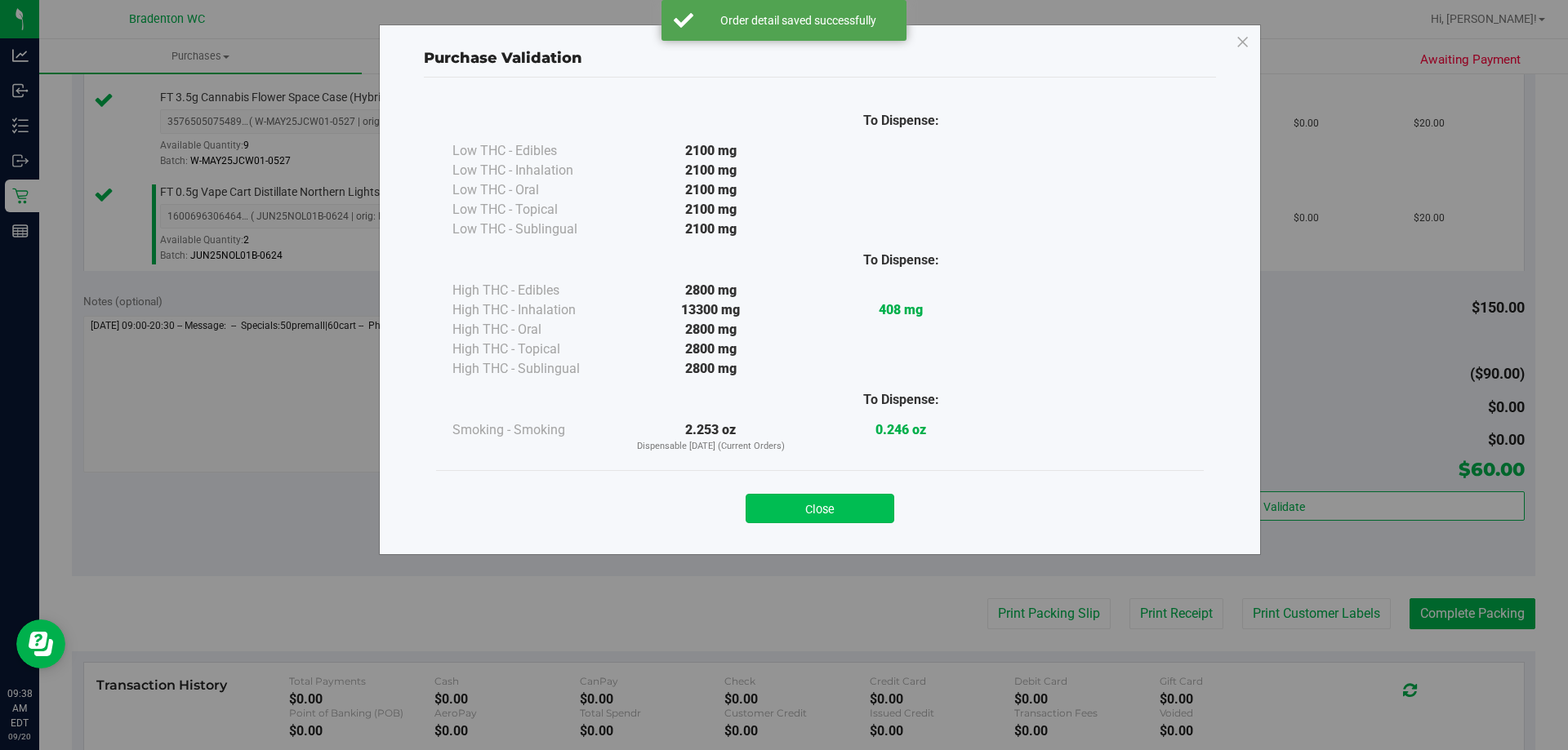
click at [853, 494] on button "Close" at bounding box center [819, 508] width 149 height 29
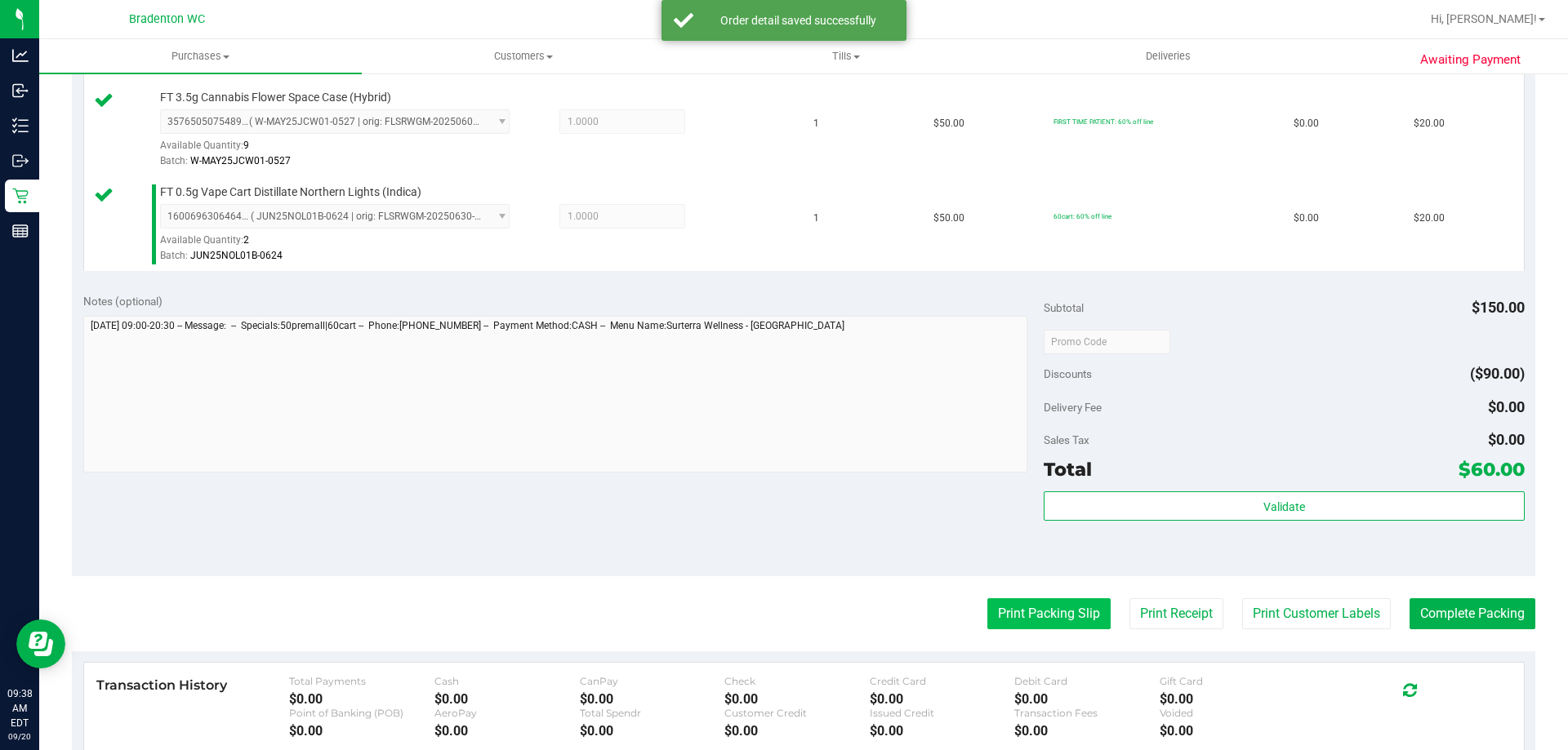
click at [1009, 624] on button "Print Packing Slip" at bounding box center [1048, 613] width 123 height 31
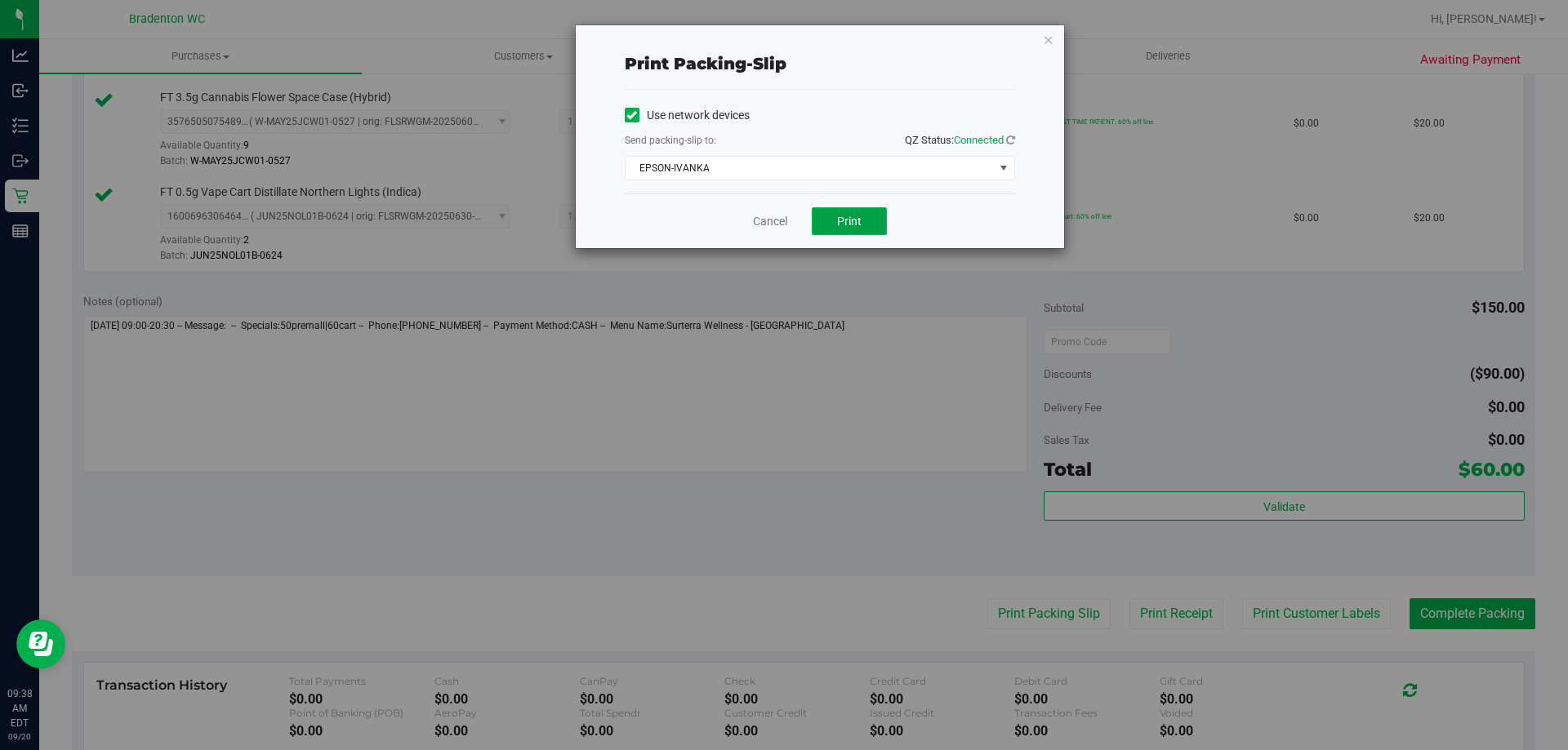
click at [831, 214] on button "Print" at bounding box center [849, 221] width 75 height 28
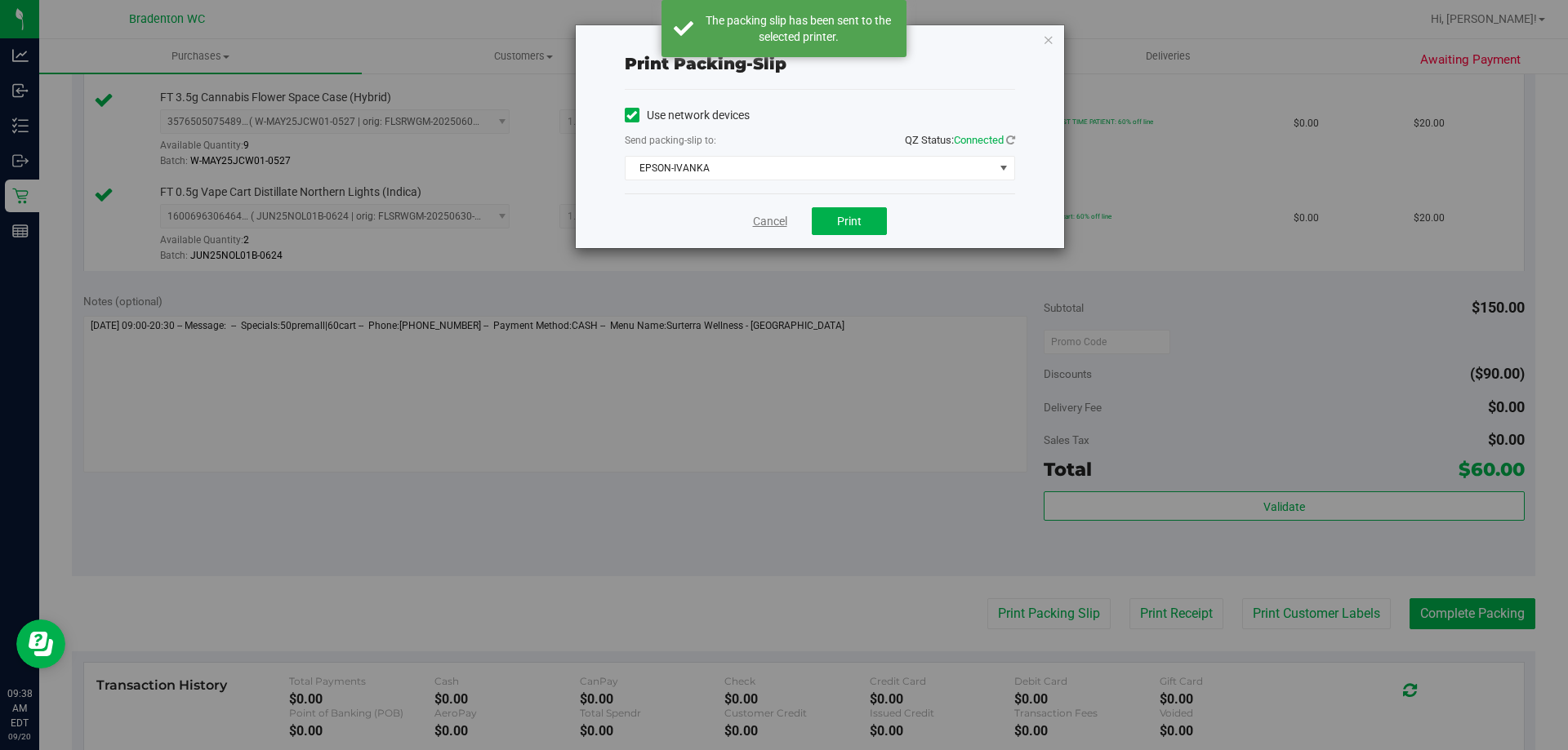
click at [774, 219] on link "Cancel" at bounding box center [770, 222] width 34 height 17
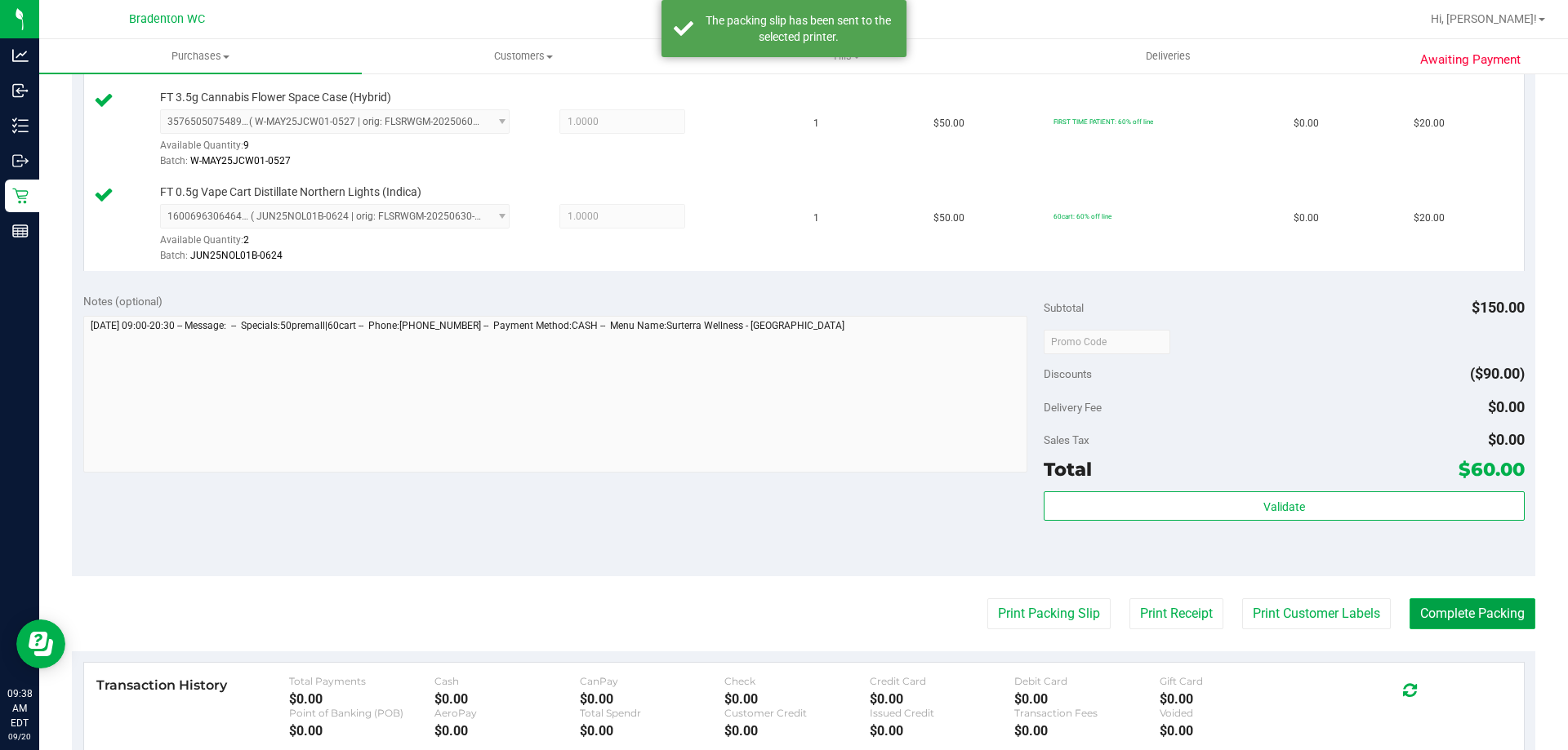
click at [1439, 615] on button "Complete Packing" at bounding box center [1472, 613] width 126 height 31
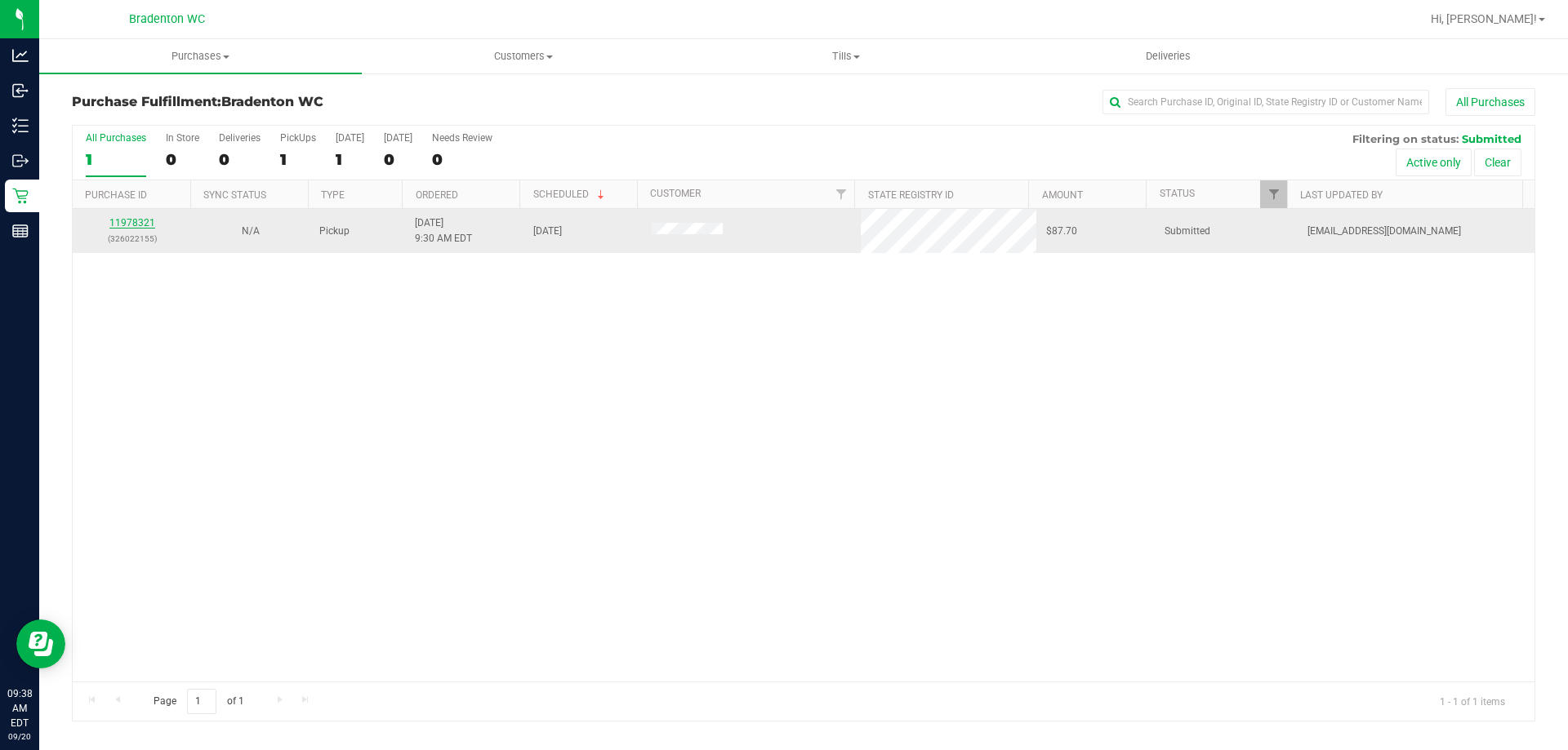
click at [139, 226] on link "11978321" at bounding box center [132, 222] width 46 height 11
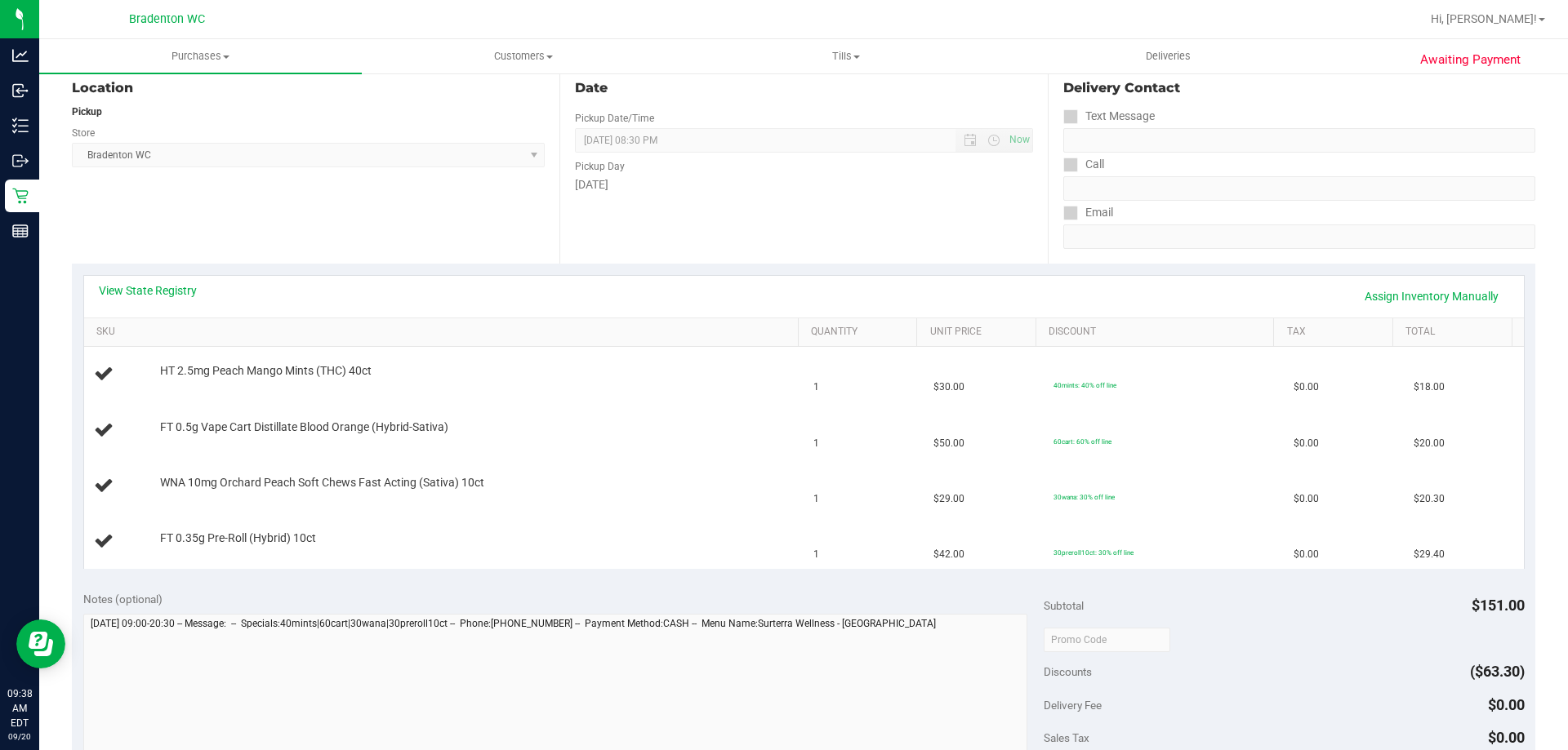
scroll to position [193, 0]
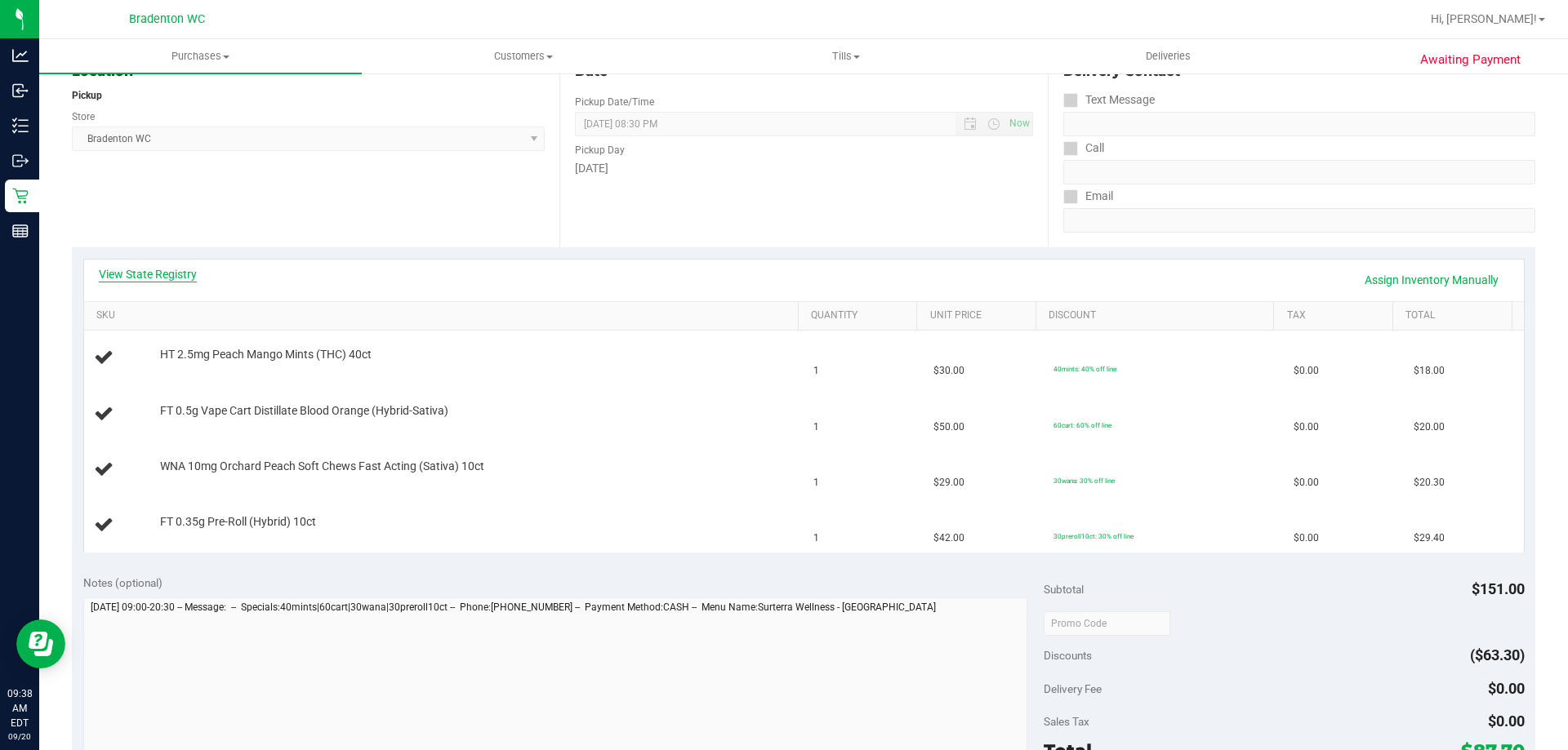
click at [160, 268] on link "View State Registry" at bounding box center [148, 274] width 98 height 16
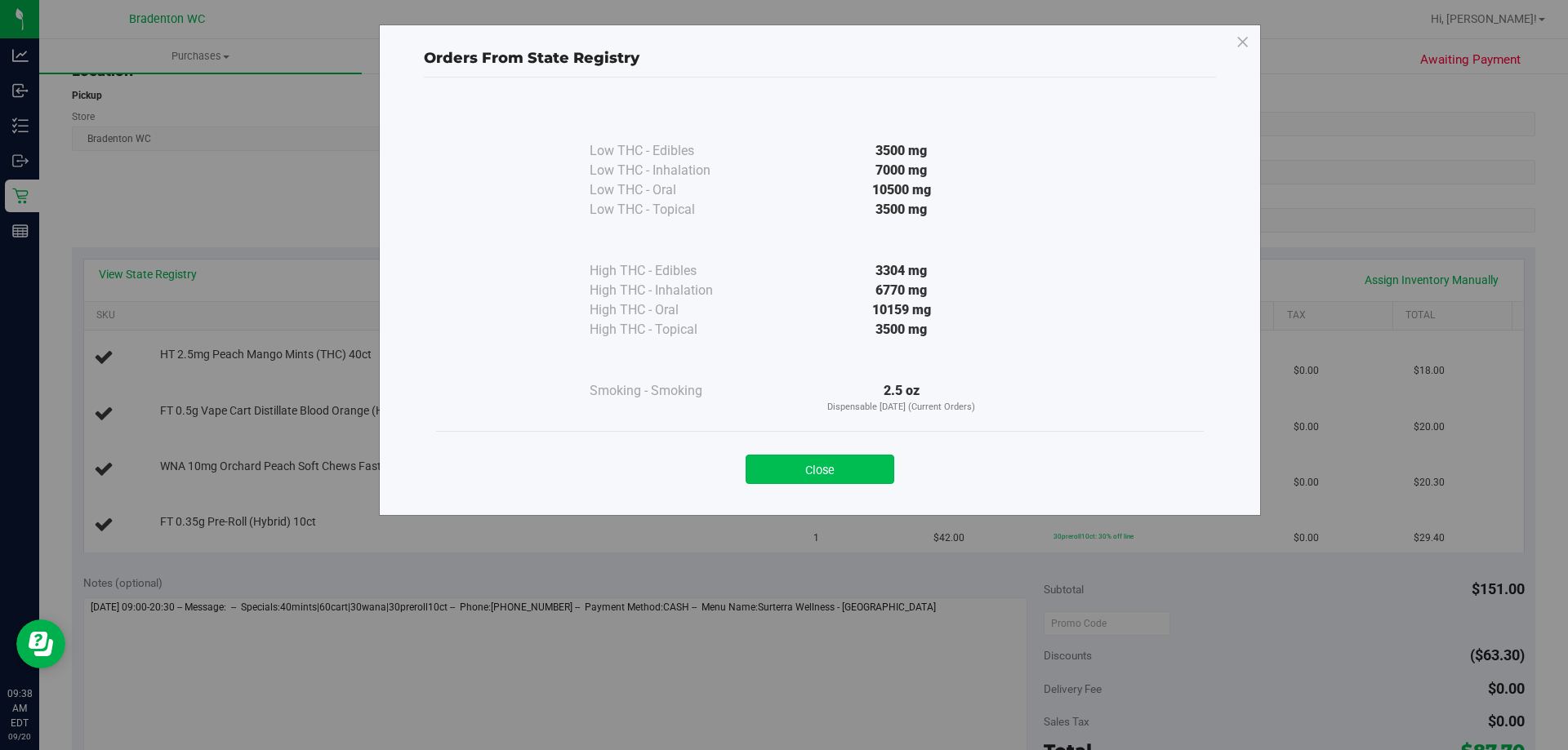
click at [810, 469] on button "Close" at bounding box center [819, 469] width 149 height 29
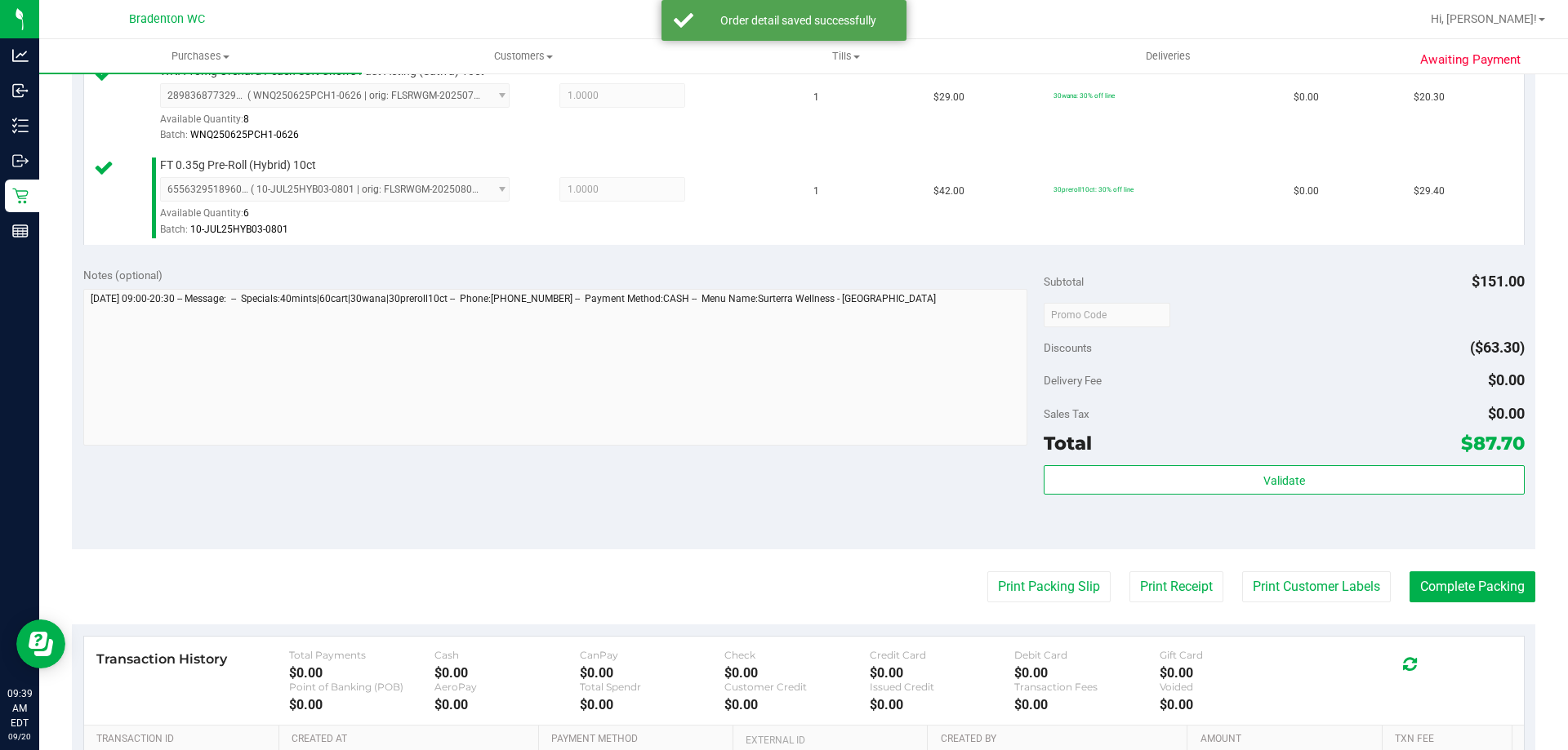
scroll to position [659, 0]
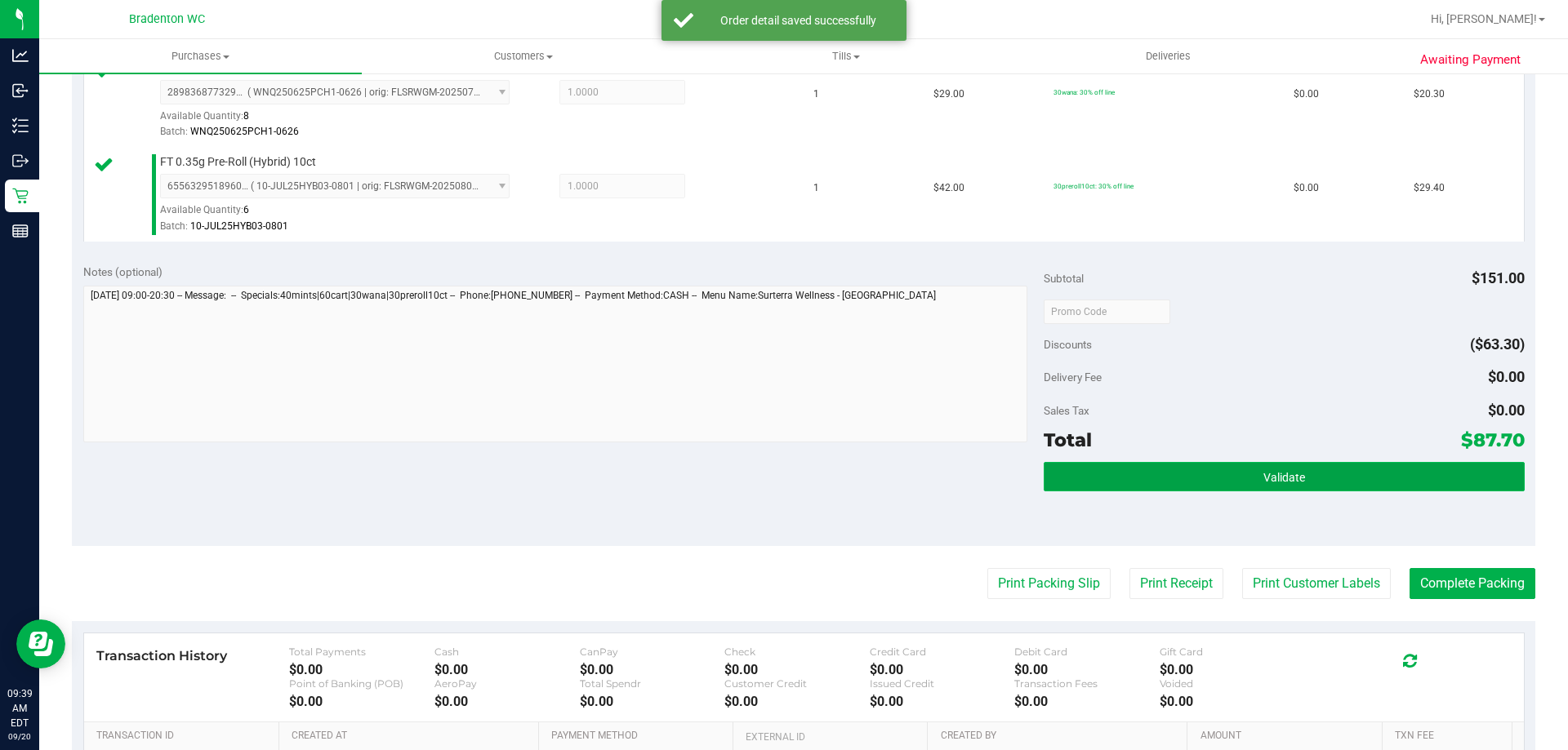
click at [1126, 479] on button "Validate" at bounding box center [1284, 476] width 480 height 29
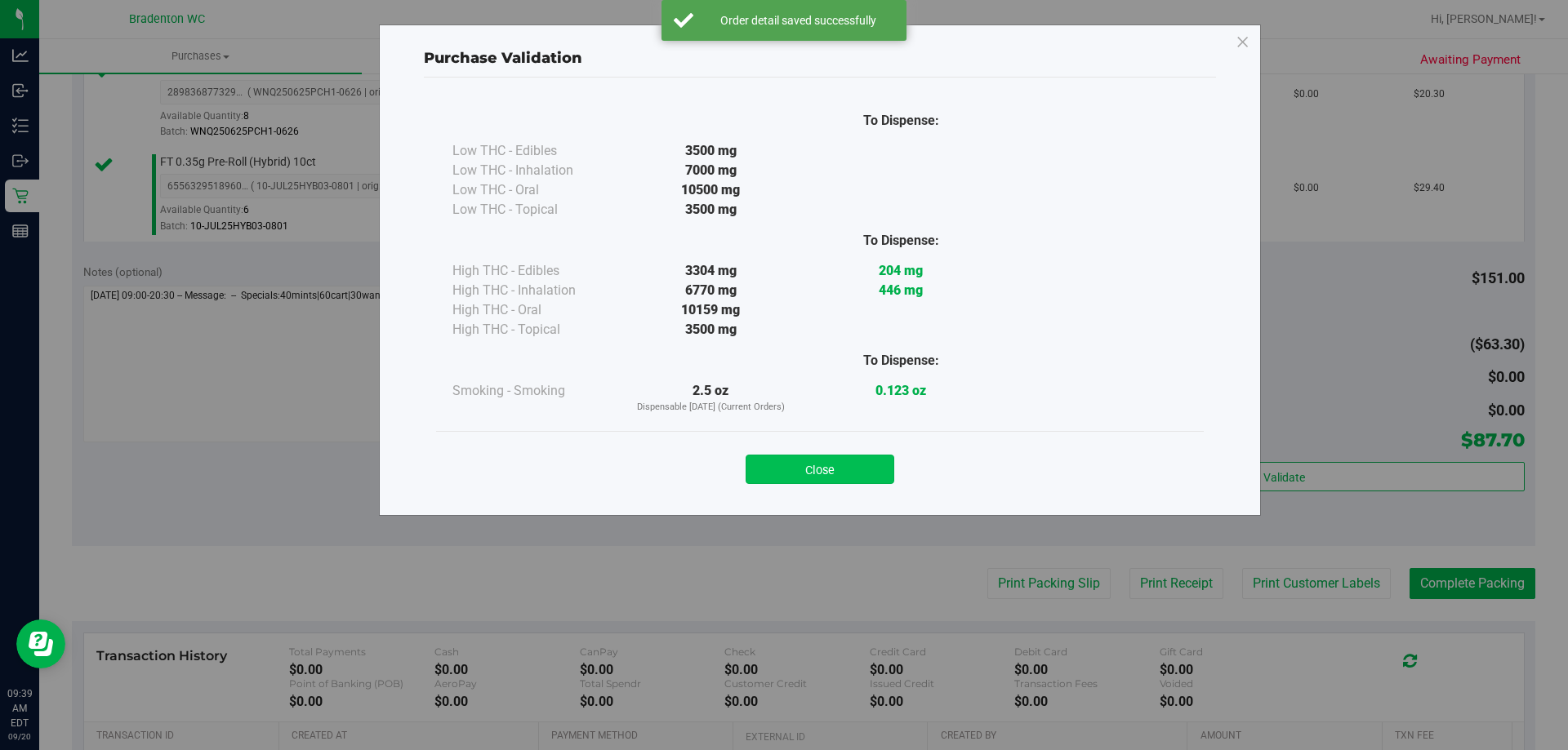
click at [858, 470] on button "Close" at bounding box center [819, 469] width 149 height 29
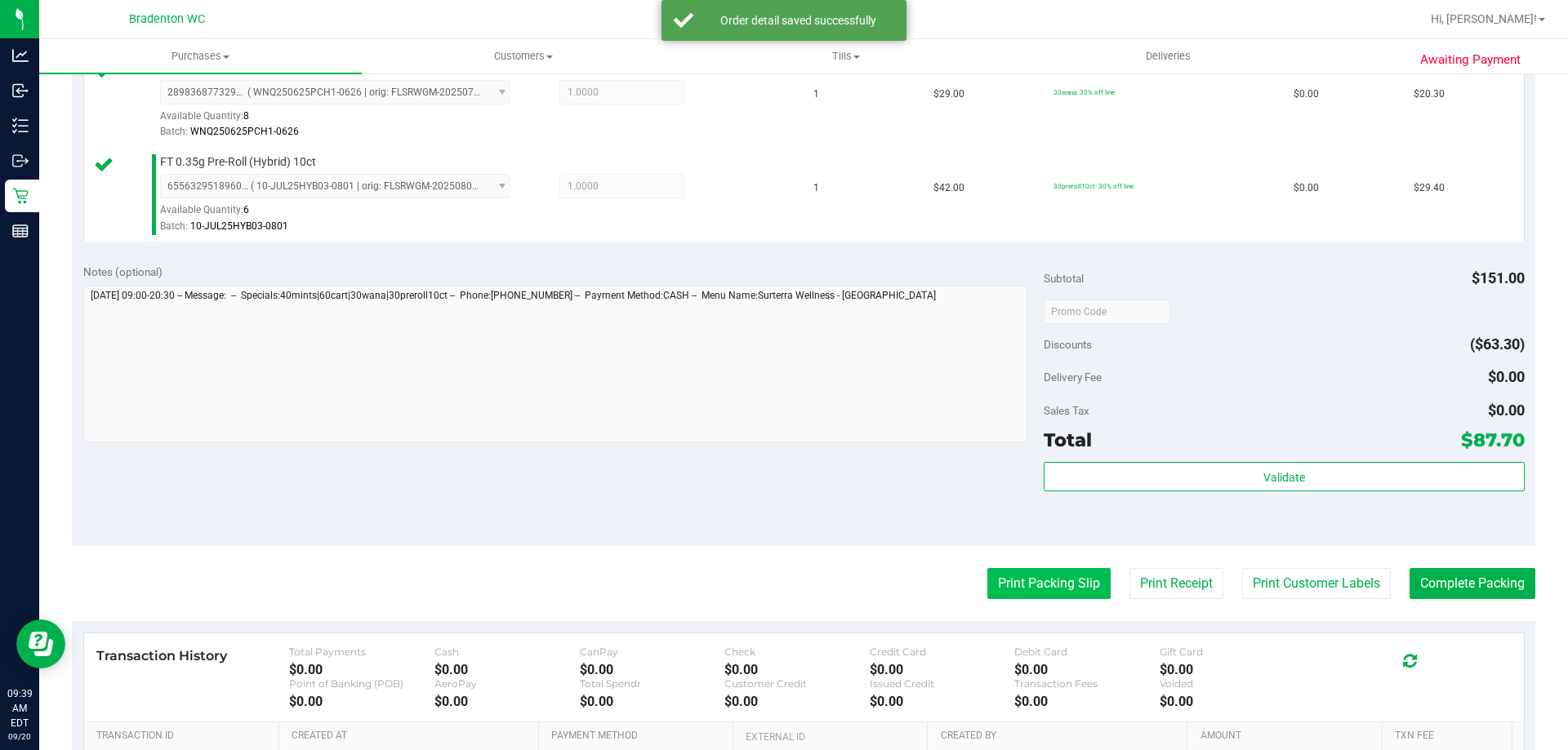
click at [1020, 590] on button "Print Packing Slip" at bounding box center [1048, 583] width 123 height 31
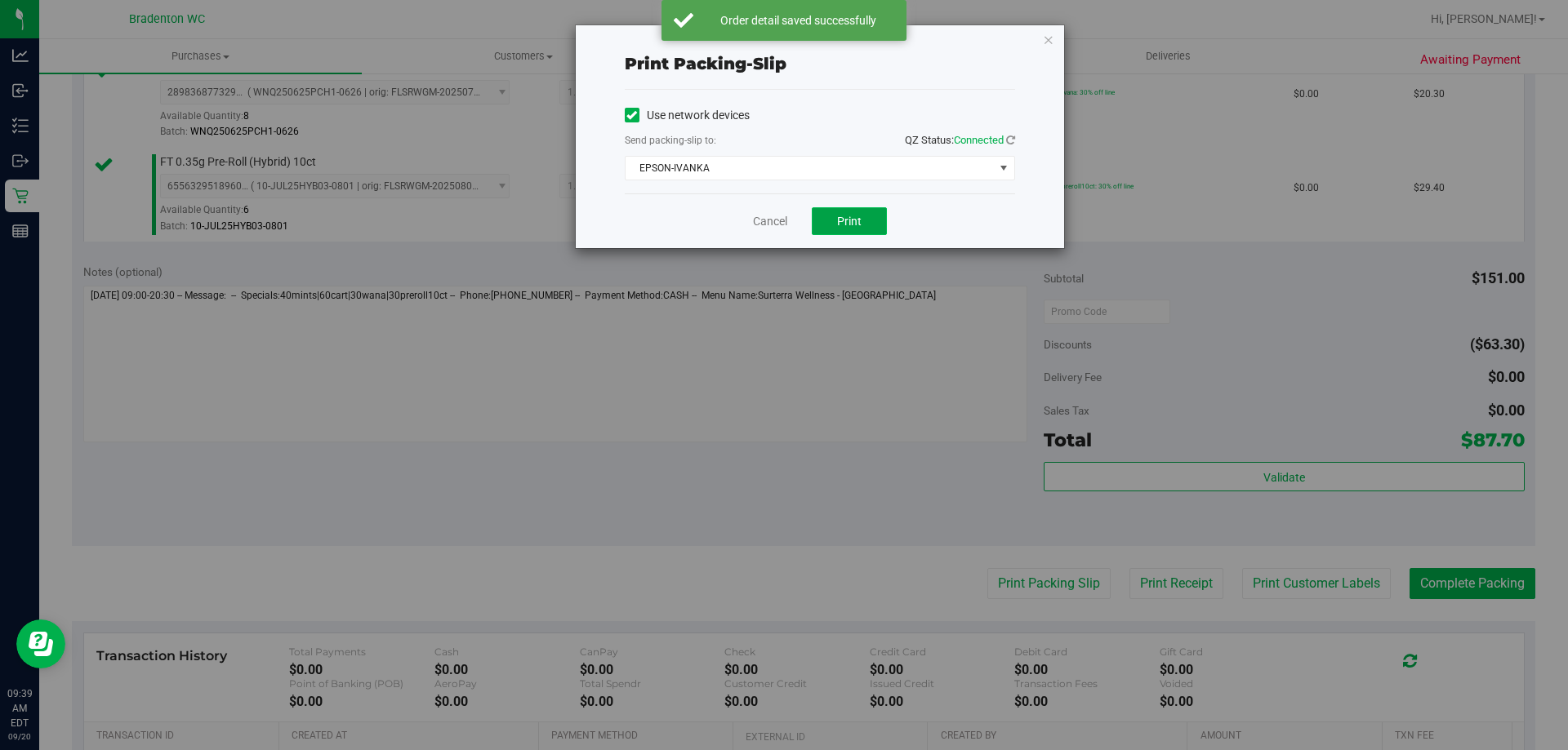
click at [844, 216] on span "Print" at bounding box center [849, 221] width 24 height 13
click at [775, 222] on link "Cancel" at bounding box center [770, 222] width 34 height 17
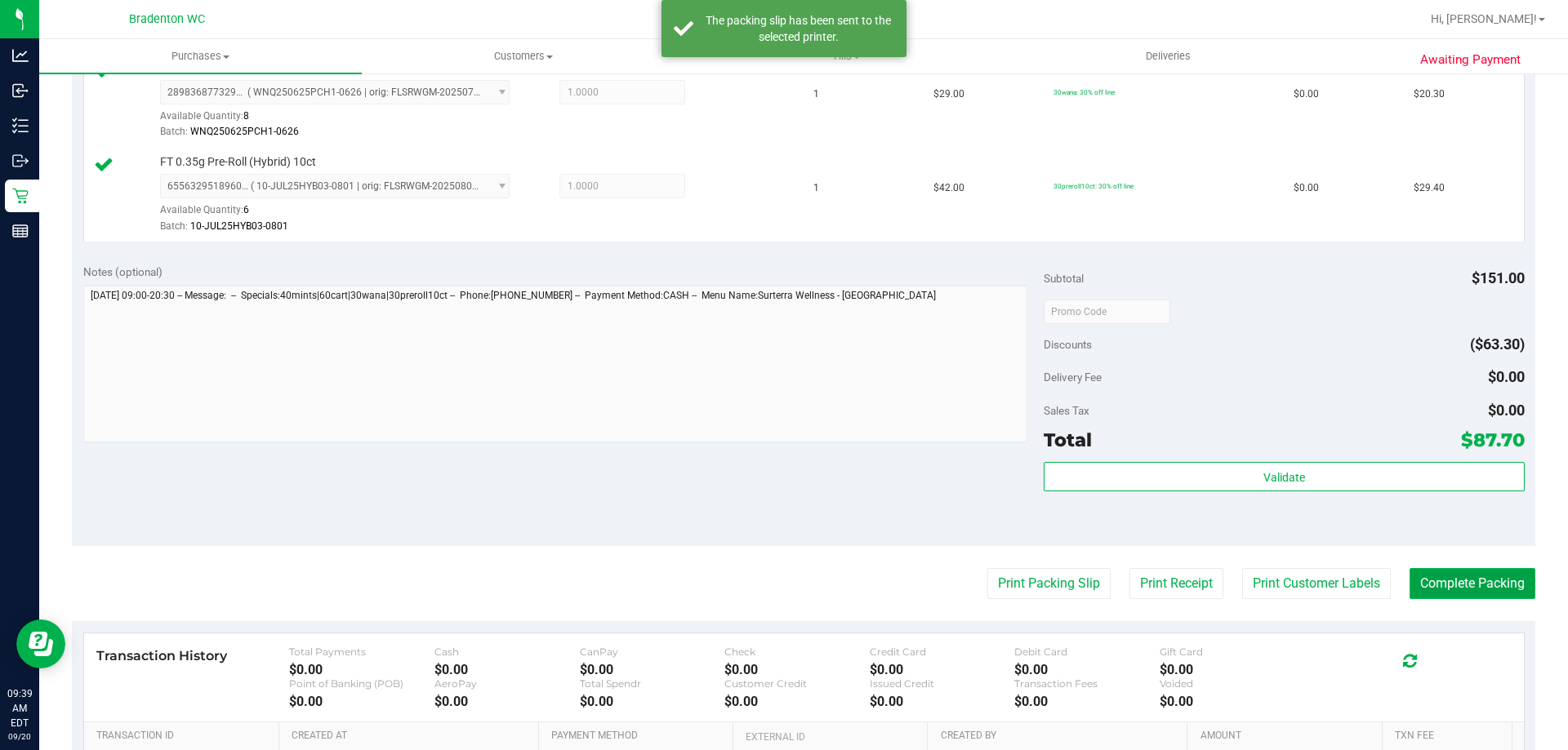
click at [1462, 588] on button "Complete Packing" at bounding box center [1472, 583] width 126 height 31
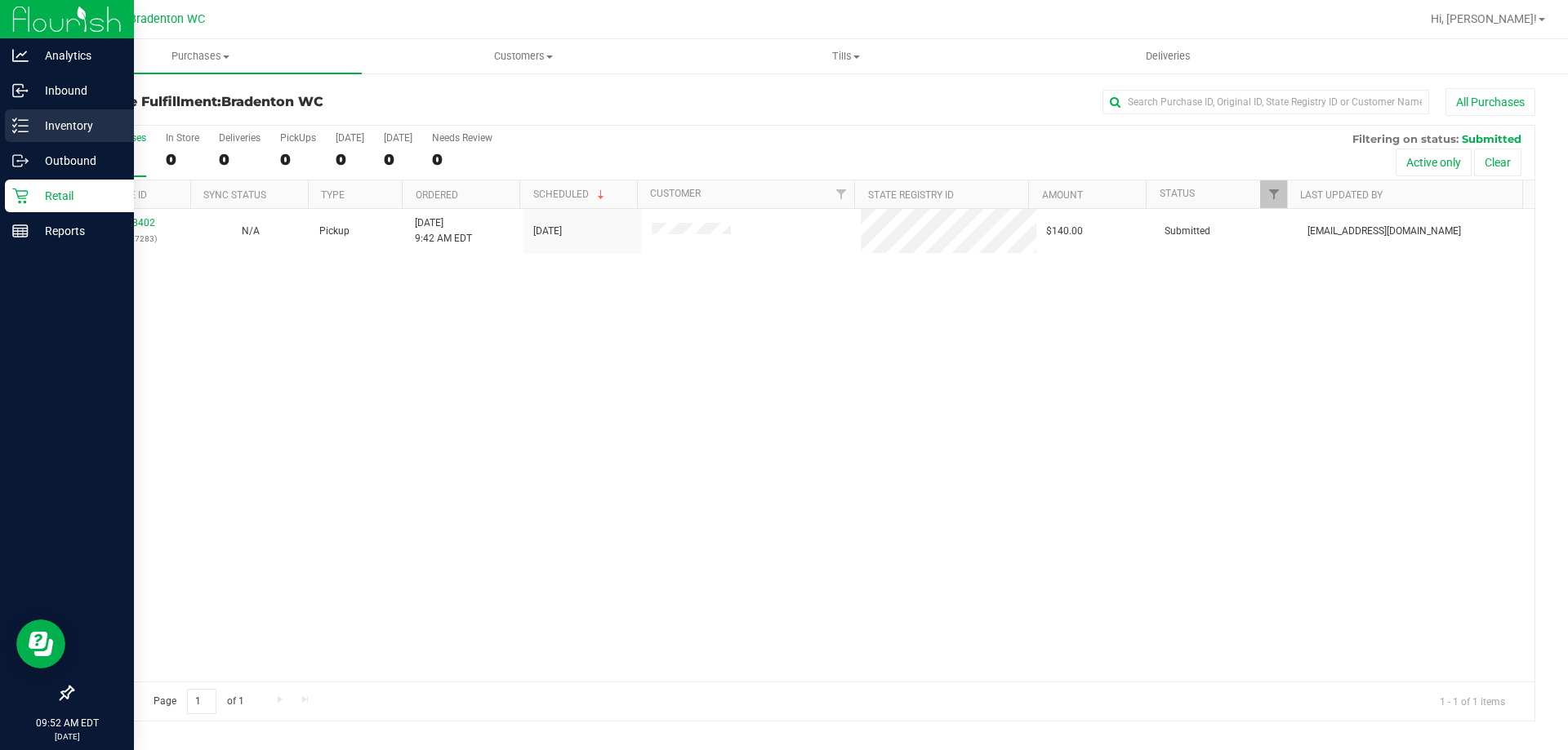
click at [25, 126] on line at bounding box center [23, 126] width 9 height 0
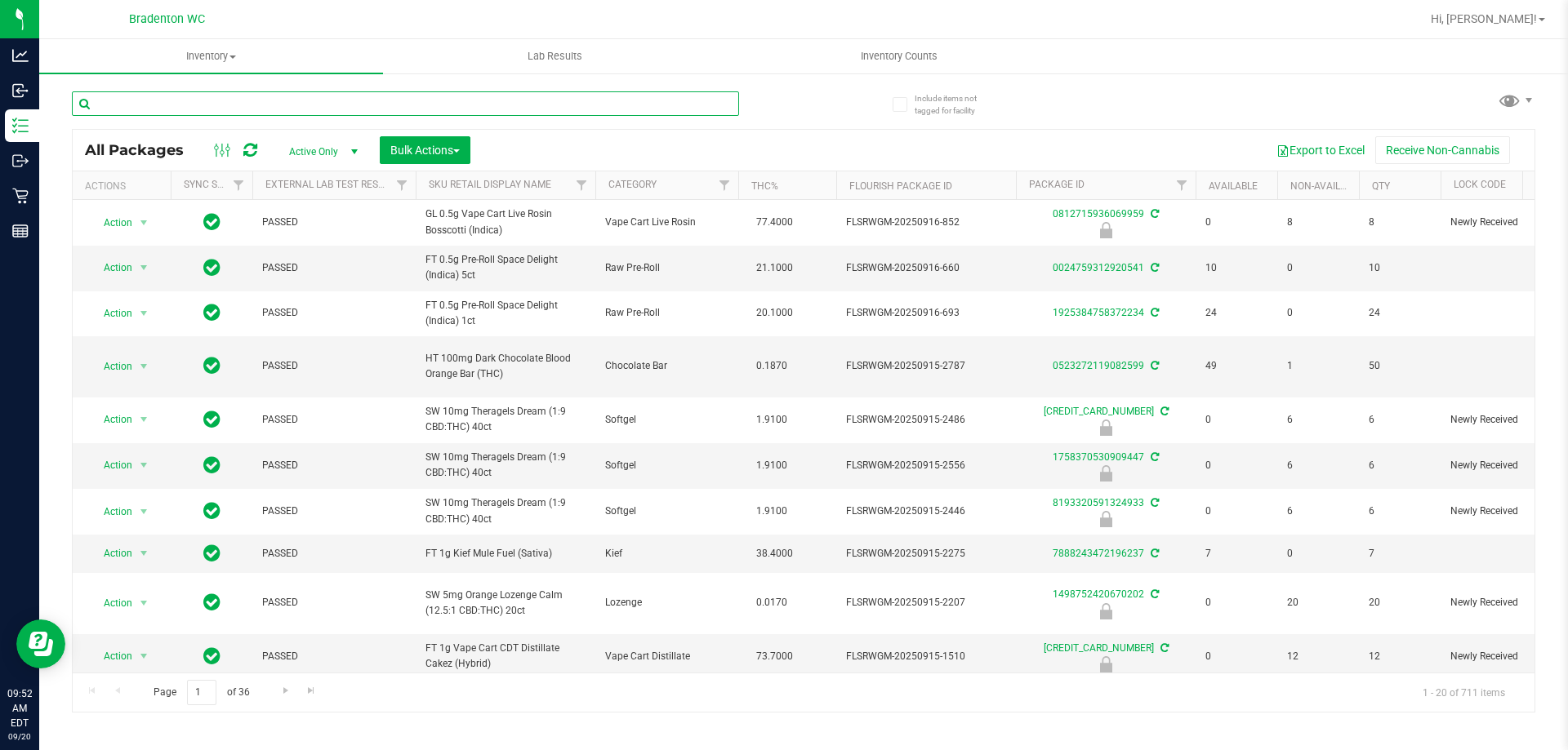
click at [245, 112] on input "text" at bounding box center [404, 103] width 667 height 24
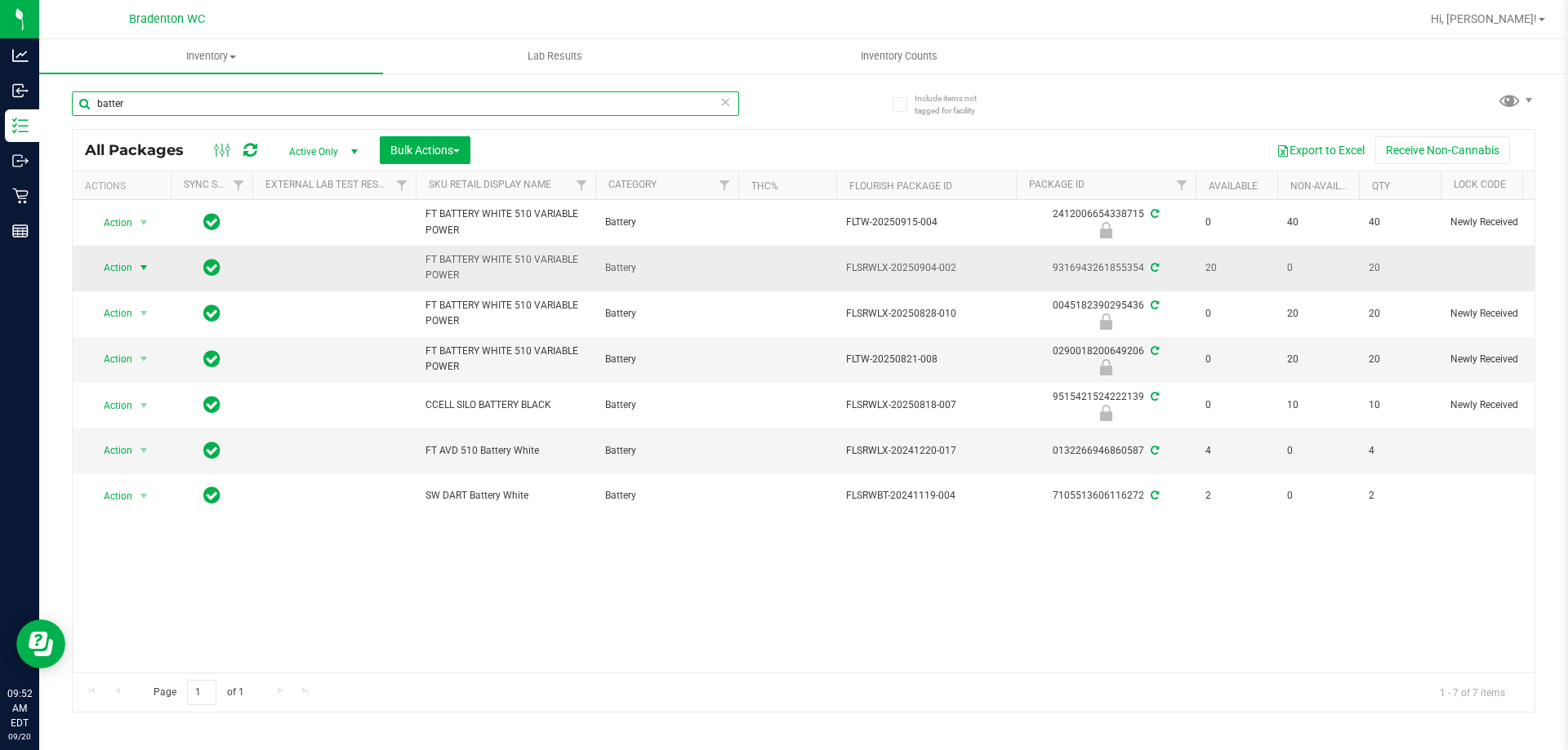
type input "batter"
click at [147, 270] on span "select" at bounding box center [143, 267] width 13 height 13
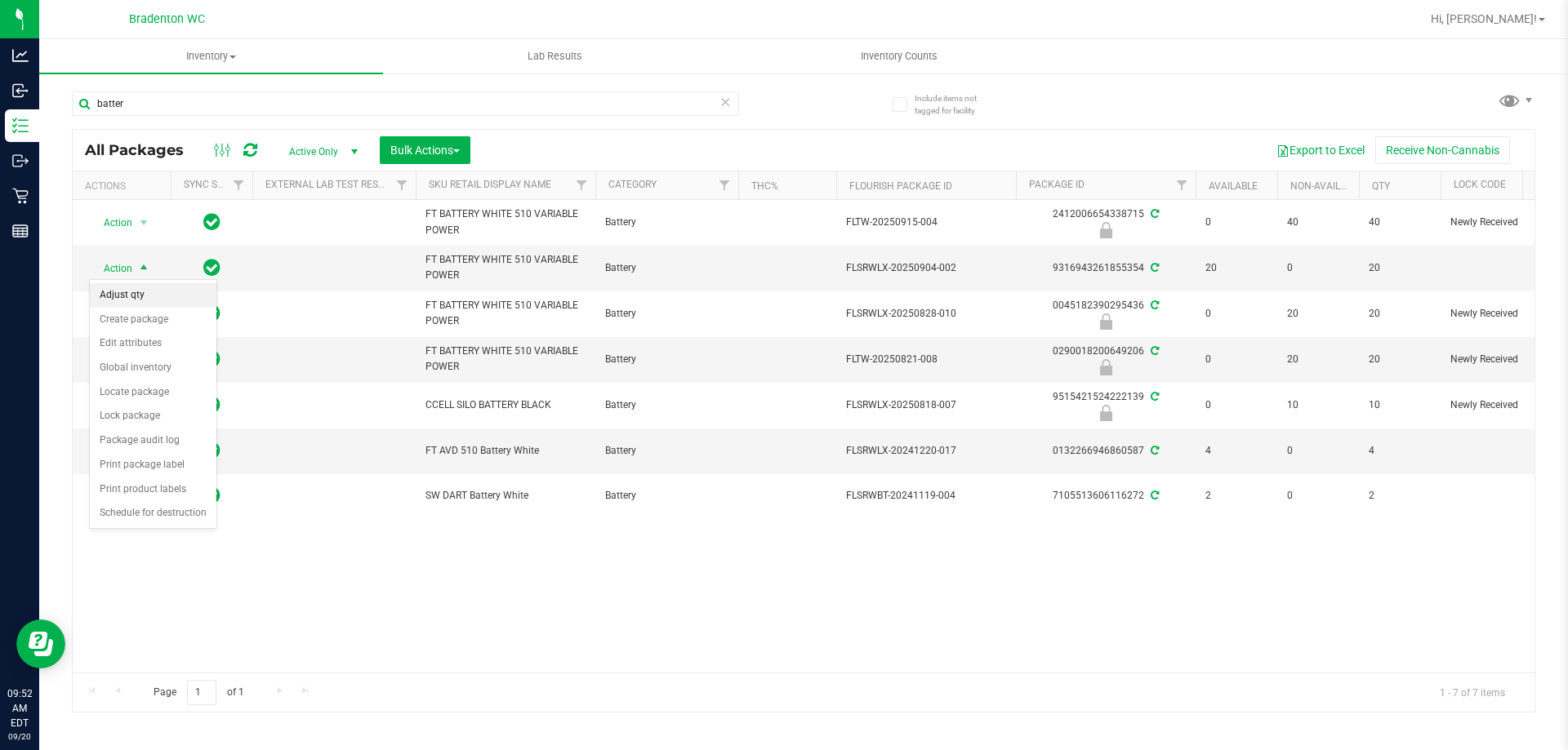
click at [142, 295] on li "Adjust qty" at bounding box center [152, 295] width 127 height 24
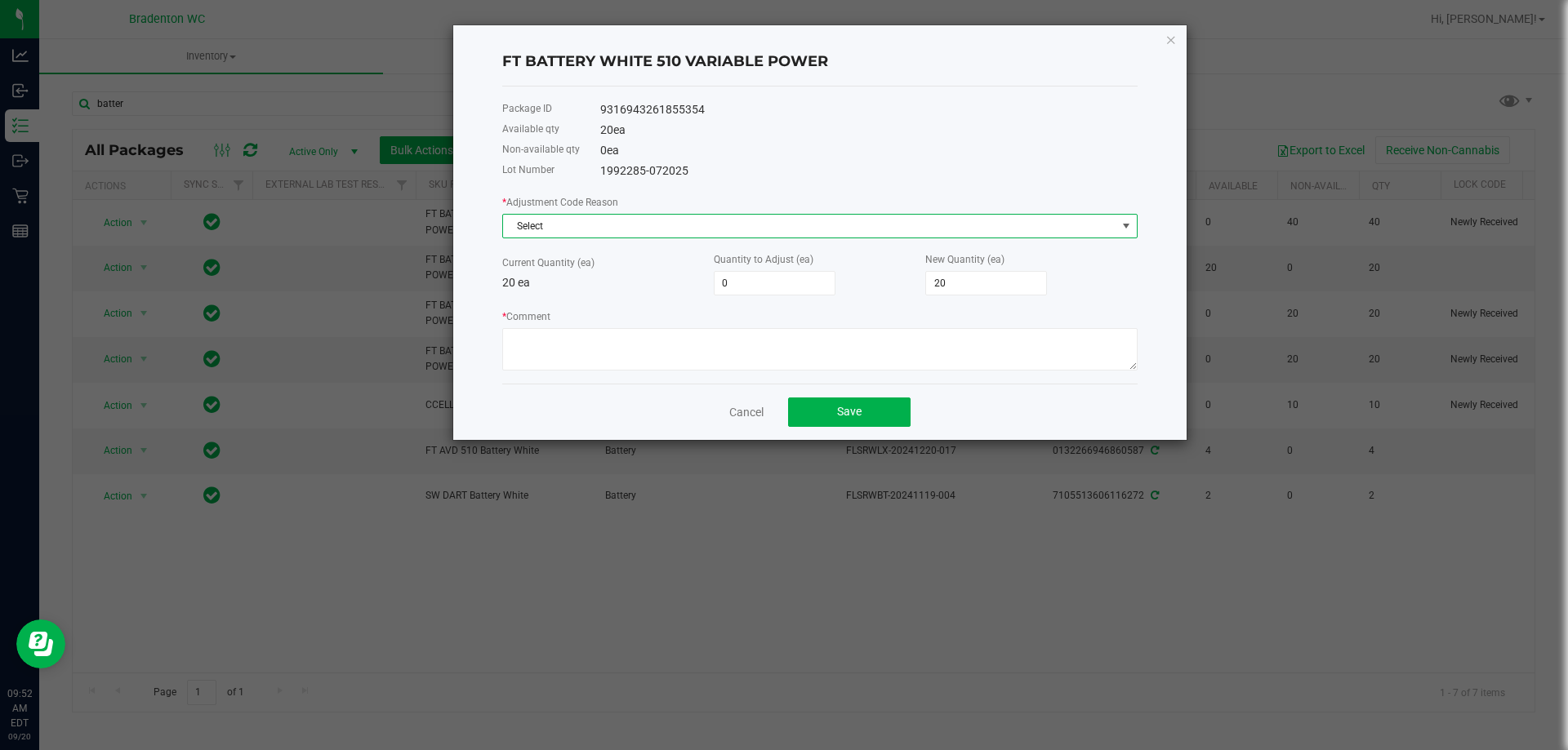
click at [570, 230] on span "Select" at bounding box center [809, 226] width 614 height 23
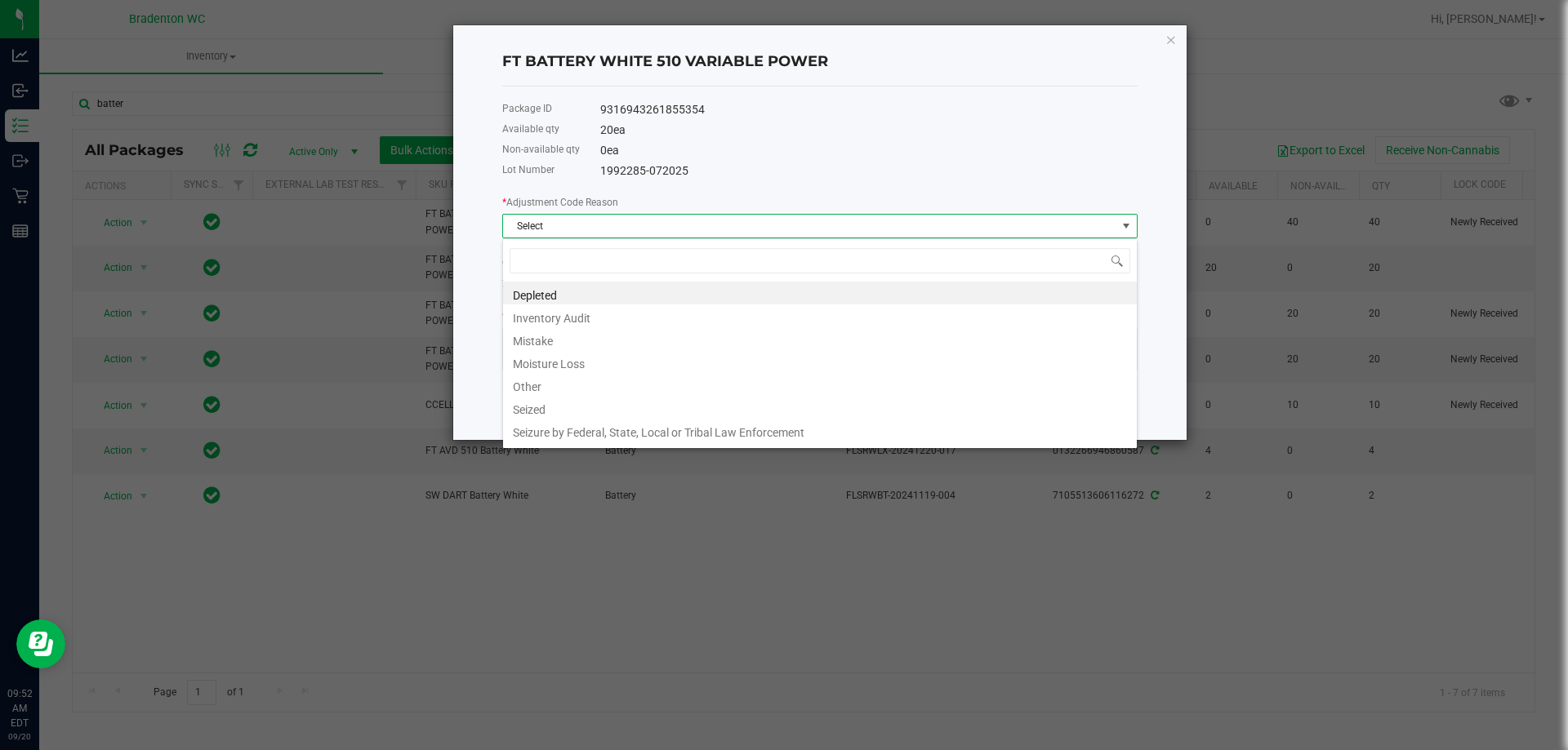
scroll to position [24, 635]
click at [577, 295] on li "Depleted" at bounding box center [819, 292] width 633 height 23
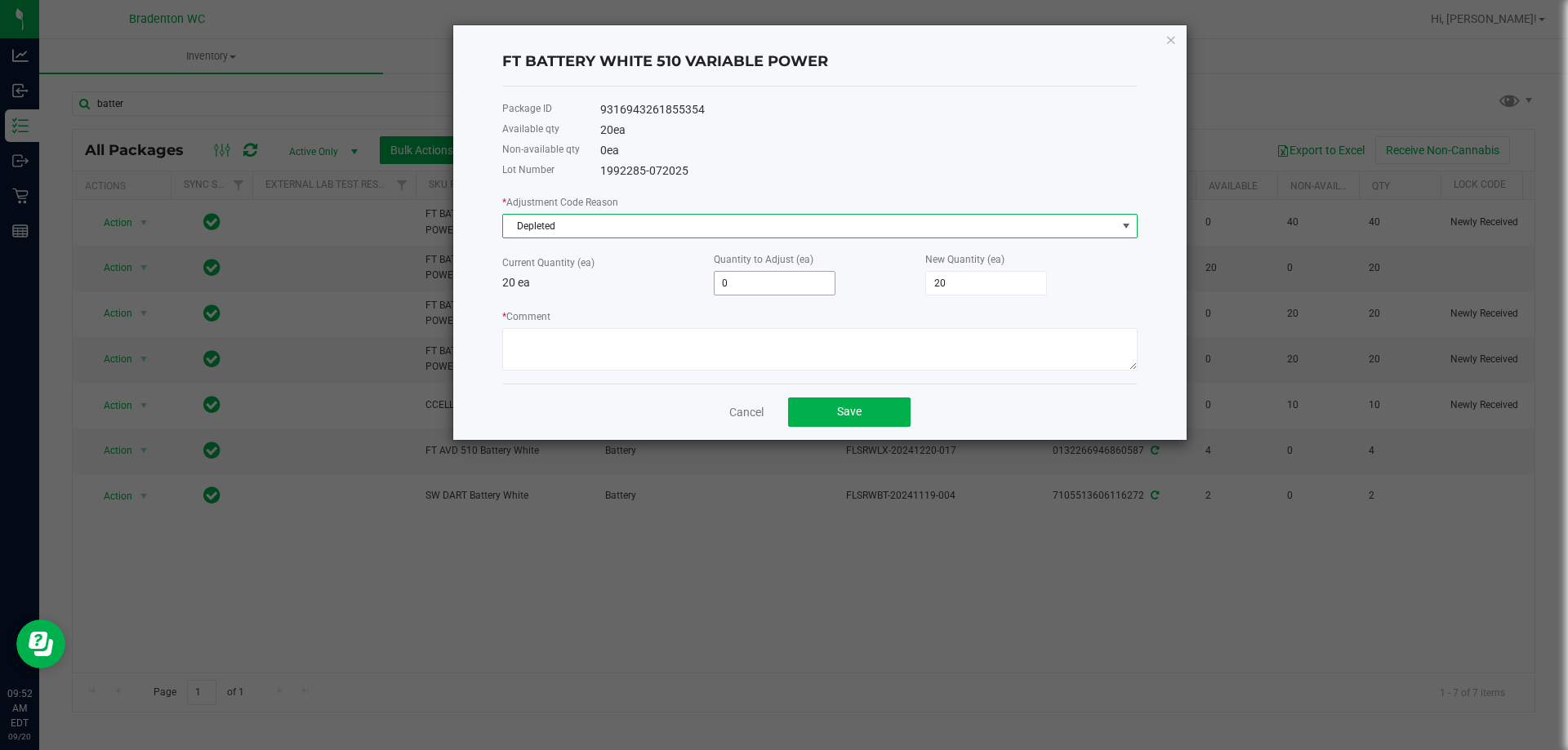
click at [739, 278] on input "0" at bounding box center [774, 283] width 120 height 23
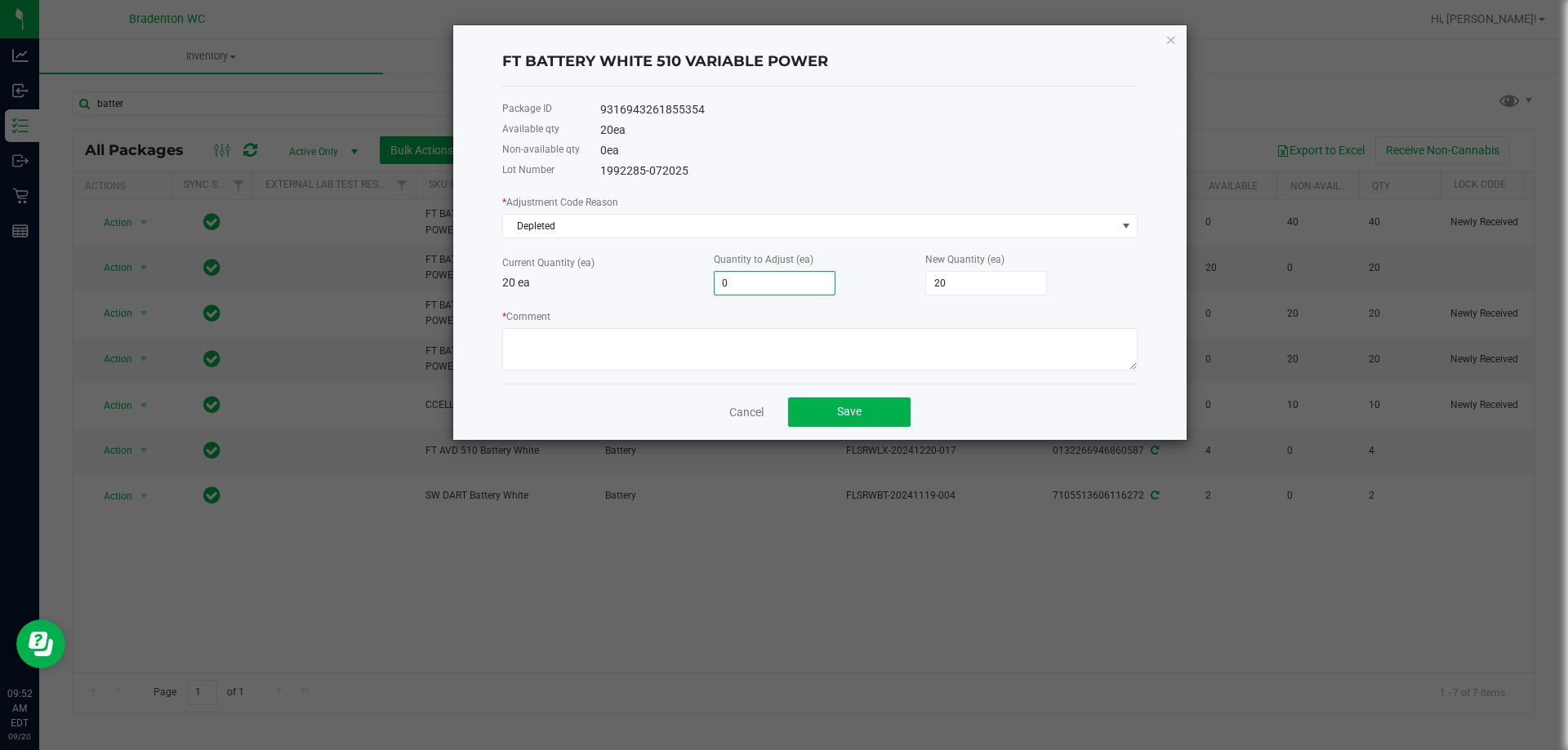
type input "5"
type input "25"
click at [744, 318] on div "* Comment" at bounding box center [820, 339] width 635 height 63
click at [722, 281] on input "5" at bounding box center [774, 283] width 120 height 23
type input "-"
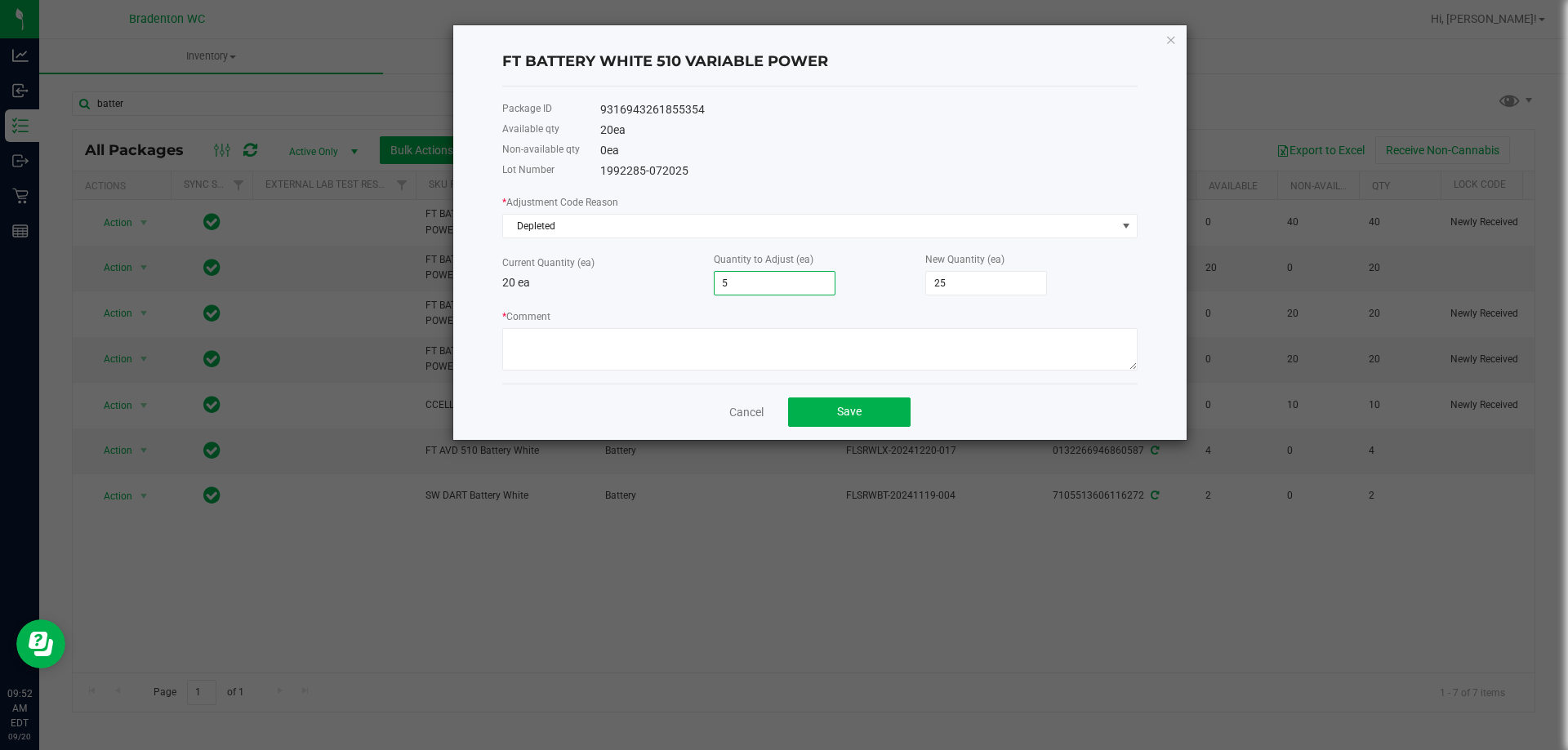
type input "20"
type input "-5"
type input "15"
type input "-5"
click at [676, 303] on div "* Adjustment Code Reason Depleted Current Quantity (ea) 20 ea Quantity to Adjus…" at bounding box center [820, 282] width 635 height 177
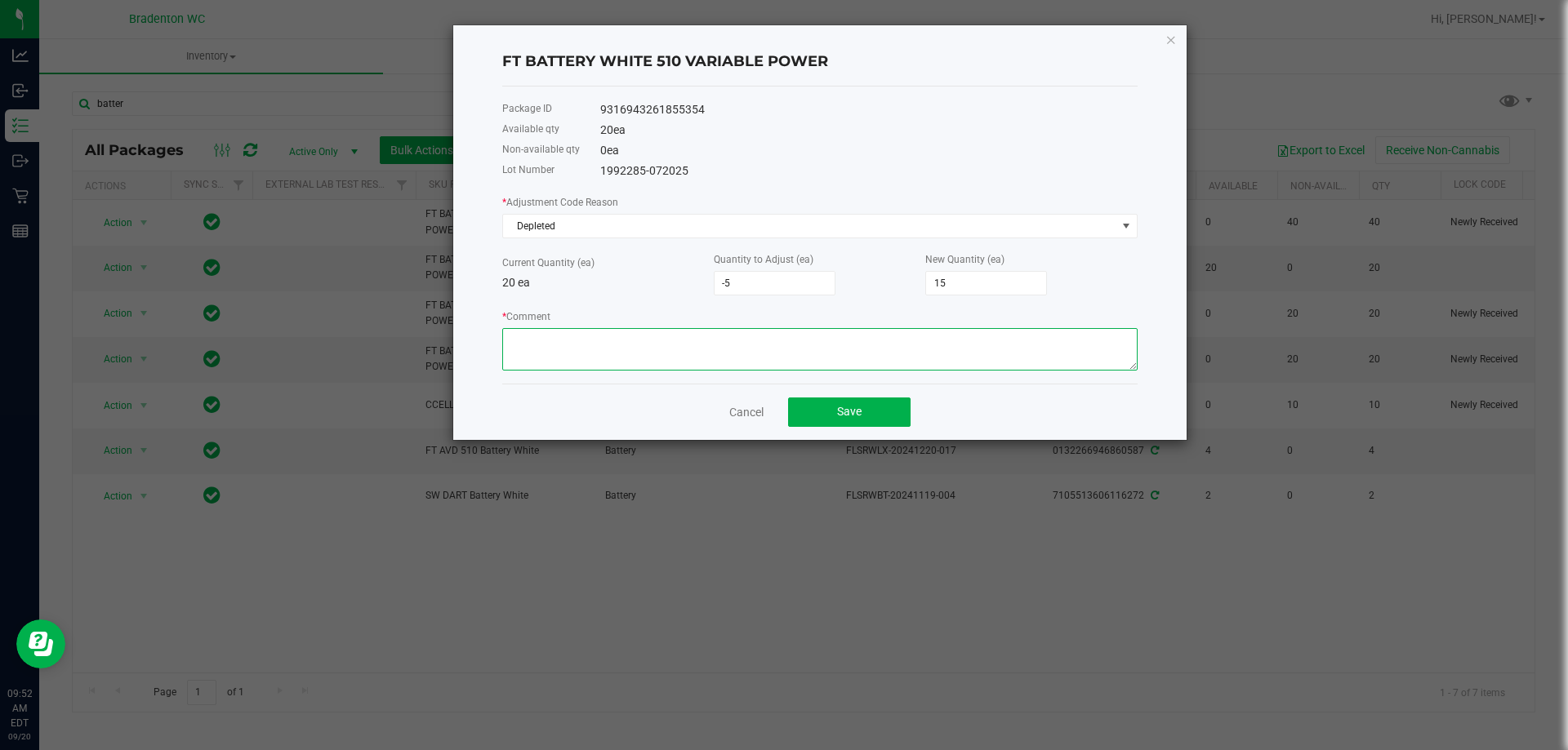
click at [625, 342] on textarea "* Comment" at bounding box center [820, 348] width 635 height 42
type textarea "sold as other"
click at [818, 414] on button "Save" at bounding box center [849, 412] width 122 height 29
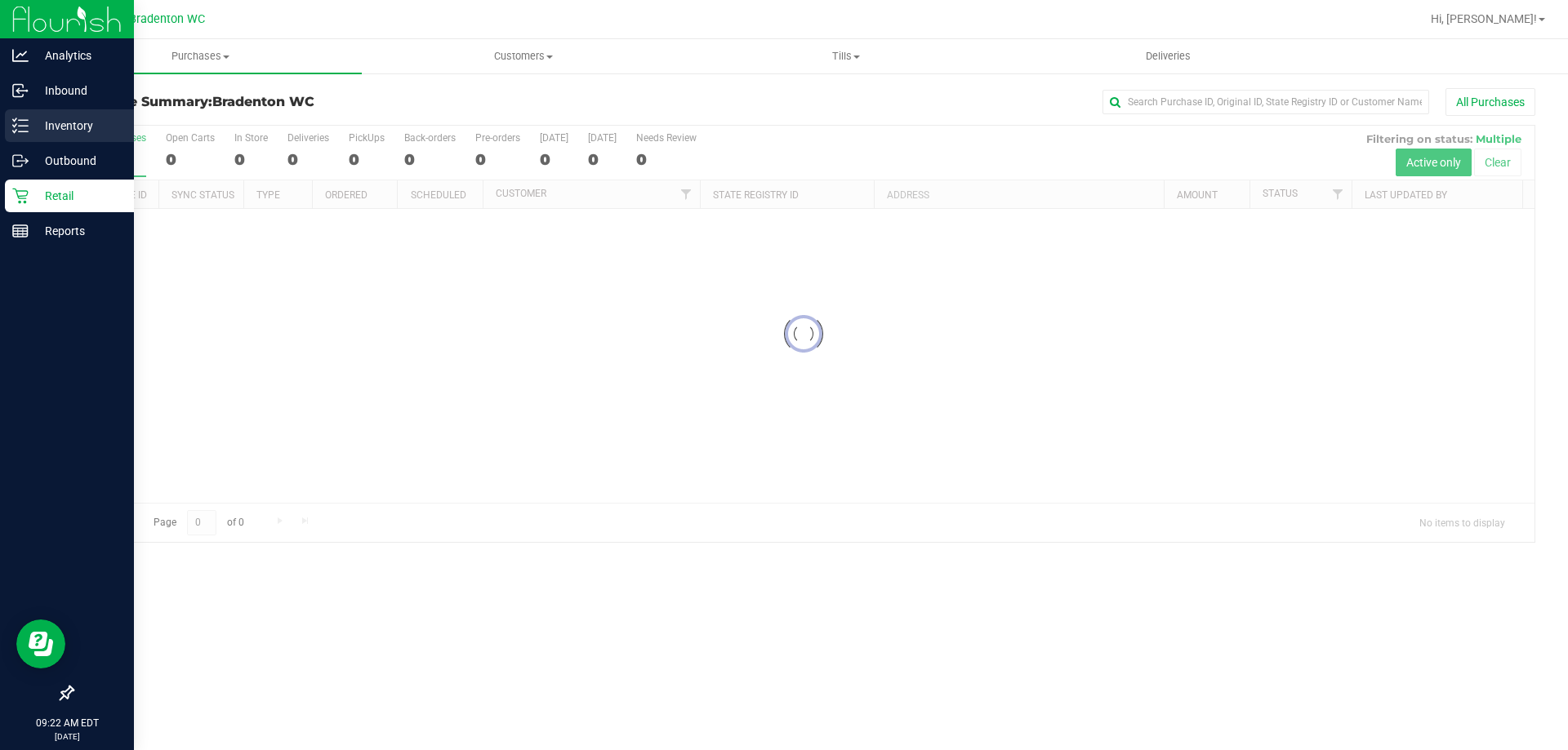
click at [91, 126] on p "Inventory" at bounding box center [77, 126] width 98 height 20
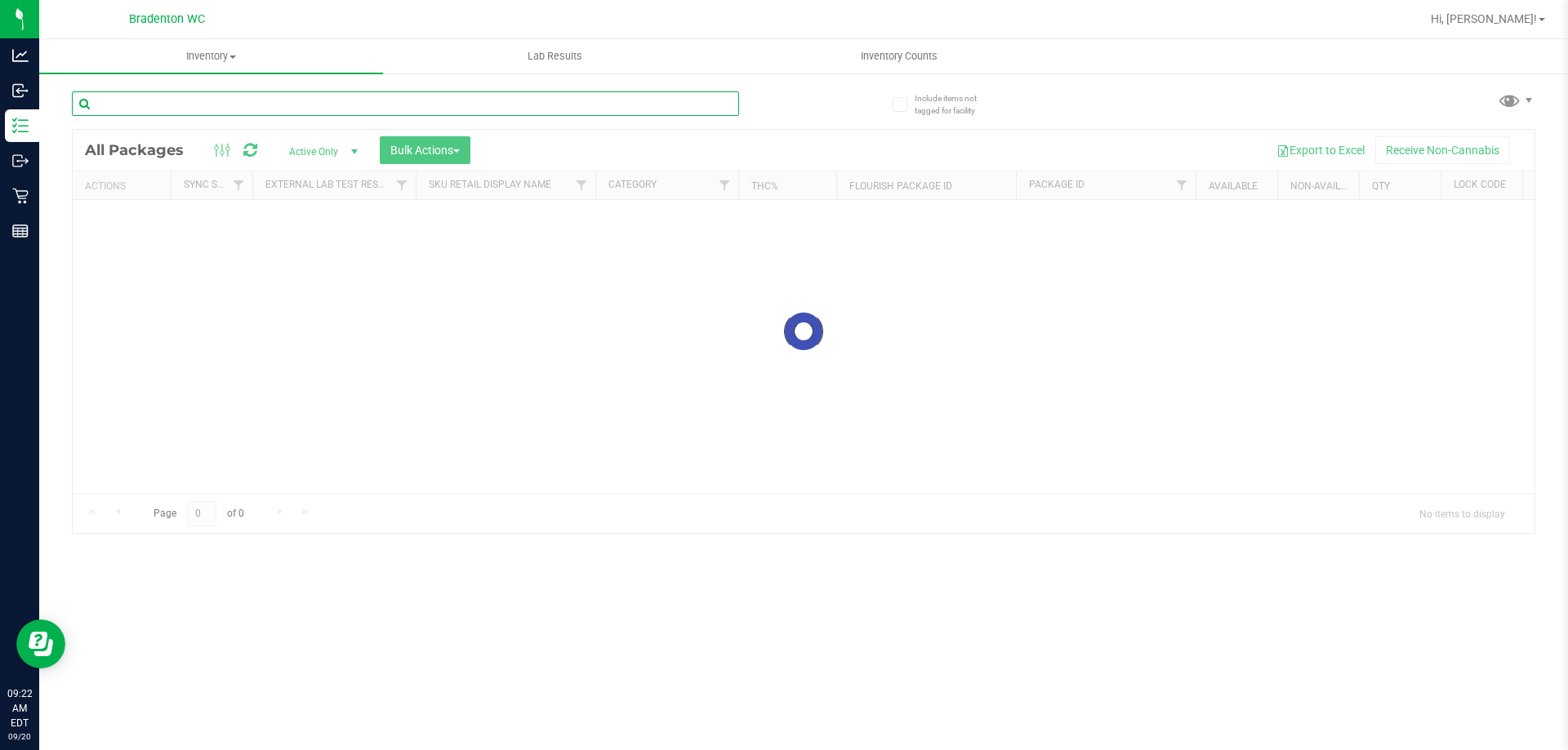
click at [195, 101] on div "Inventory All packages All inventory Waste log Create inventory Lab Results Inv…" at bounding box center [804, 395] width 1528 height 710
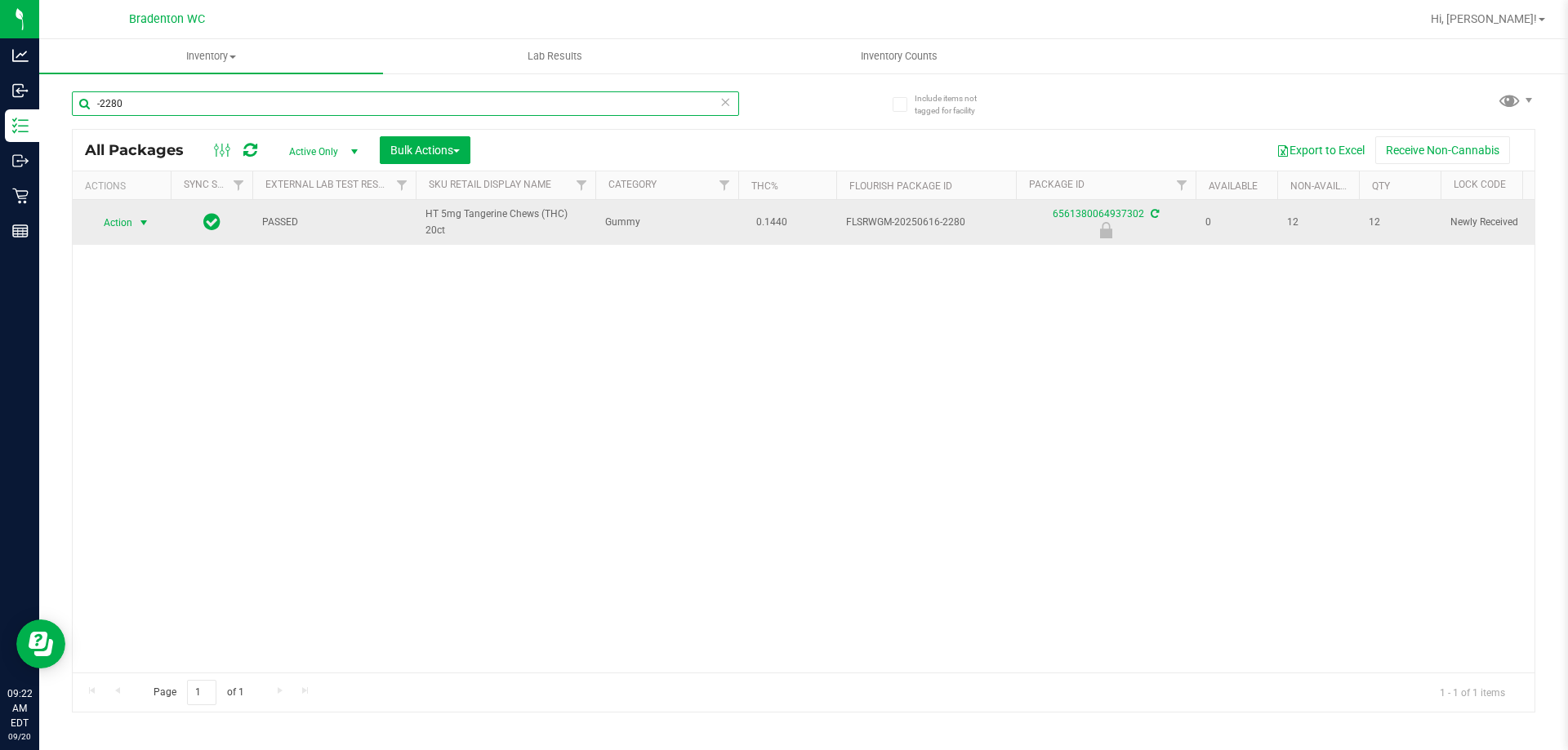
type input "-2280"
click at [130, 218] on span "Action" at bounding box center [110, 223] width 44 height 23
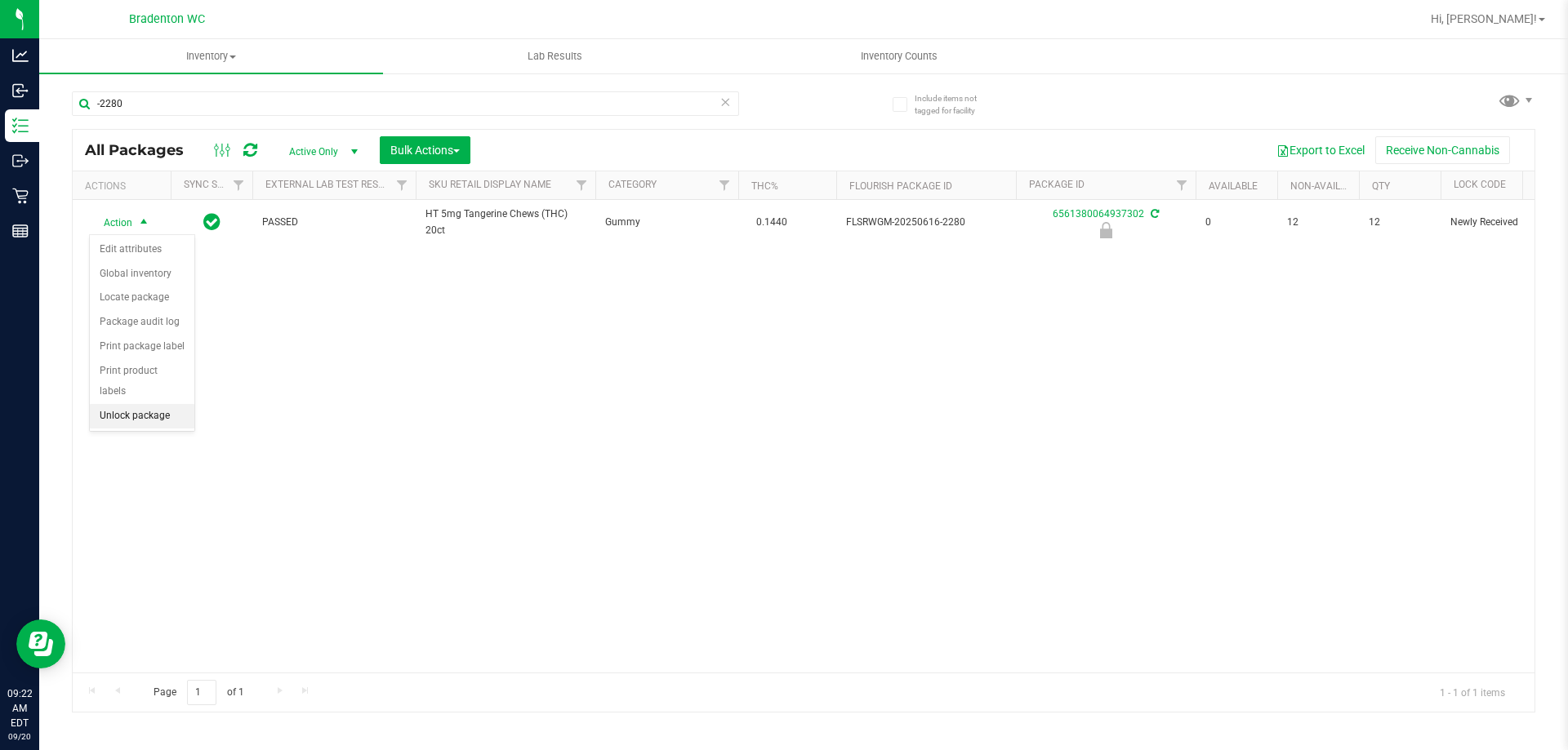
click at [109, 404] on li "Unlock package" at bounding box center [141, 416] width 104 height 24
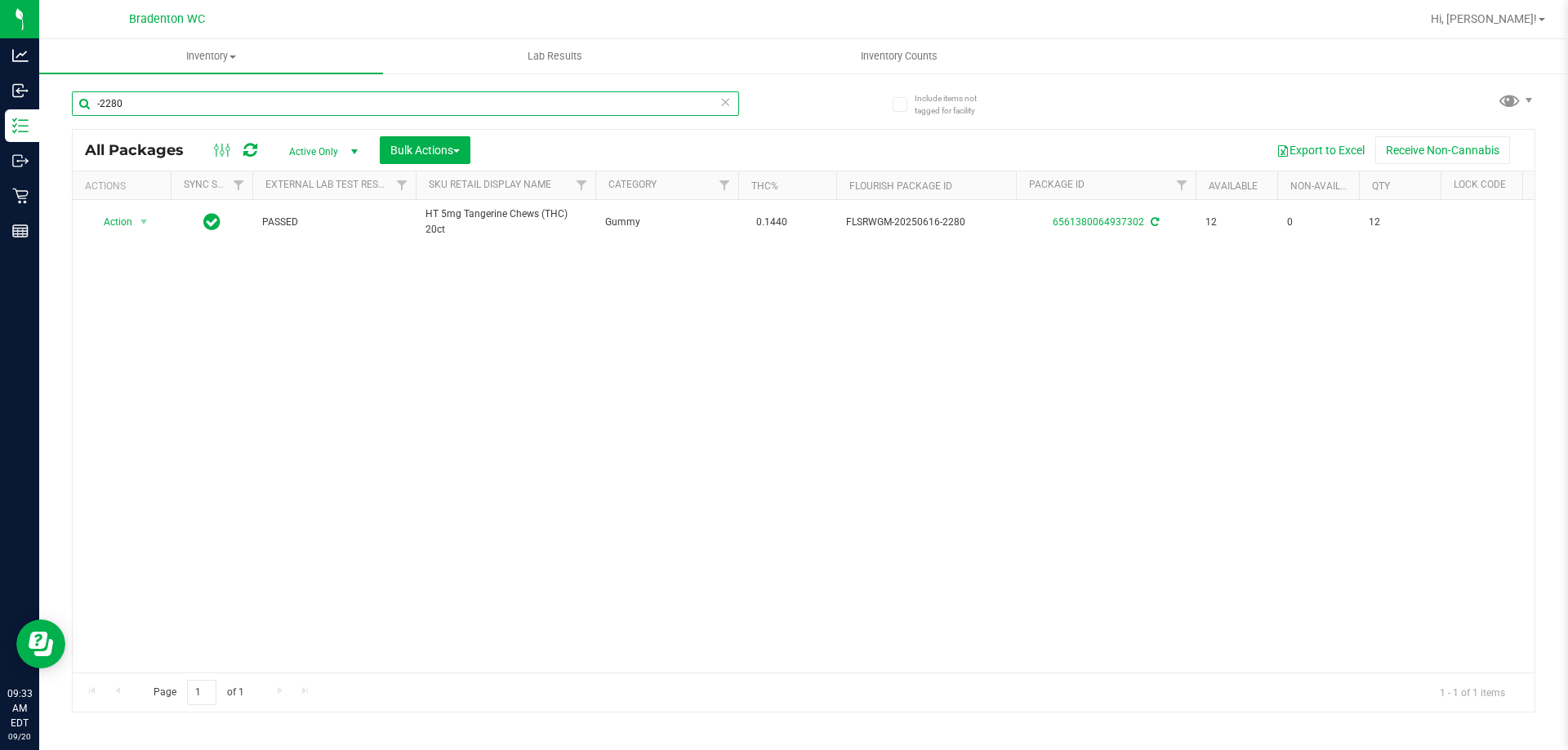
click at [263, 95] on input "-2280" at bounding box center [404, 103] width 667 height 24
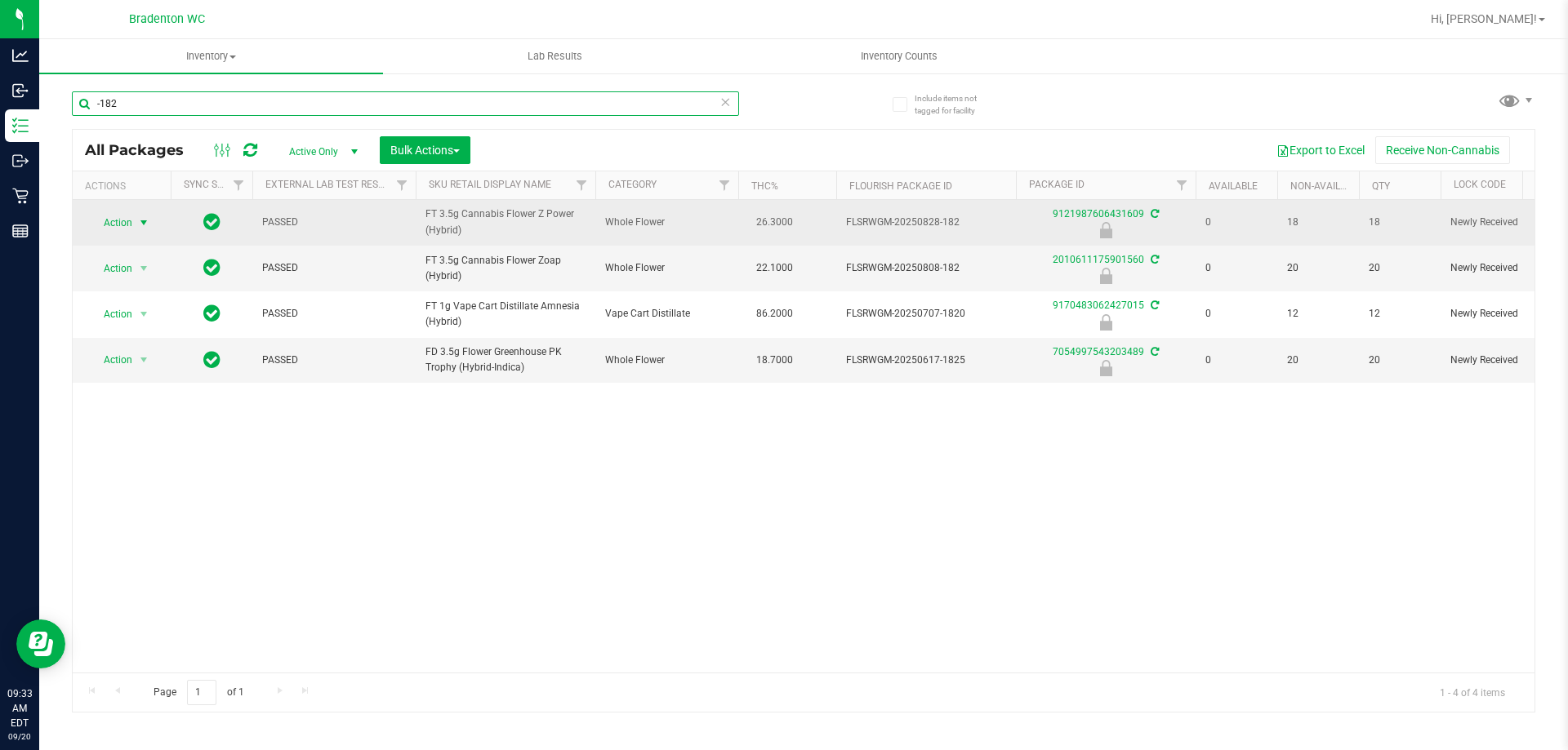
type input "-182"
click at [114, 223] on span "Action" at bounding box center [110, 223] width 44 height 23
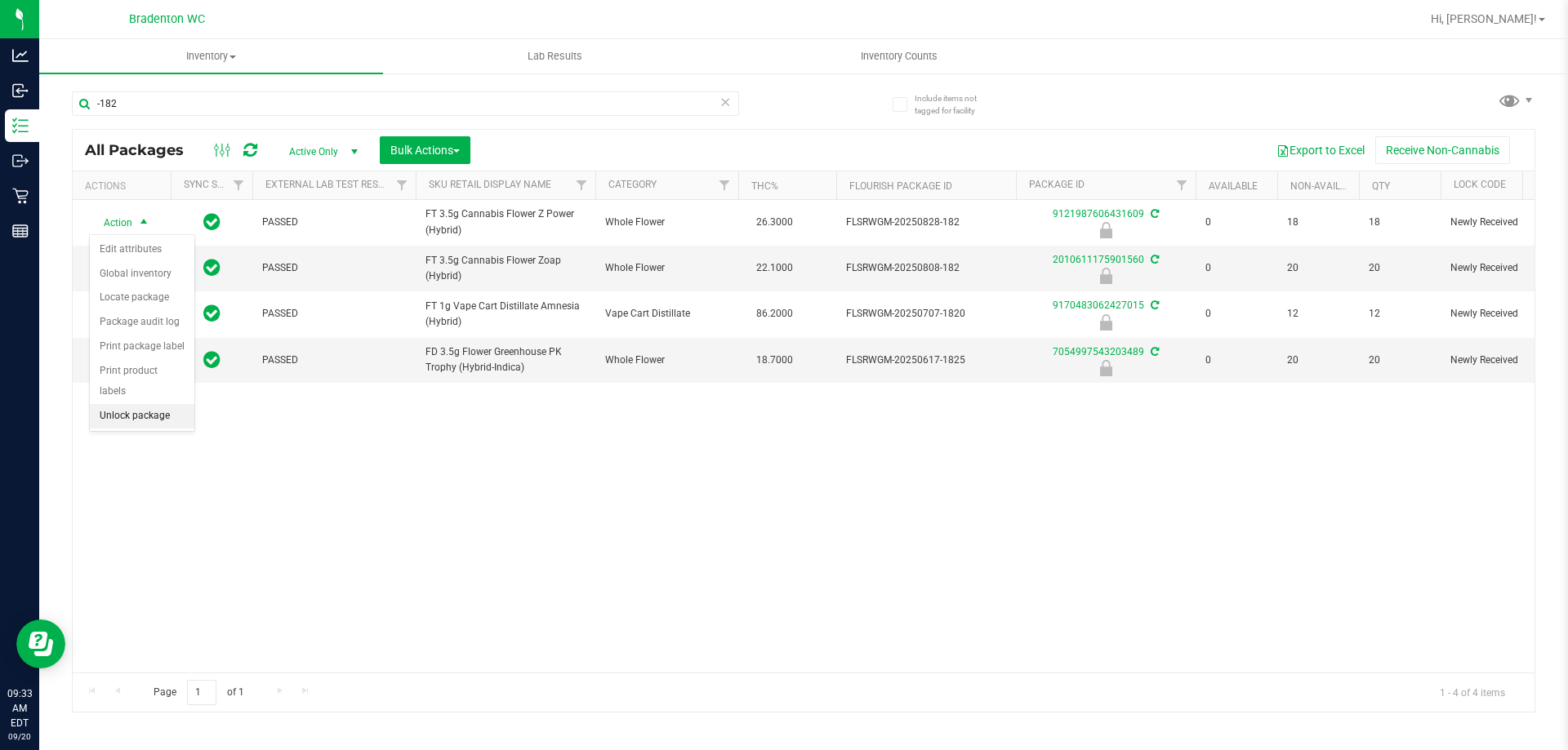
click at [118, 404] on li "Unlock package" at bounding box center [141, 416] width 104 height 24
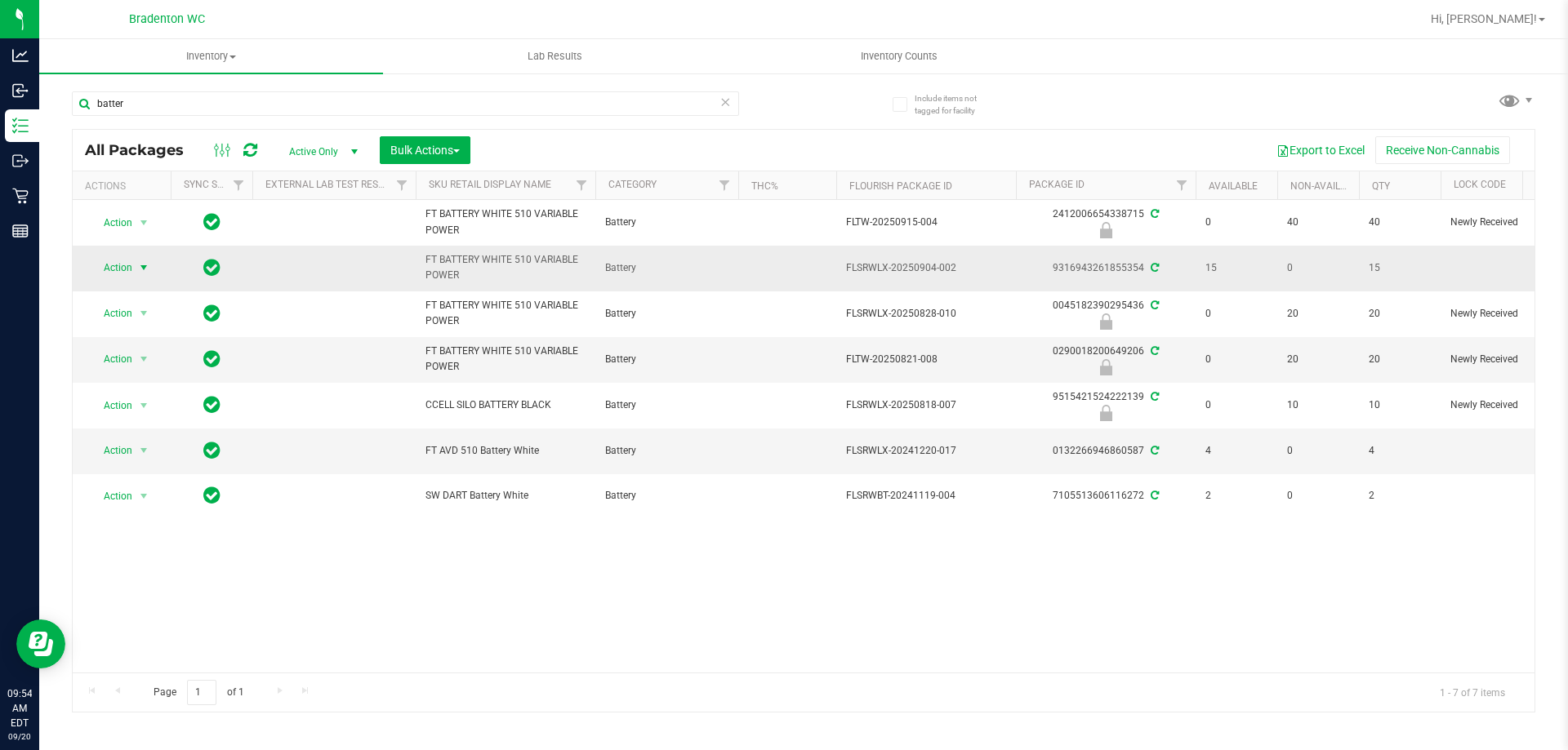
click at [145, 274] on span "select" at bounding box center [143, 267] width 13 height 13
click at [182, 486] on li "Print product labels" at bounding box center [152, 489] width 127 height 24
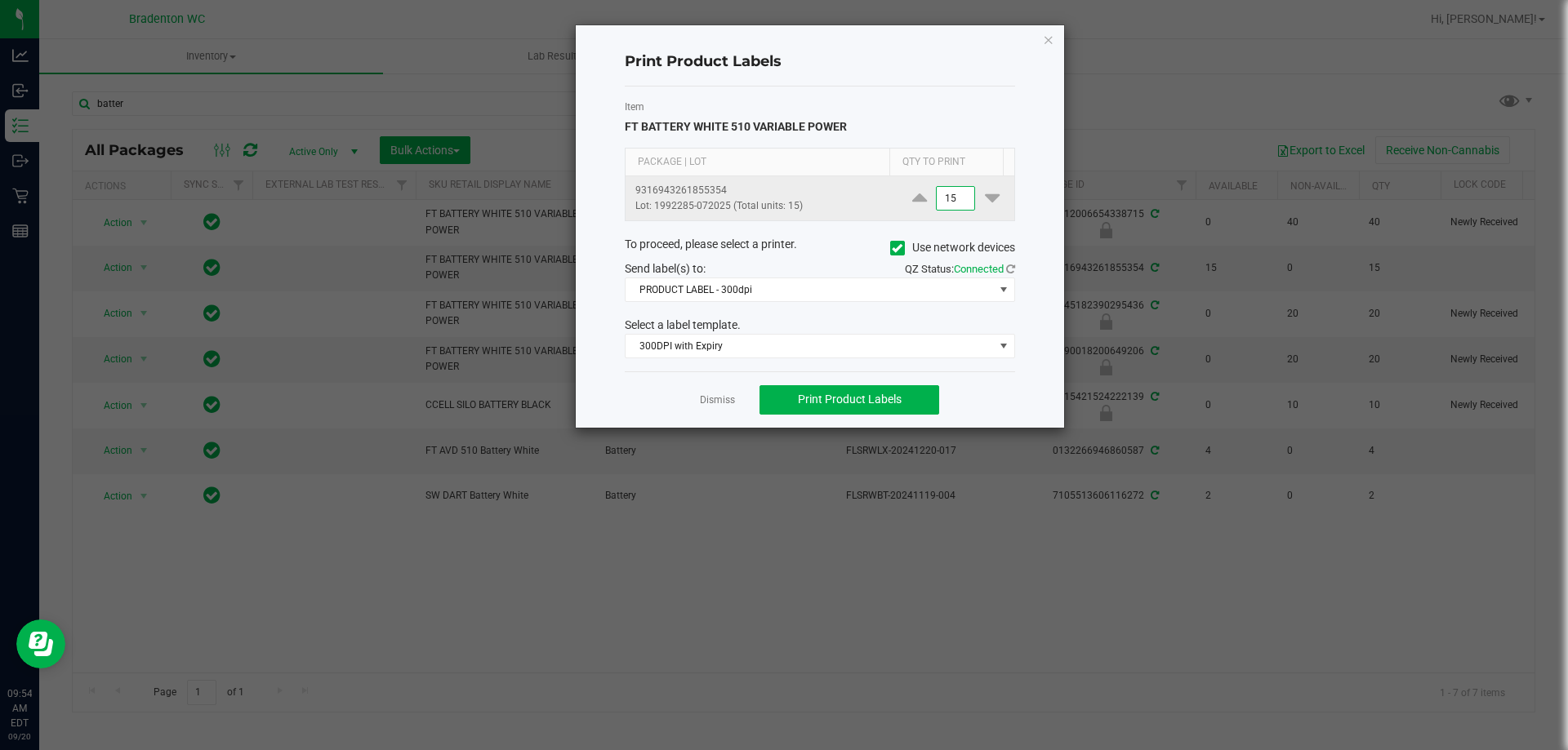
click at [950, 198] on input "15" at bounding box center [955, 198] width 38 height 23
type input "1"
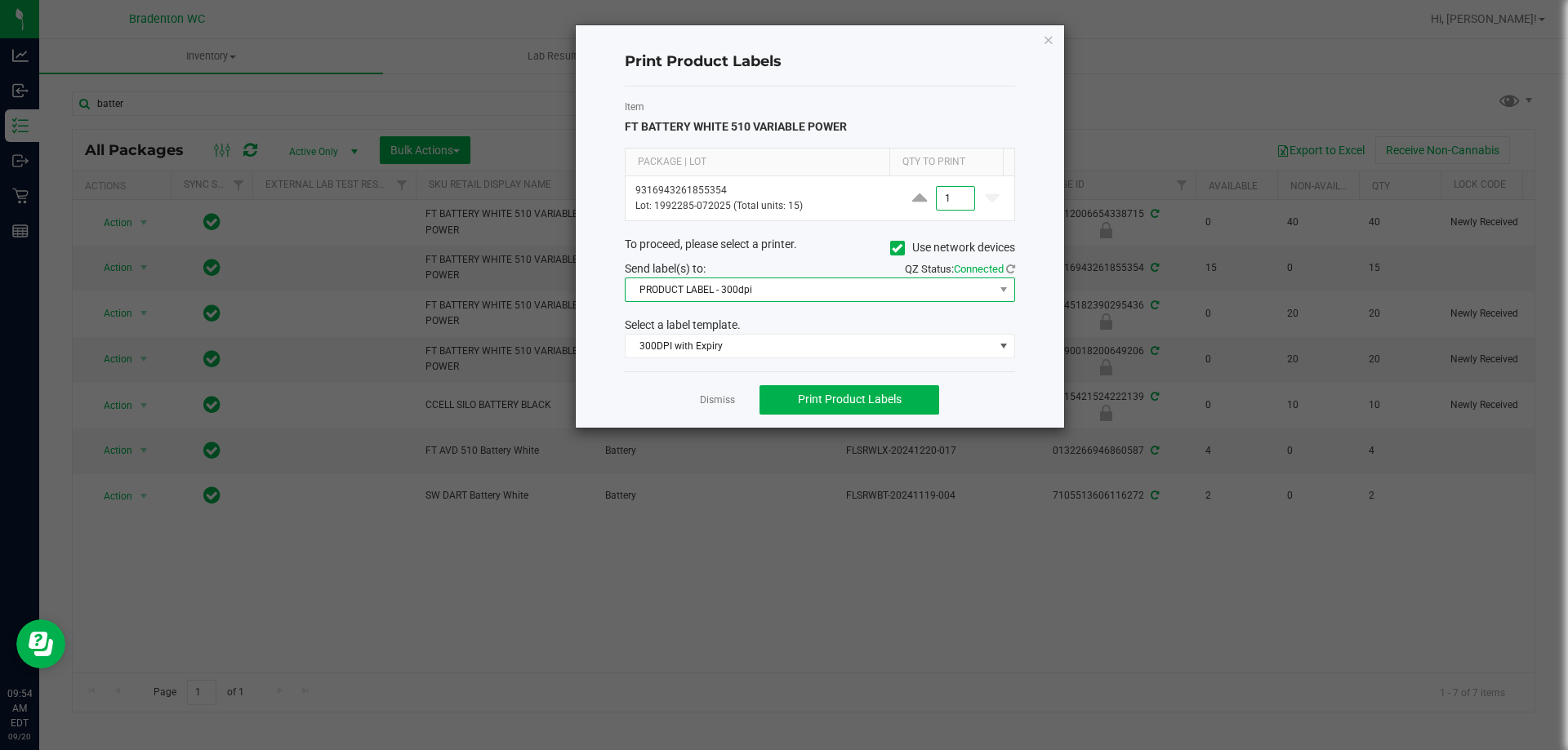
click at [917, 286] on span "PRODUCT LABEL - 300dpi" at bounding box center [810, 290] width 368 height 23
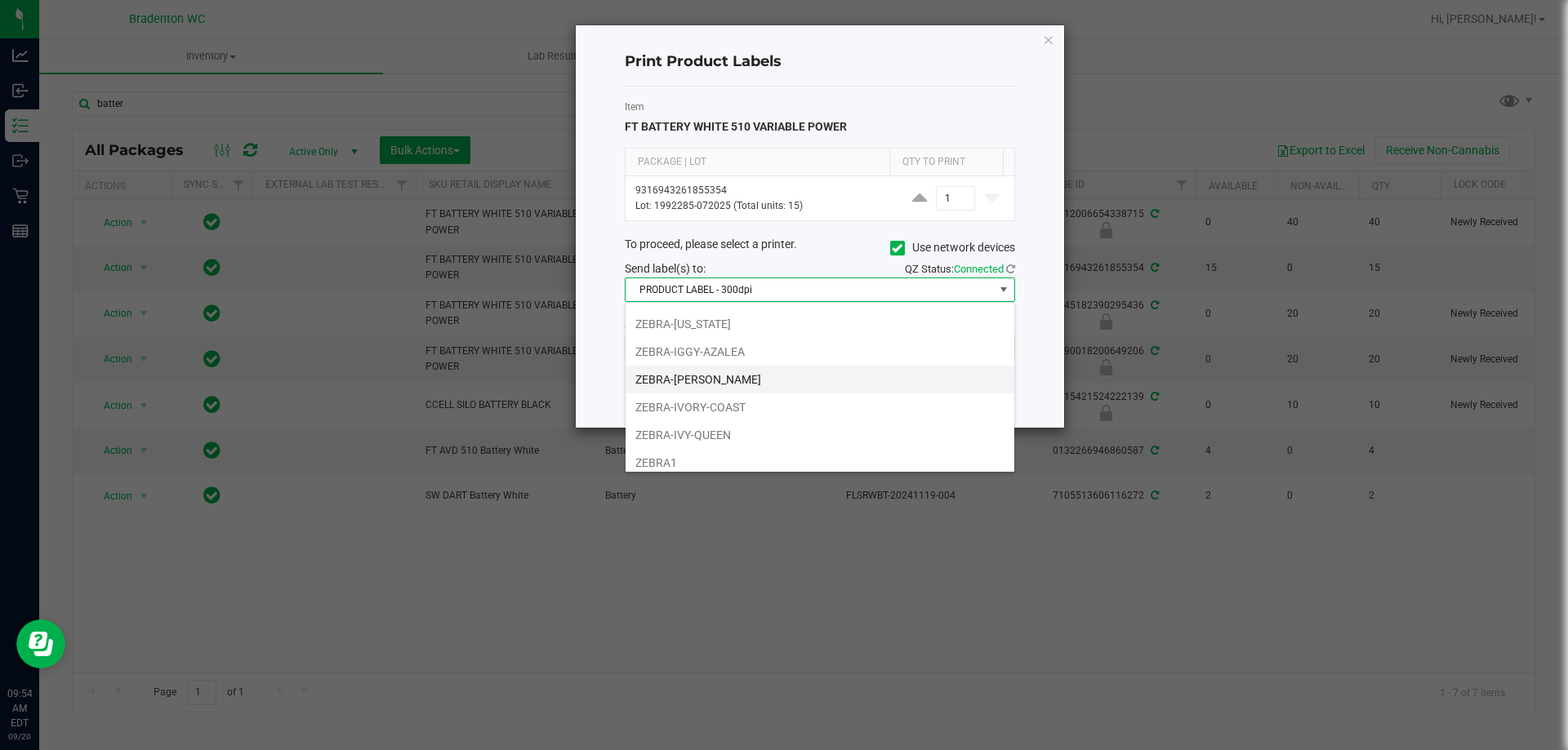
scroll to position [114, 0]
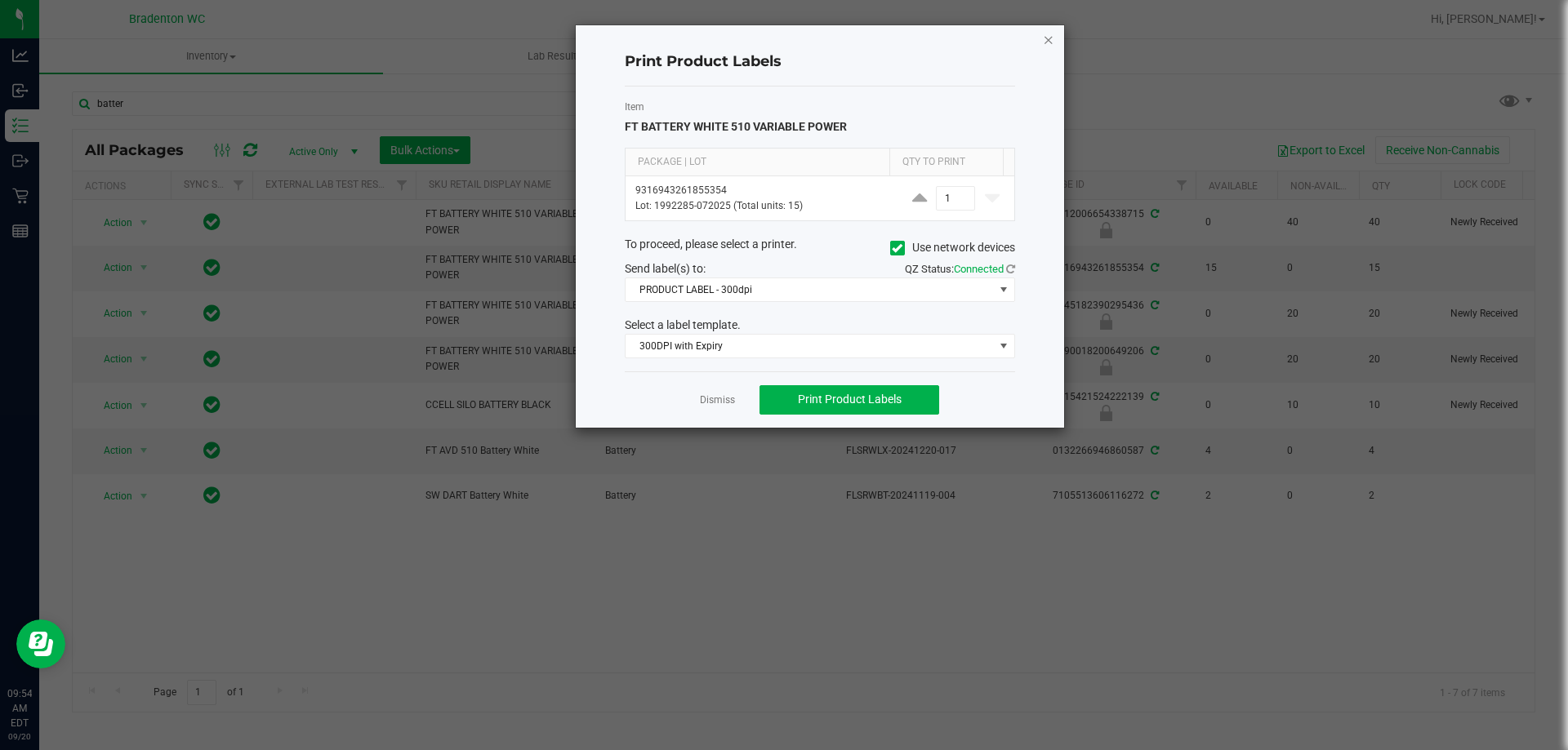
click at [1046, 40] on icon "button" at bounding box center [1048, 39] width 11 height 20
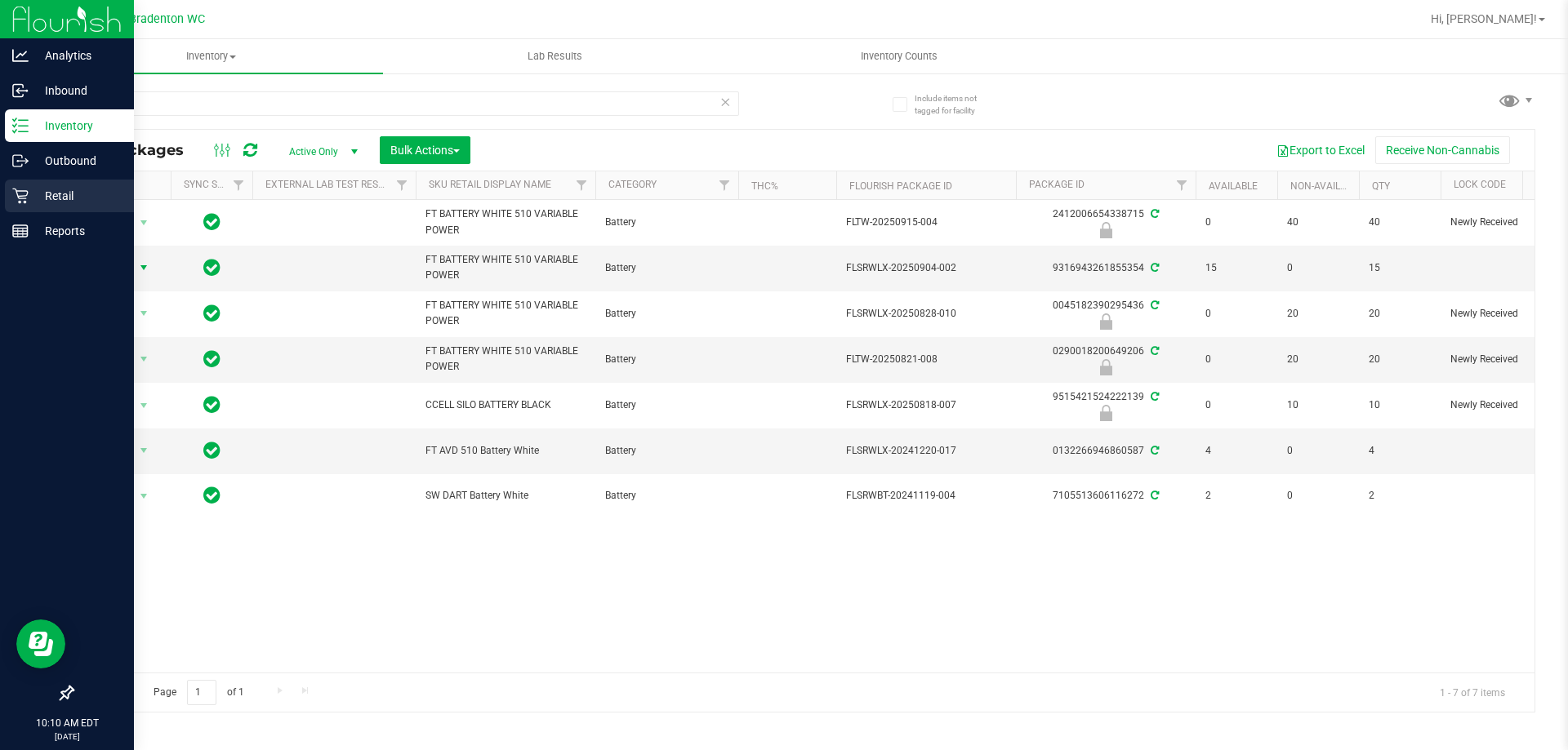
click at [28, 188] on icon at bounding box center [20, 195] width 16 height 16
